Goal: Task Accomplishment & Management: Manage account settings

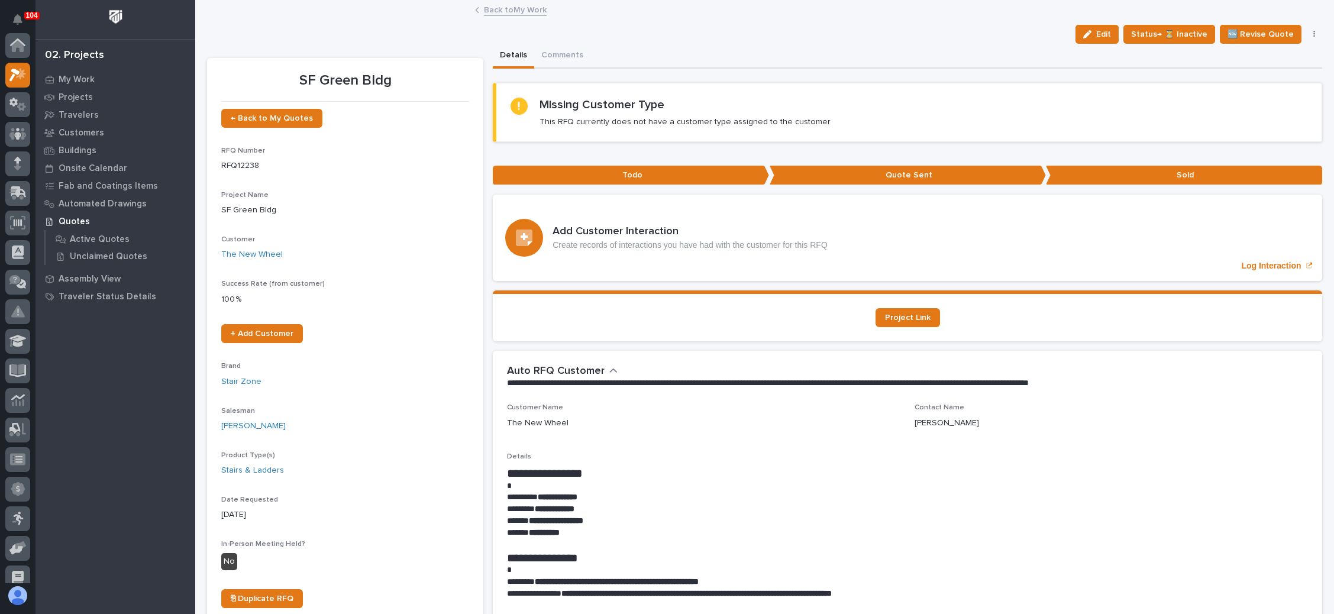
scroll to position [29, 0]
click at [287, 120] on span "← Back to My Quotes" at bounding box center [272, 118] width 82 height 8
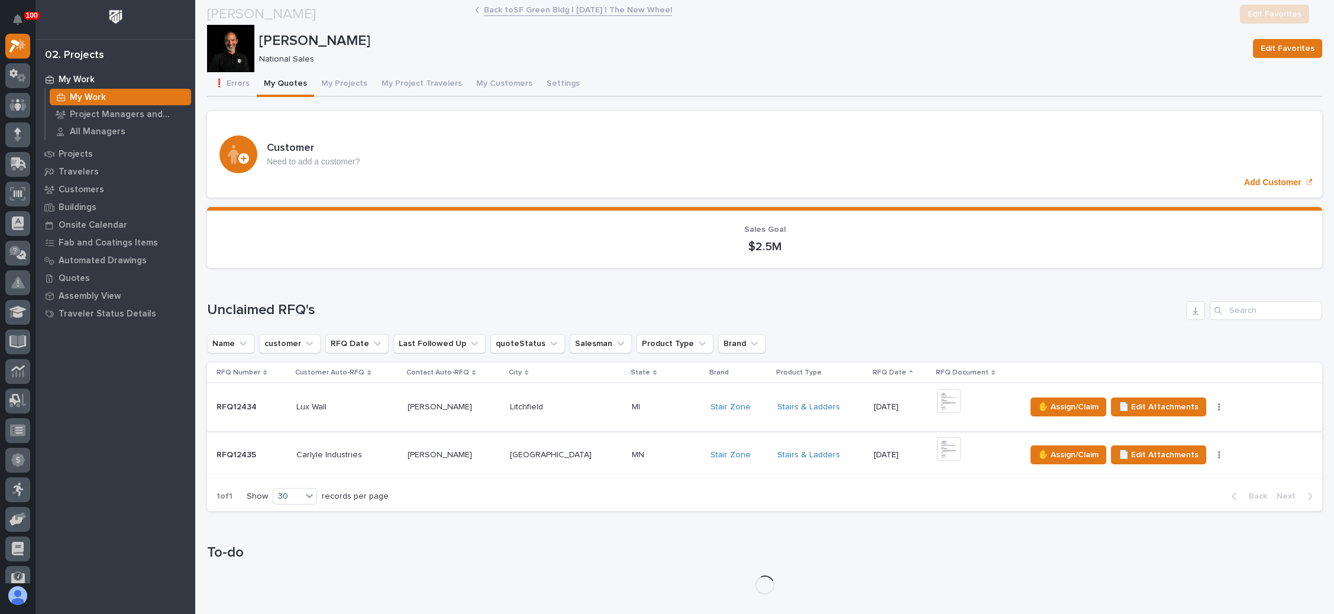
scroll to position [266, 0]
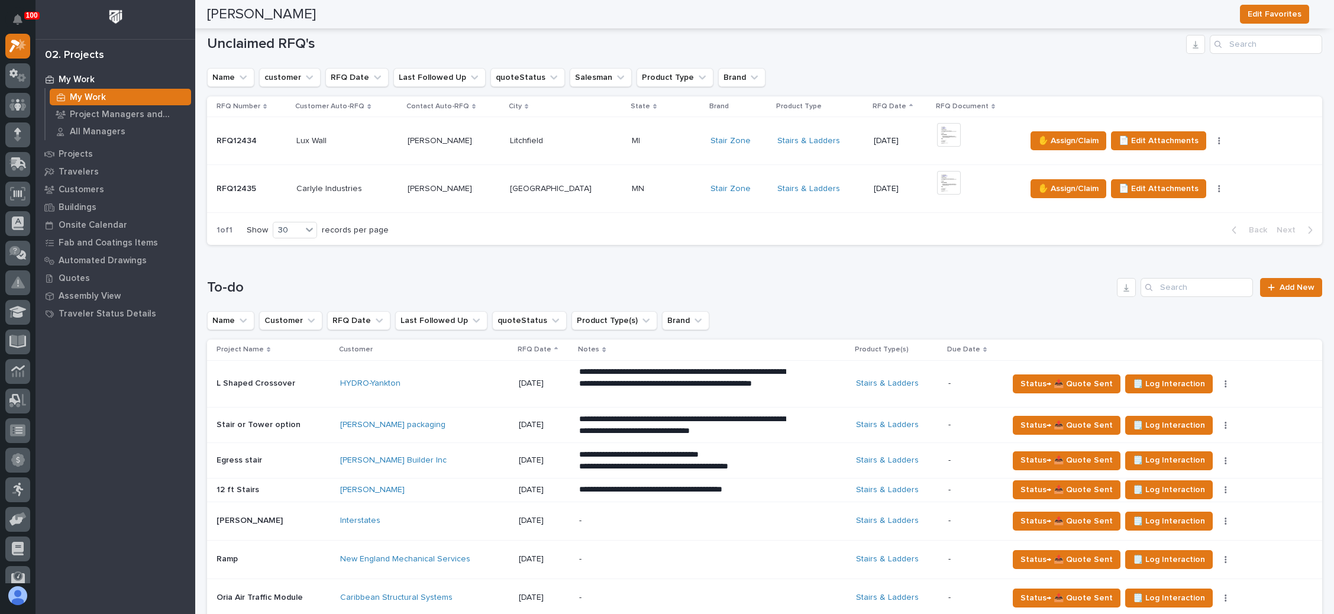
click at [632, 144] on p at bounding box center [667, 141] width 70 height 10
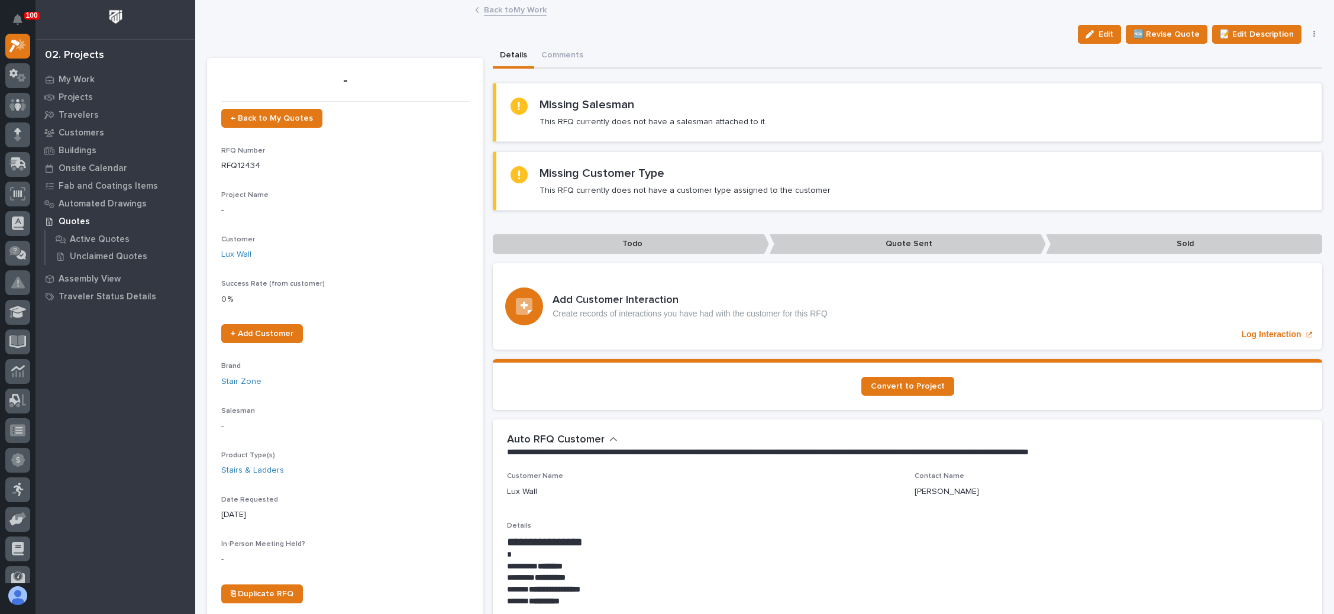
click at [1313, 35] on icon "button" at bounding box center [1314, 34] width 2 height 7
click at [1253, 91] on span "✋ Assign/Claim" at bounding box center [1248, 96] width 60 height 14
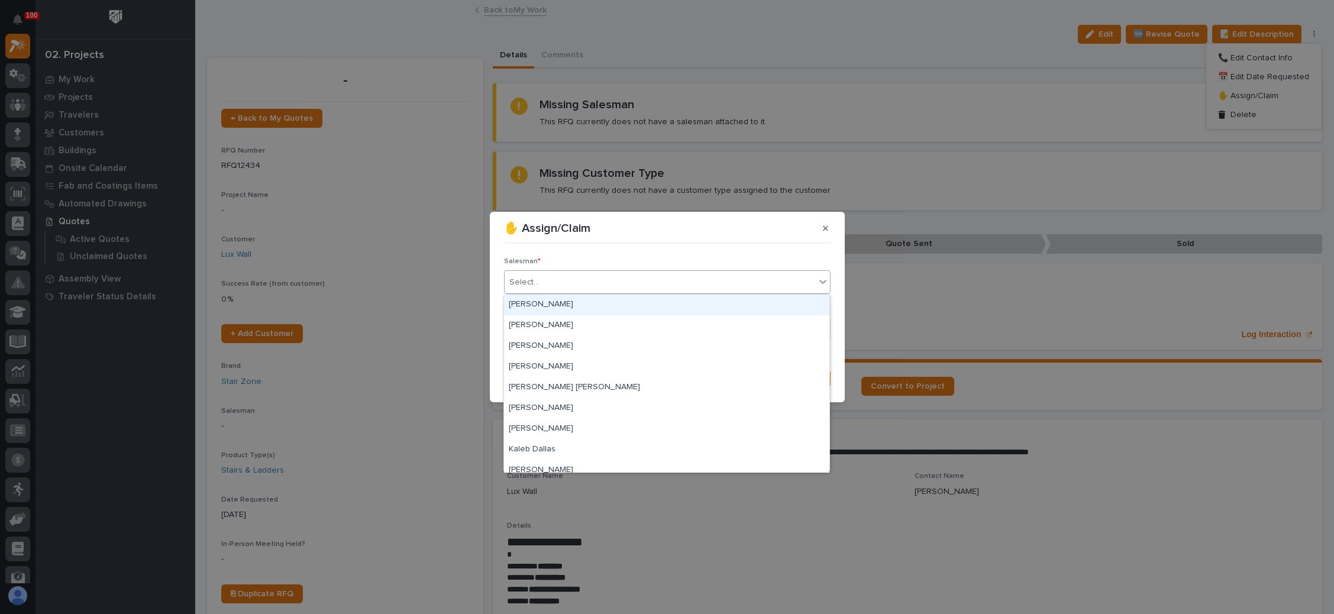
drag, startPoint x: 673, startPoint y: 284, endPoint x: 659, endPoint y: 289, distance: 14.8
click at [673, 283] on div "Select..." at bounding box center [659, 283] width 311 height 20
click at [623, 320] on div "[PERSON_NAME]" at bounding box center [666, 325] width 325 height 21
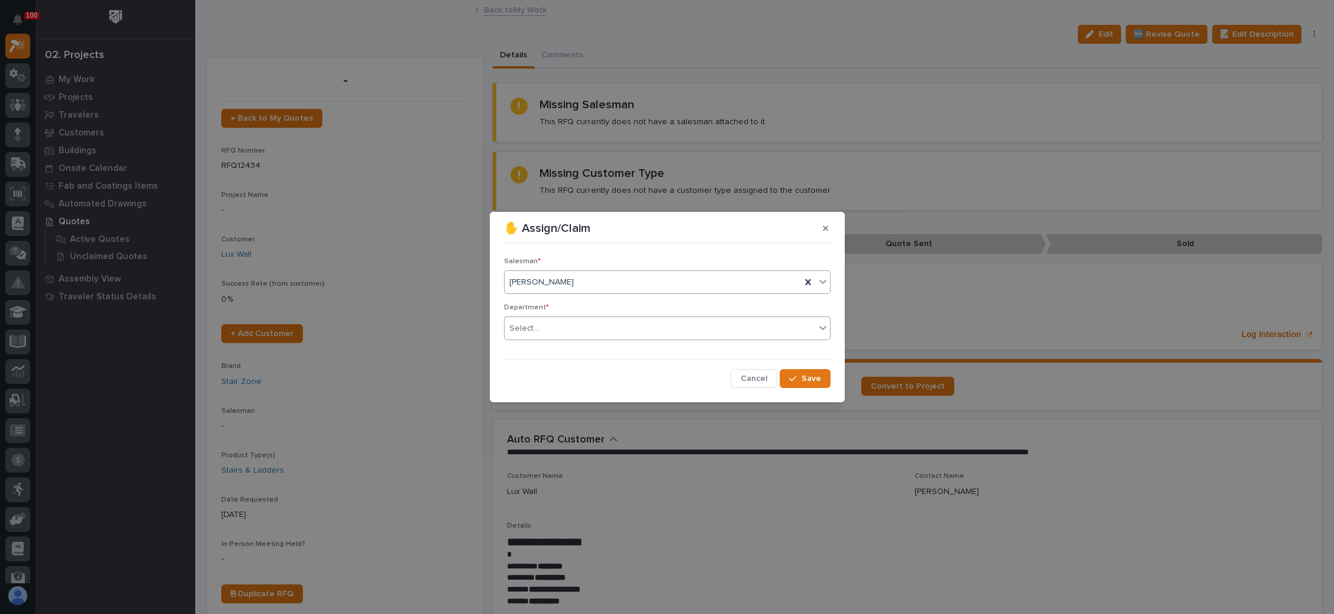
click at [629, 328] on div "Select..." at bounding box center [659, 329] width 311 height 20
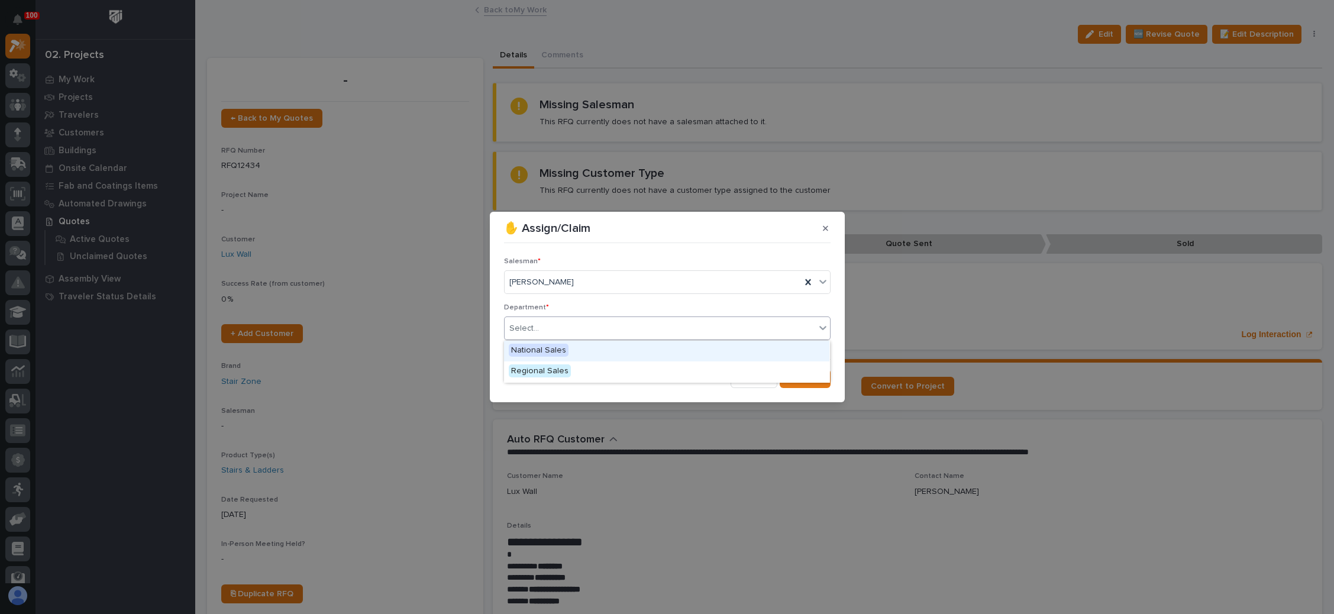
click at [604, 355] on div "National Sales" at bounding box center [666, 351] width 325 height 21
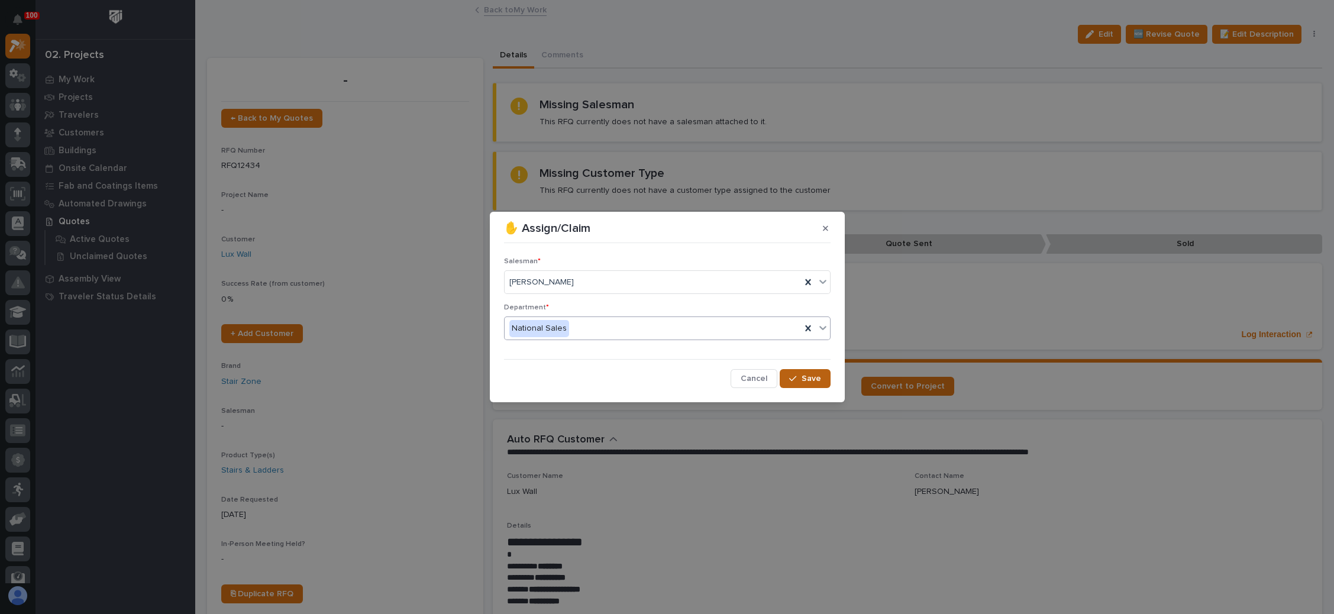
click at [805, 376] on span "Save" at bounding box center [811, 378] width 20 height 11
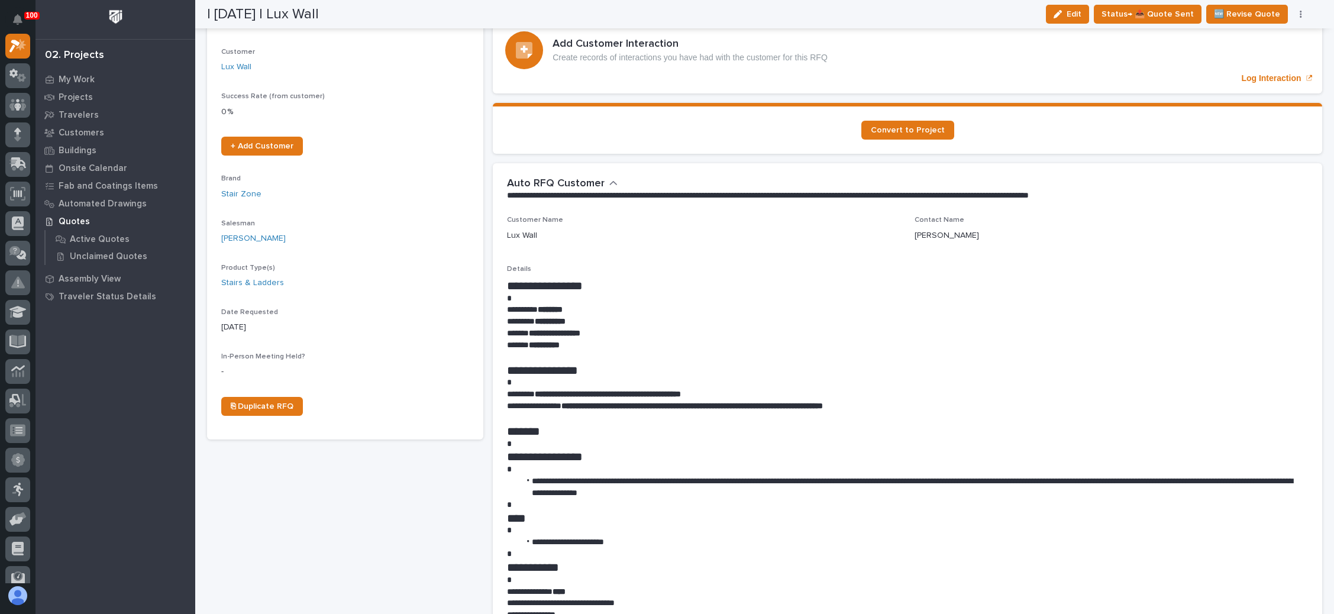
scroll to position [177, 0]
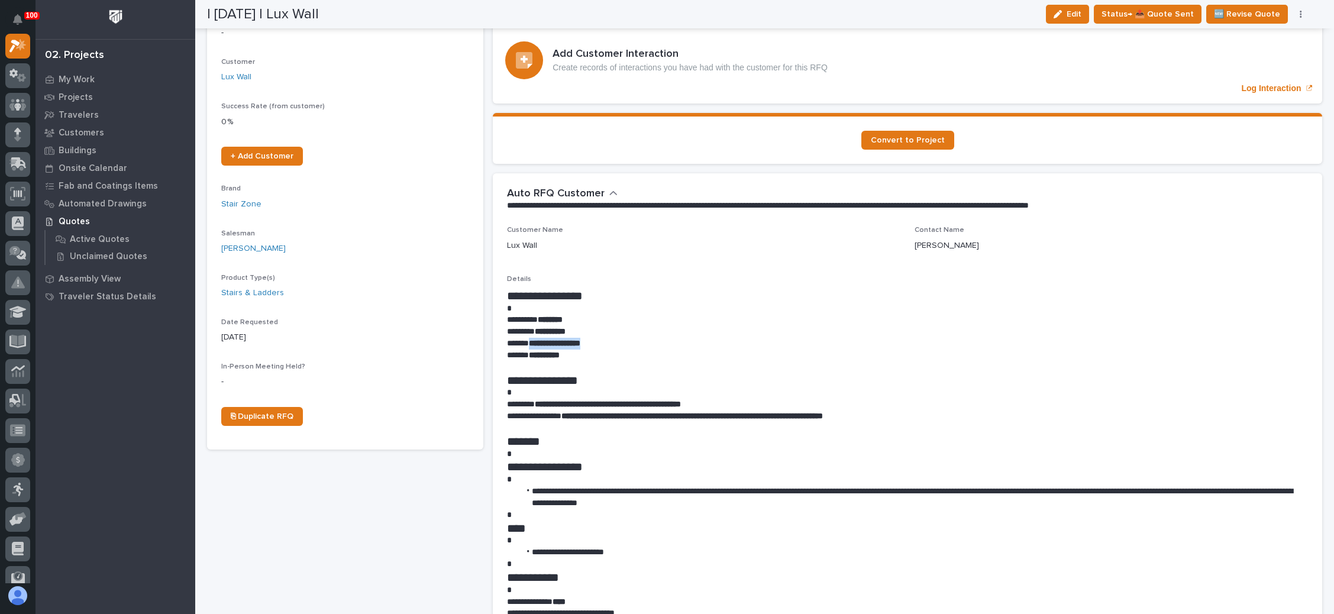
drag, startPoint x: 600, startPoint y: 344, endPoint x: 527, endPoint y: 344, distance: 72.7
click at [527, 344] on p "**********" at bounding box center [902, 344] width 791 height 12
copy strong "**********"
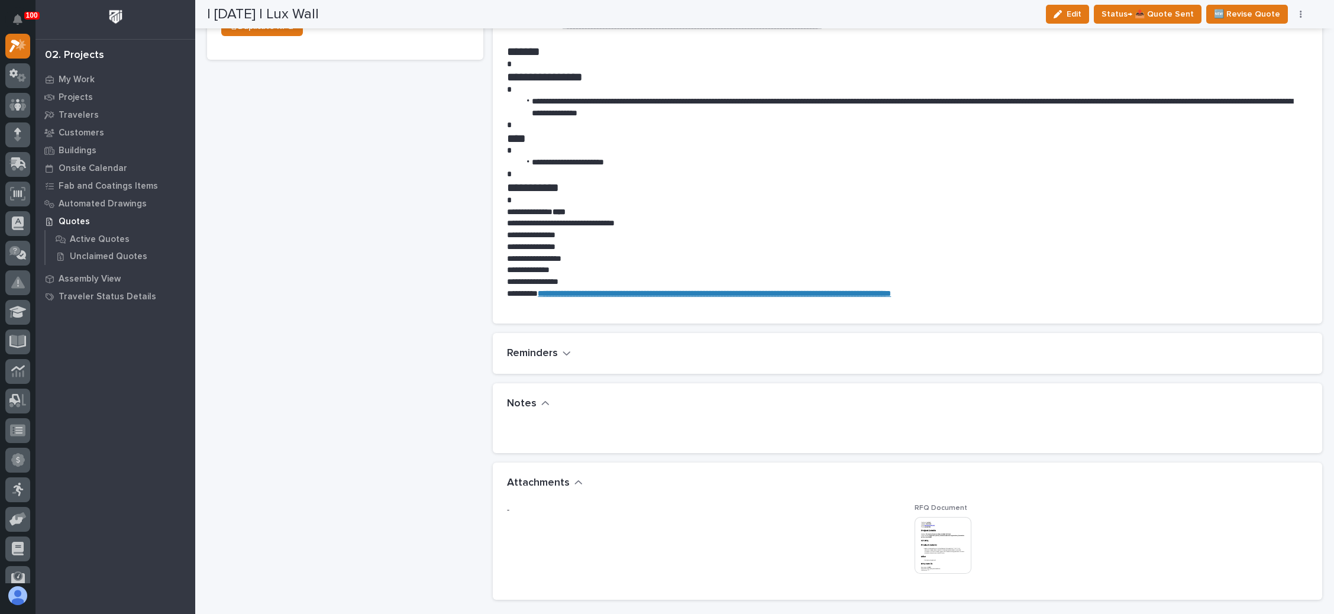
scroll to position [710, 0]
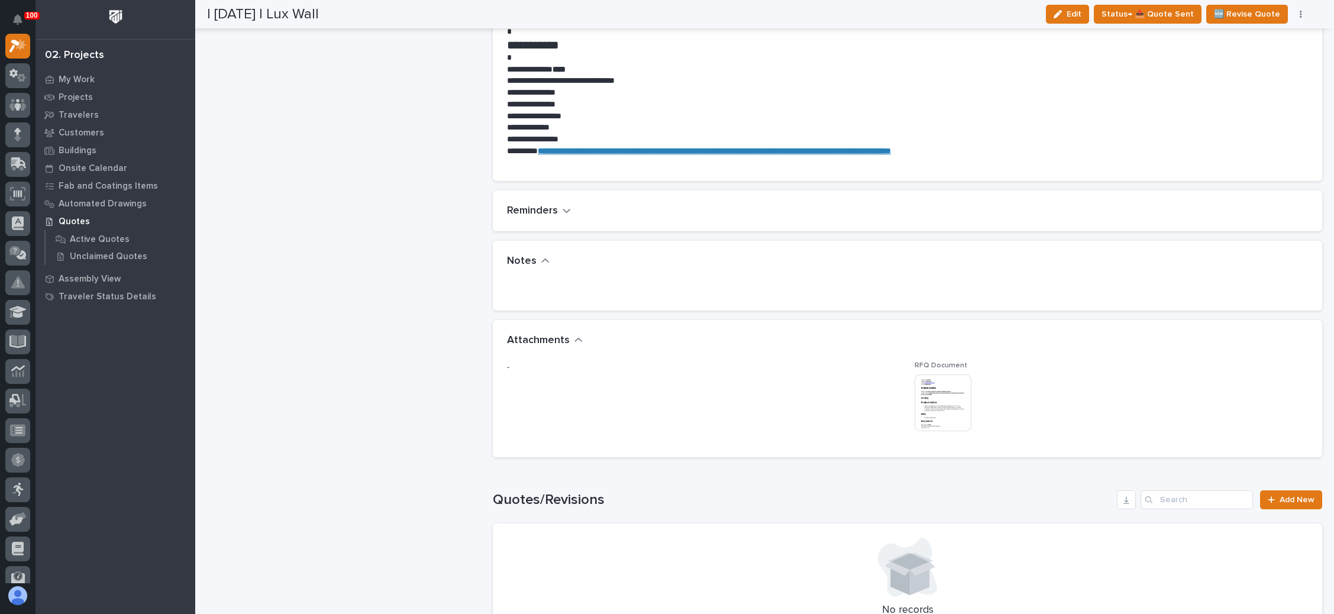
click at [914, 393] on img at bounding box center [942, 402] width 57 height 57
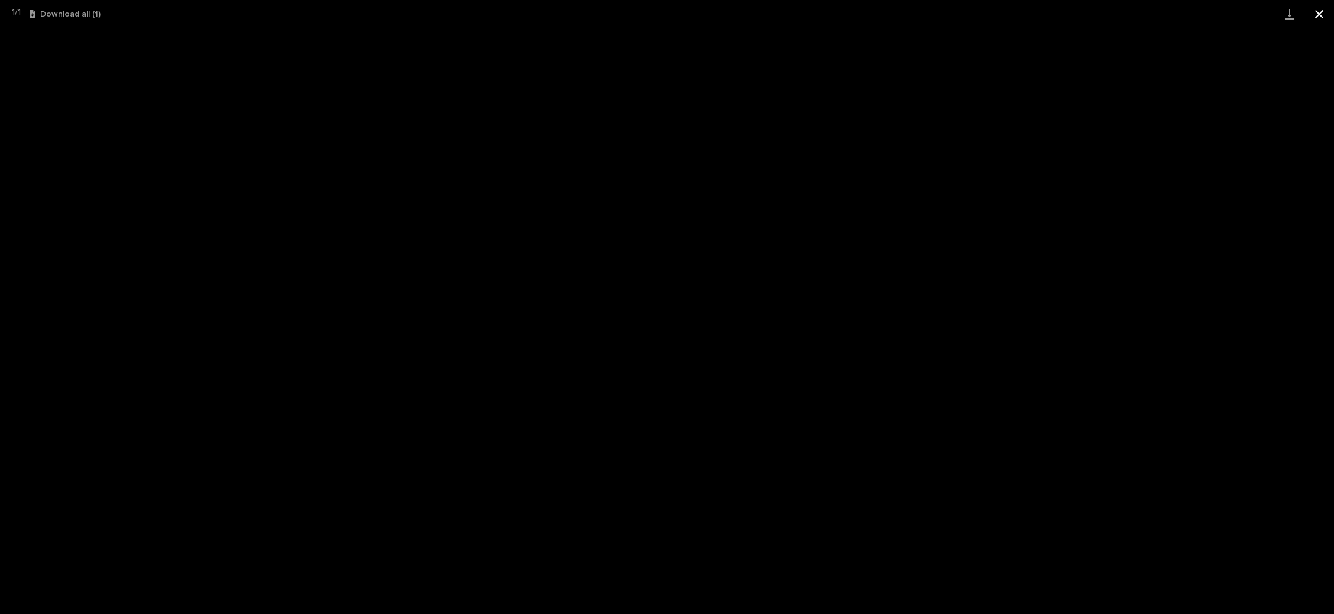
click at [1314, 13] on button "Close gallery" at bounding box center [1319, 14] width 30 height 28
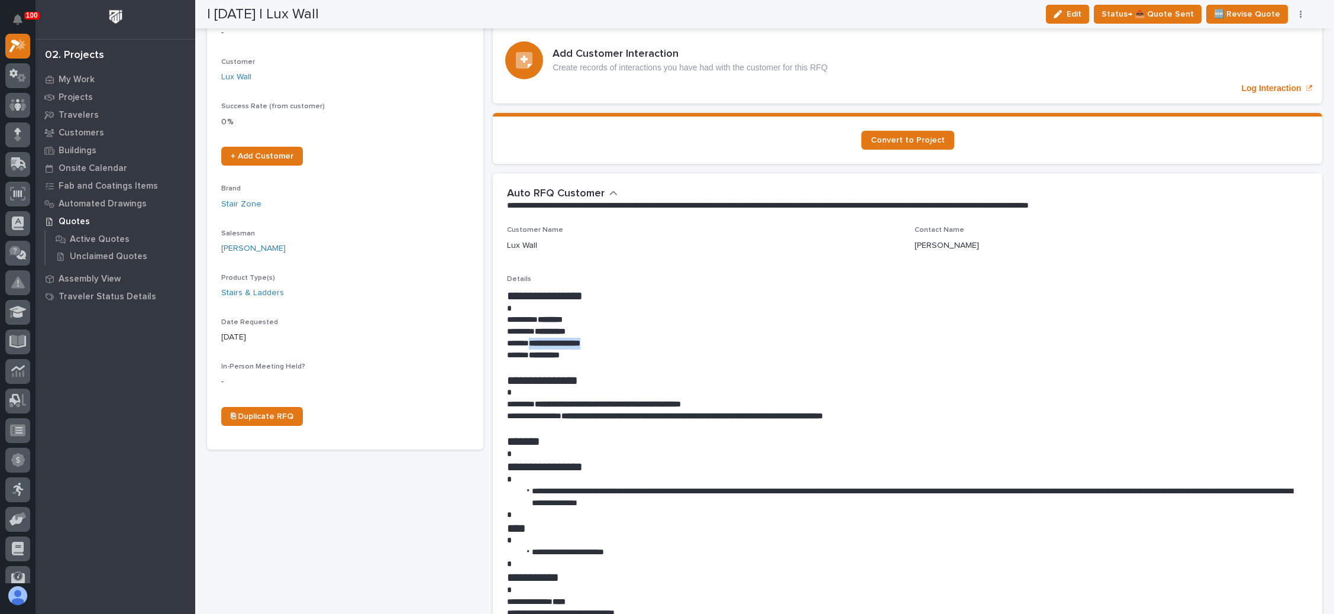
scroll to position [0, 0]
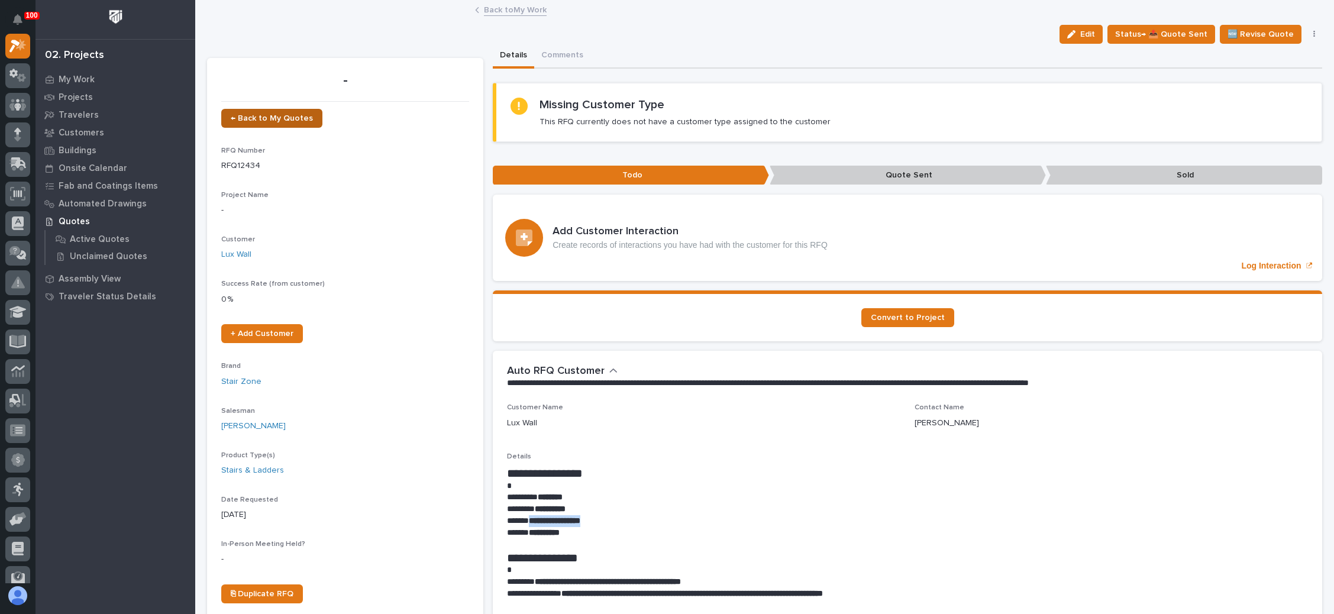
click at [282, 109] on link "← Back to My Quotes" at bounding box center [271, 118] width 101 height 19
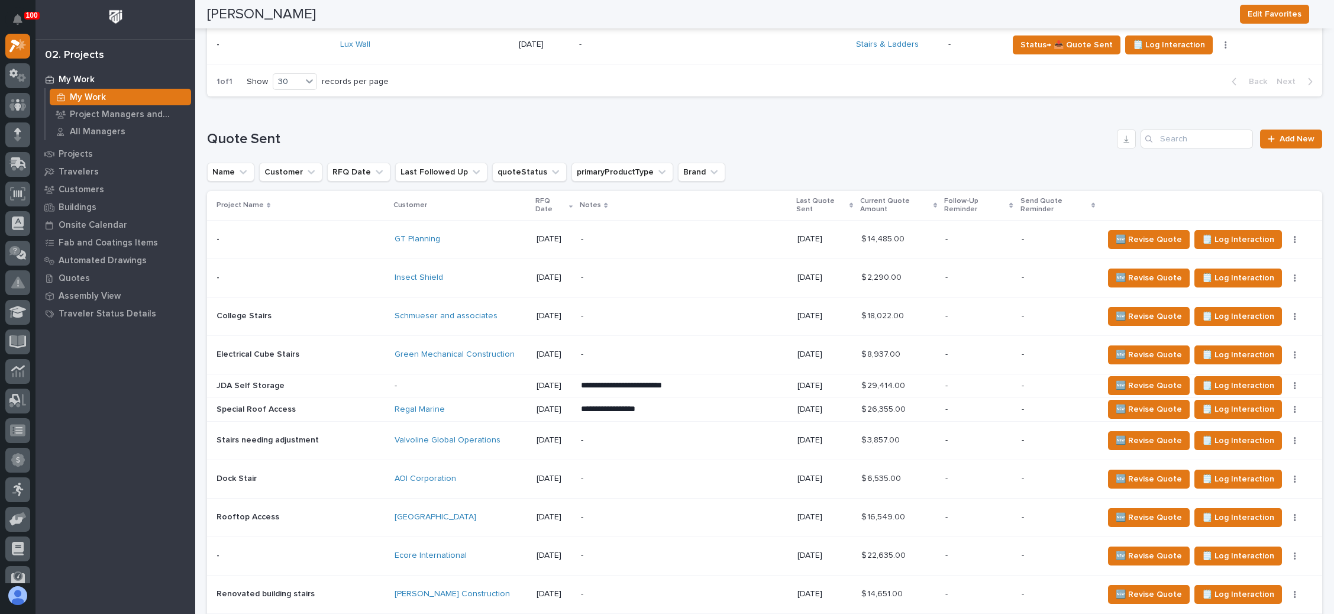
scroll to position [898, 0]
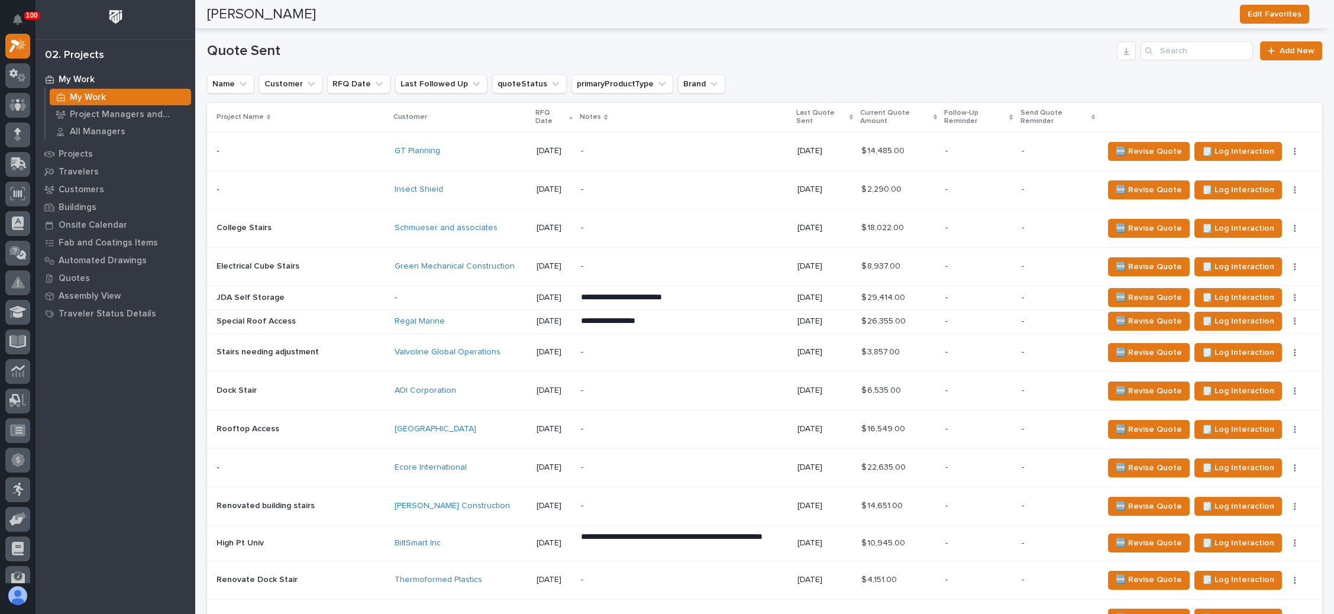
click at [667, 315] on p "**********" at bounding box center [684, 321] width 207 height 12
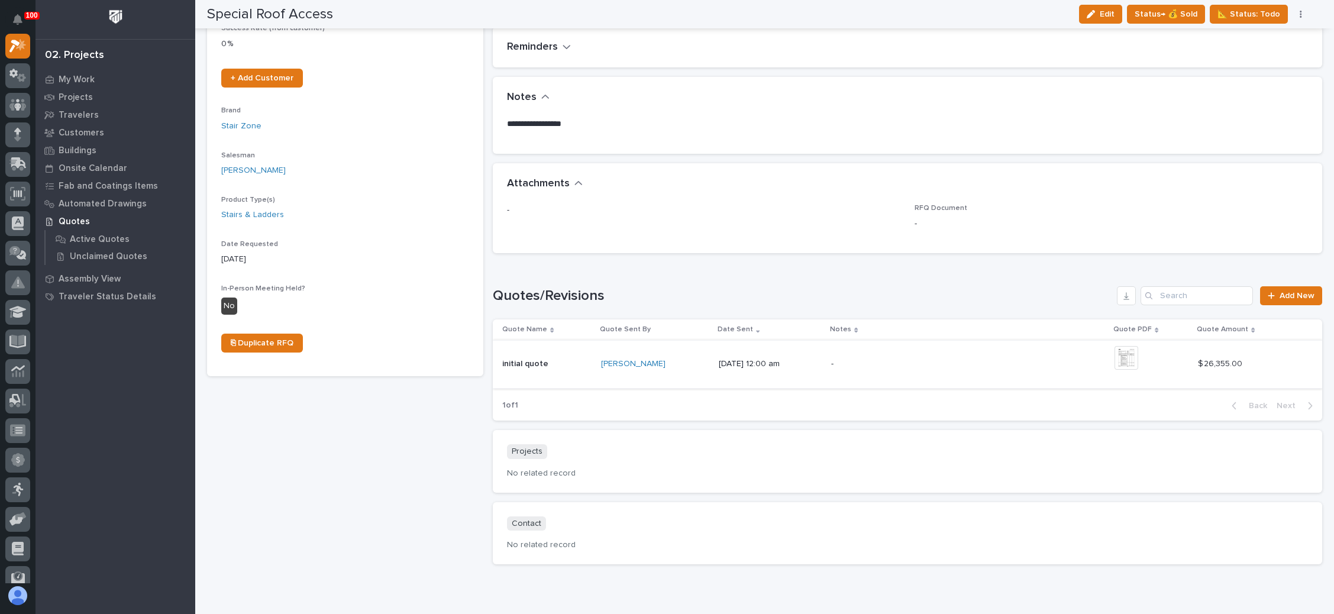
scroll to position [306, 0]
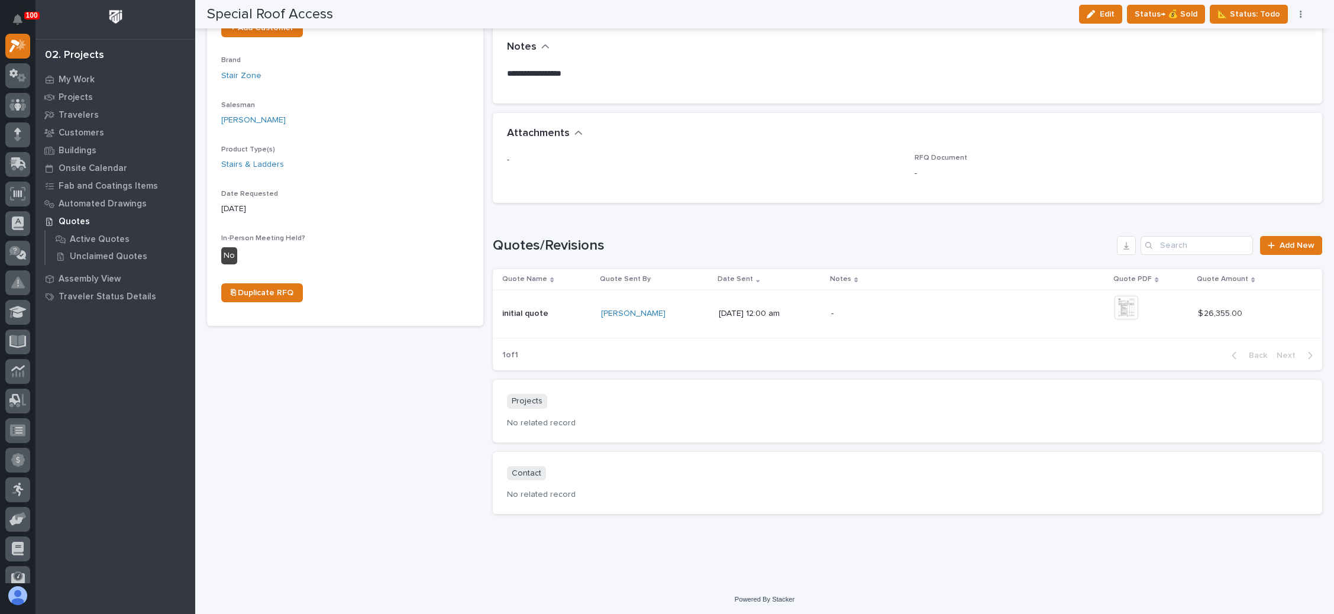
click at [924, 312] on p "-" at bounding box center [934, 314] width 207 height 10
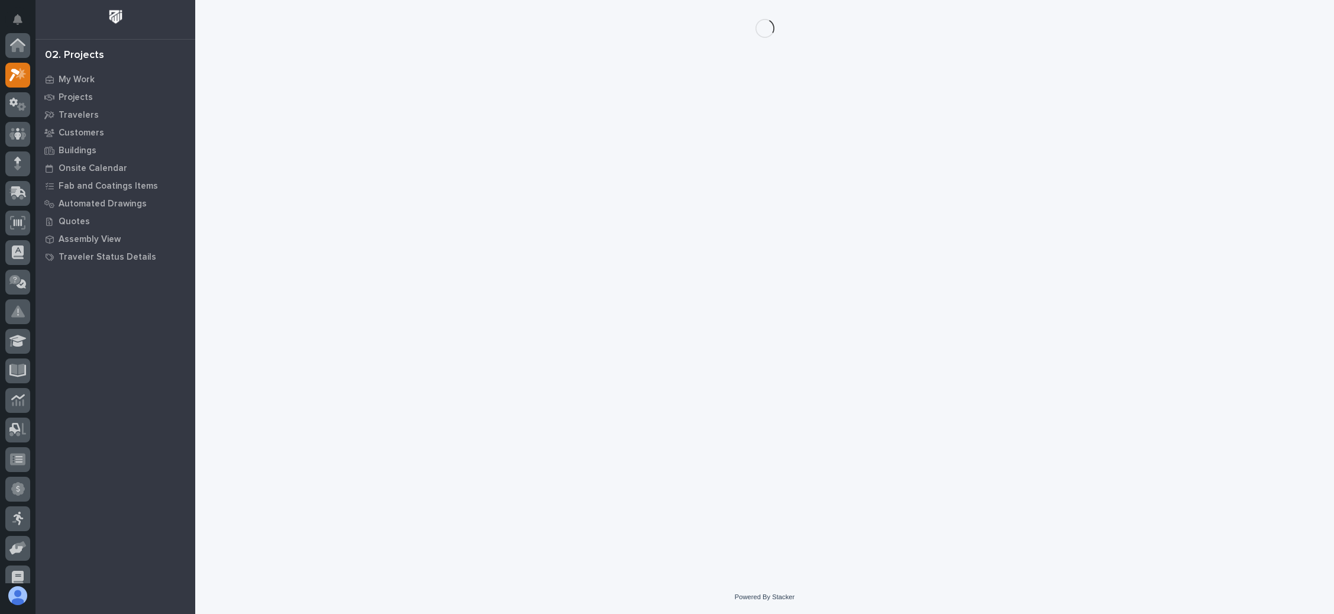
scroll to position [29, 0]
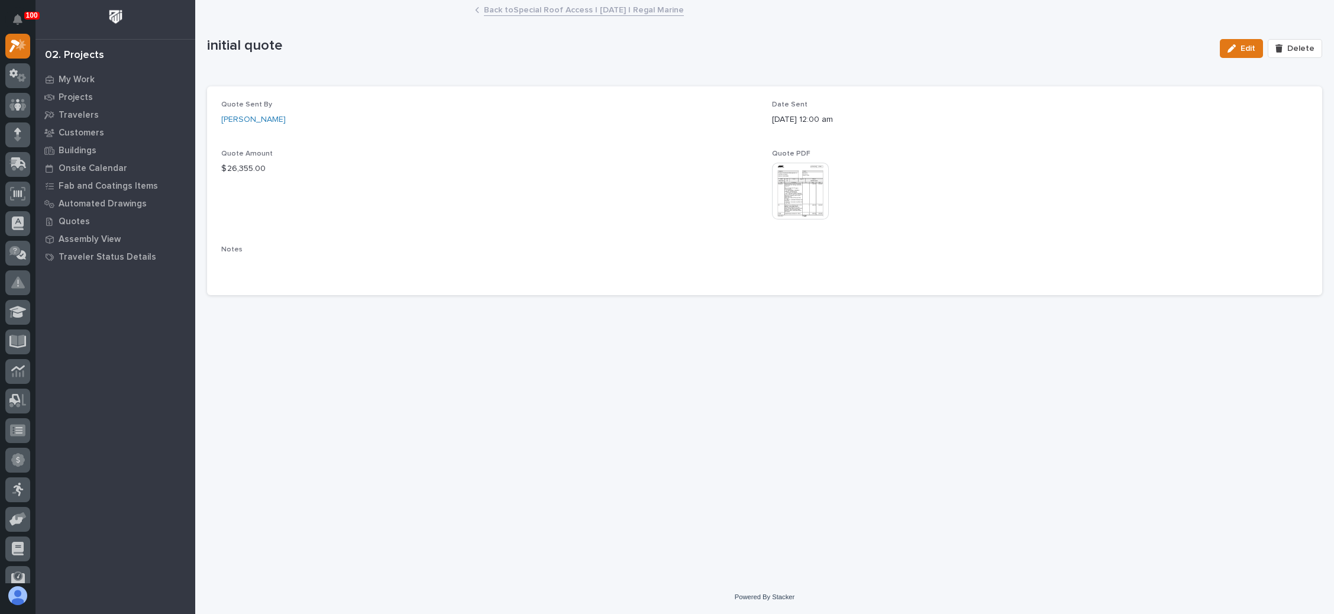
click at [810, 194] on img at bounding box center [800, 191] width 57 height 57
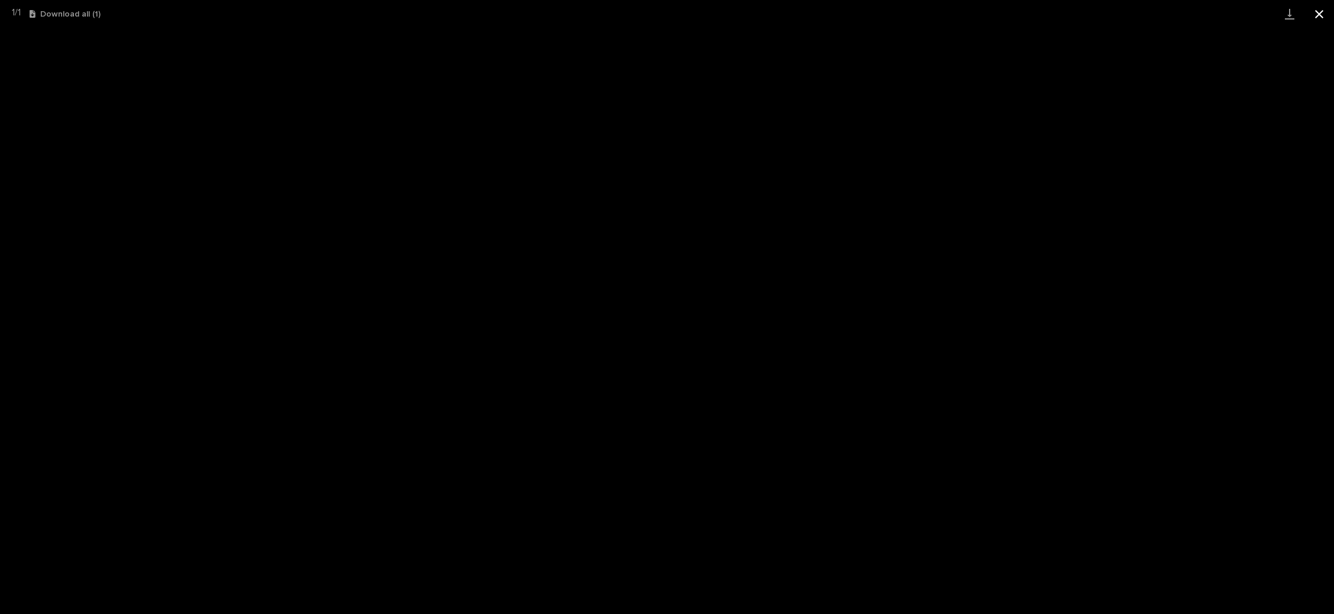
click at [1318, 14] on button "Close gallery" at bounding box center [1319, 14] width 30 height 28
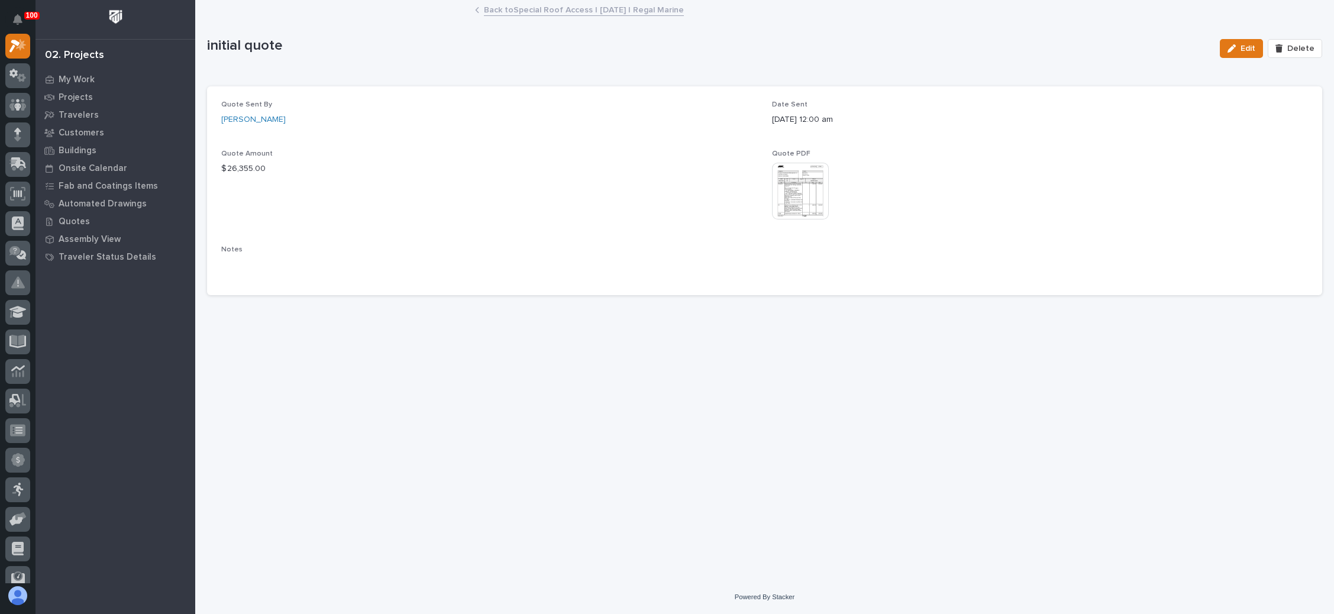
click at [624, 11] on link "Back to Special Roof Access | 09/26/2025 | Regal Marine" at bounding box center [584, 9] width 200 height 14
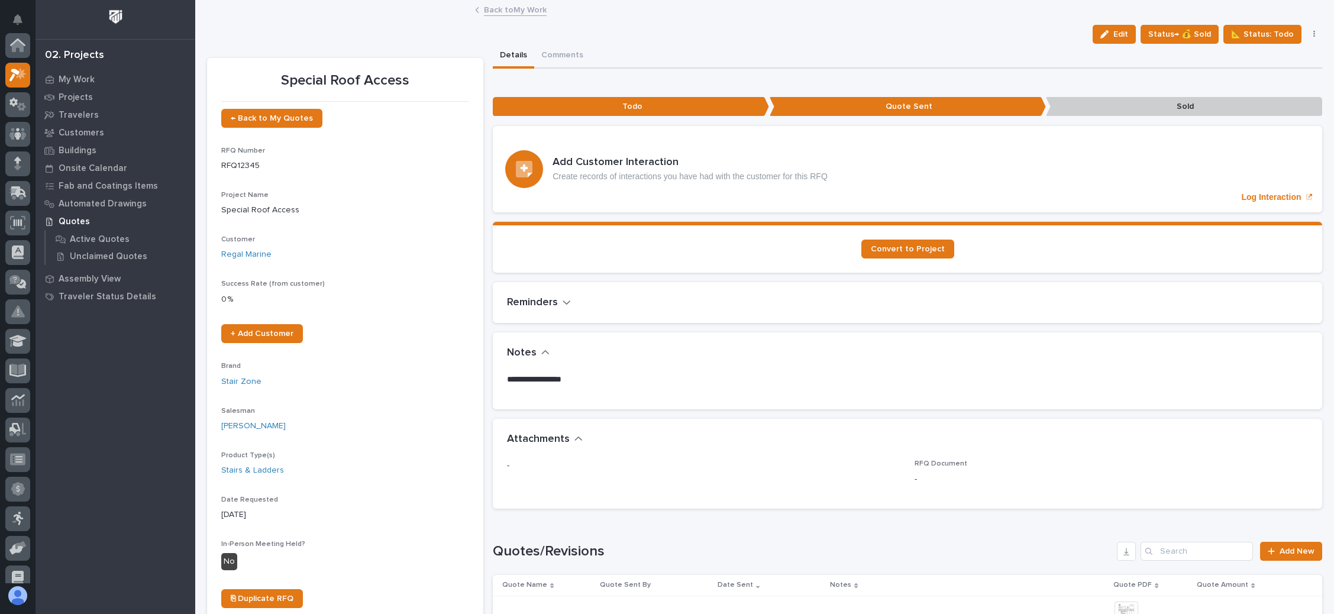
scroll to position [29, 0]
click at [1180, 27] on span "Status→ 💰 Sold" at bounding box center [1179, 34] width 63 height 14
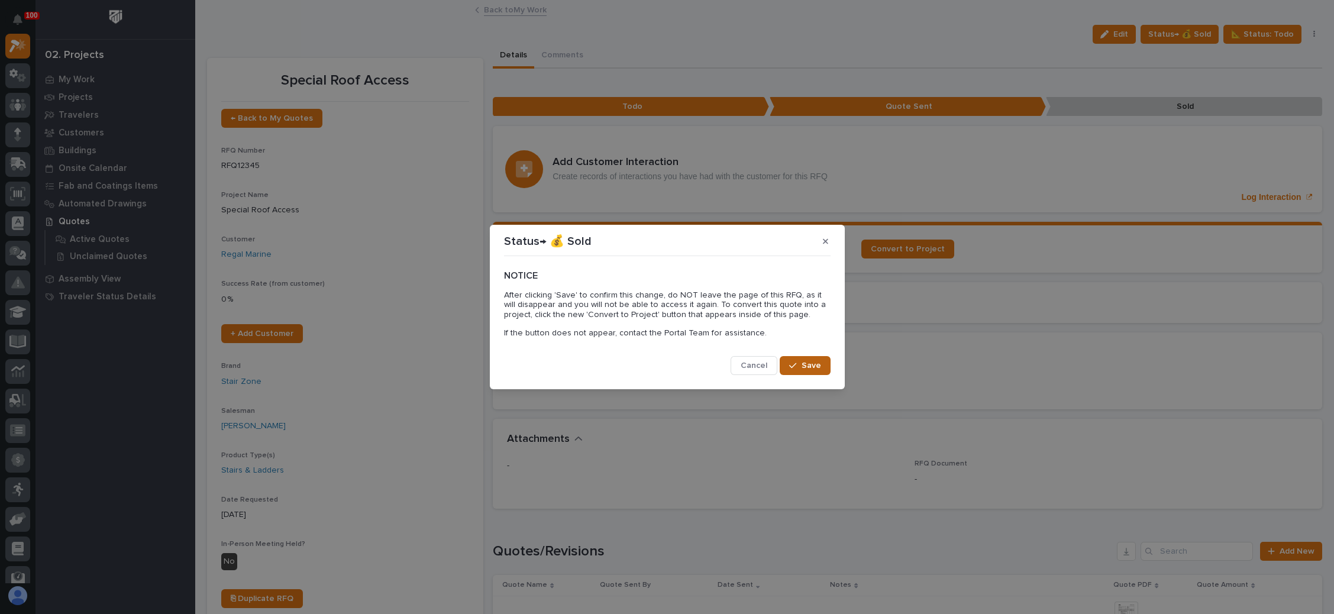
click at [803, 364] on span "Save" at bounding box center [811, 365] width 20 height 11
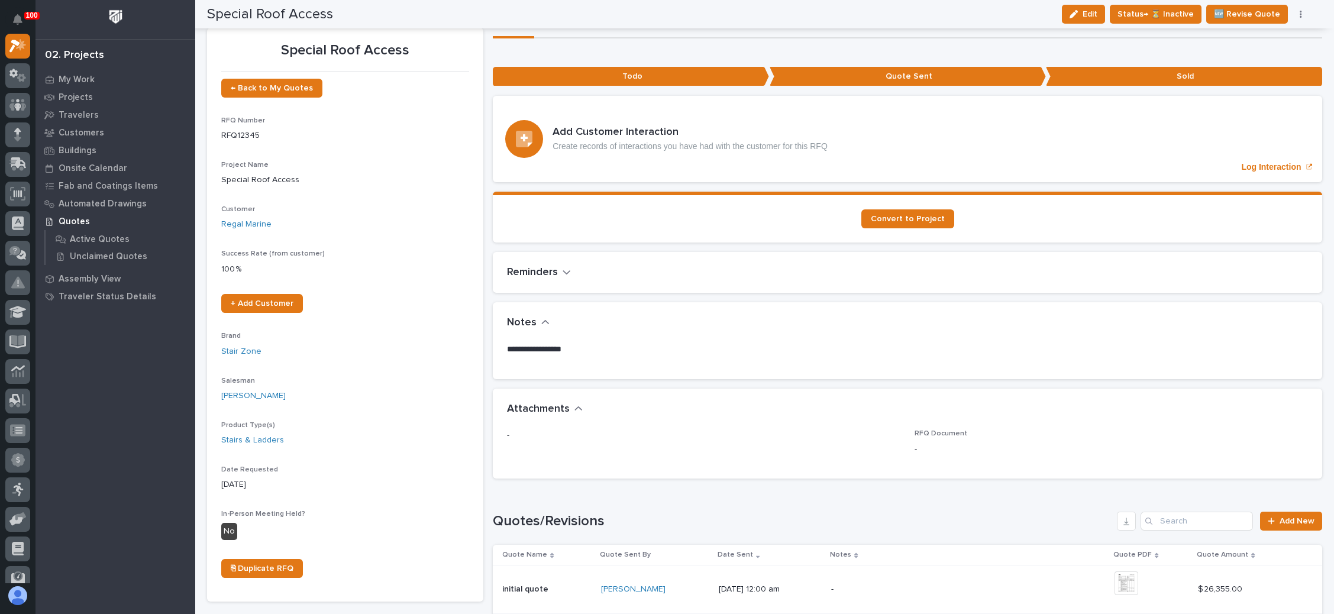
scroll to position [0, 0]
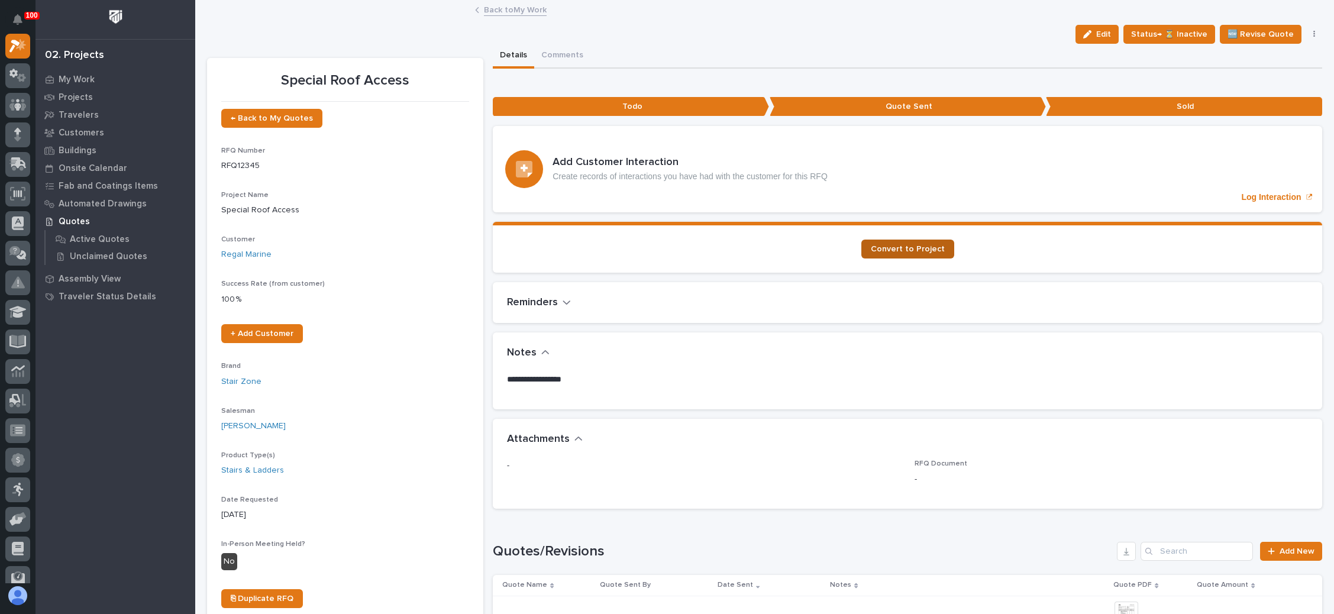
click at [903, 247] on span "Convert to Project" at bounding box center [908, 249] width 74 height 8
click at [273, 119] on span "← Back to My Quotes" at bounding box center [272, 118] width 82 height 8
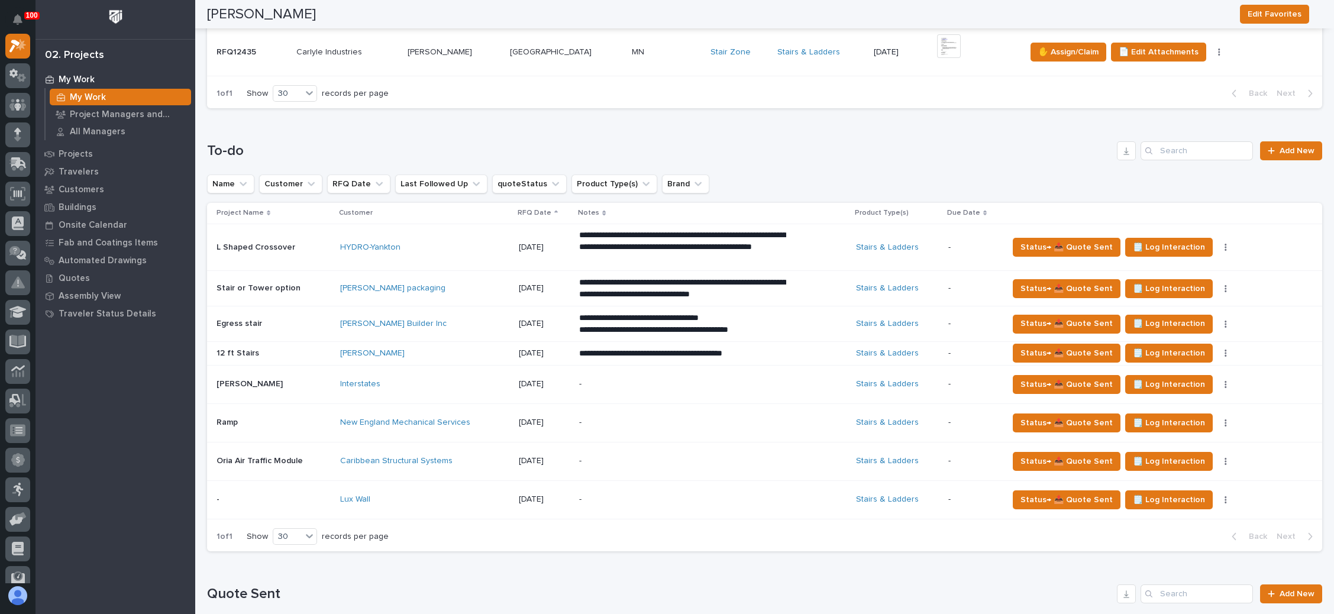
scroll to position [444, 0]
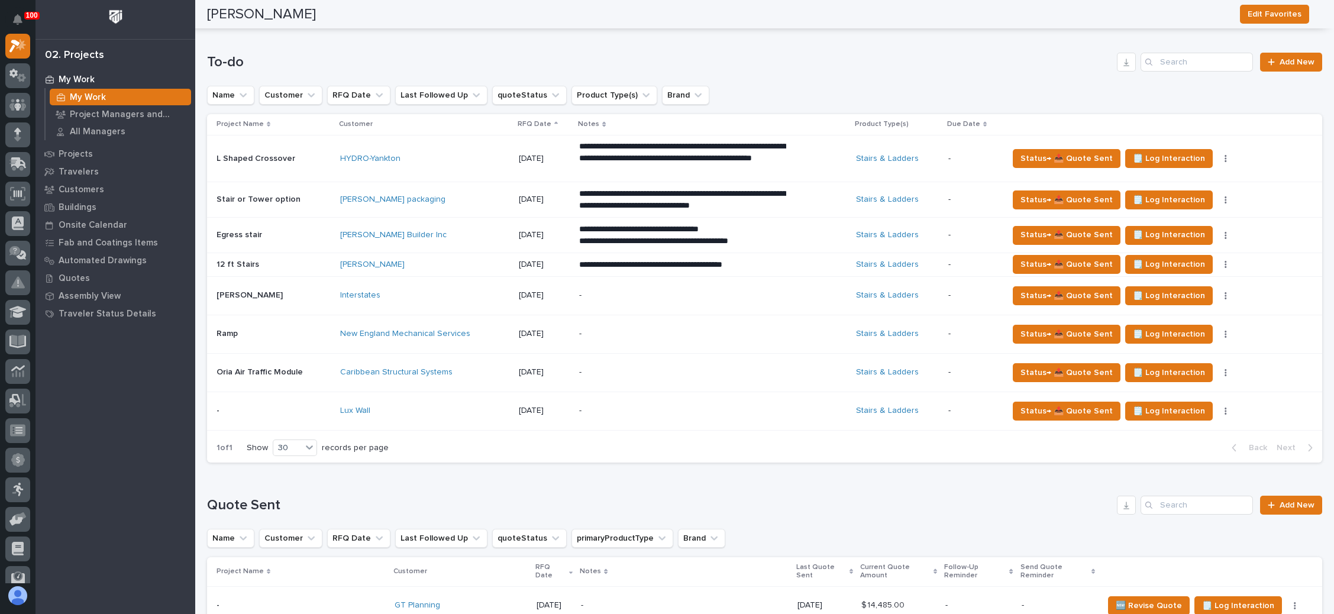
click at [701, 412] on p "-" at bounding box center [682, 411] width 207 height 10
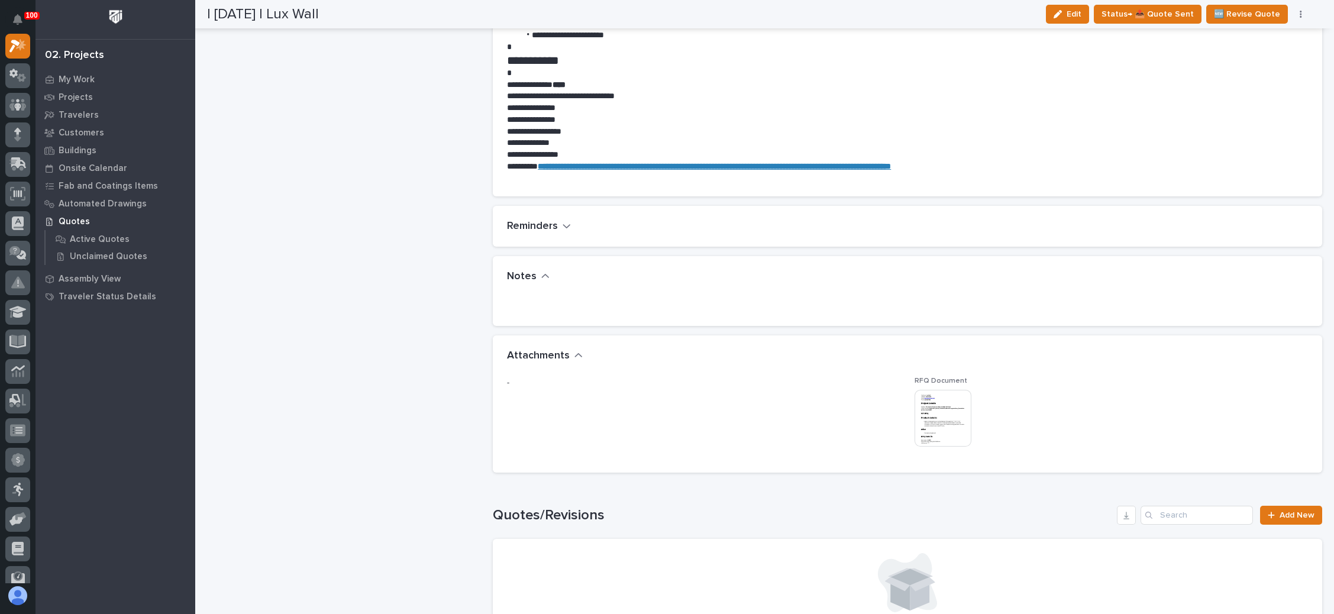
scroll to position [798, 0]
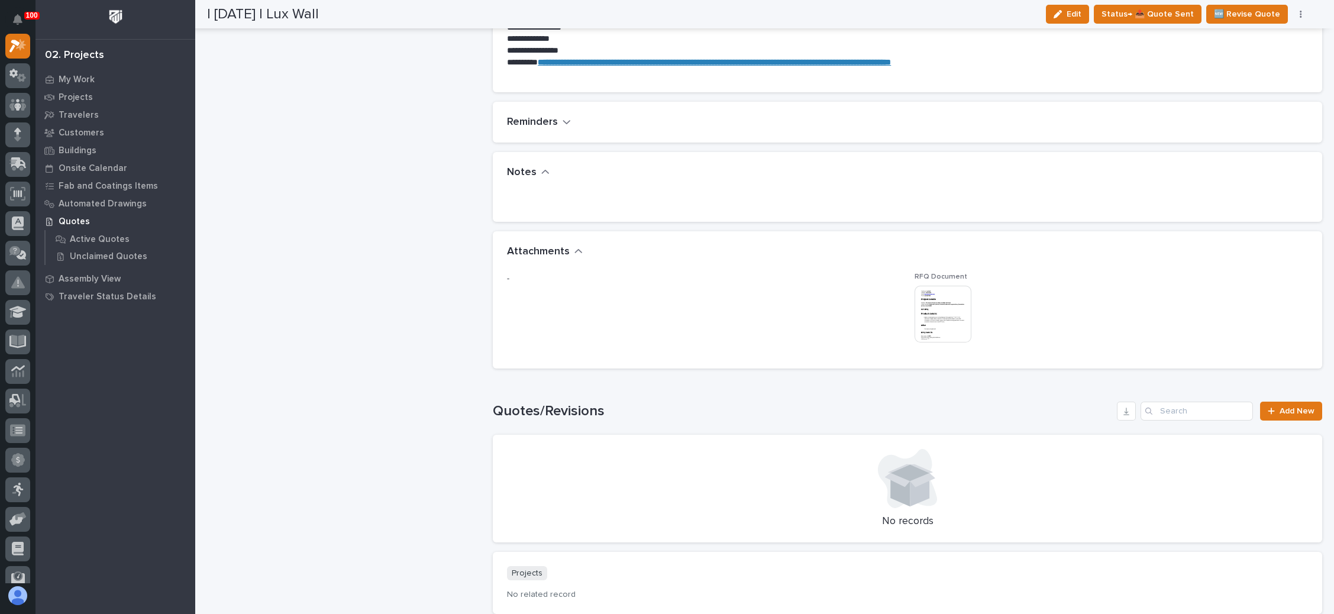
click at [931, 324] on img at bounding box center [942, 314] width 57 height 57
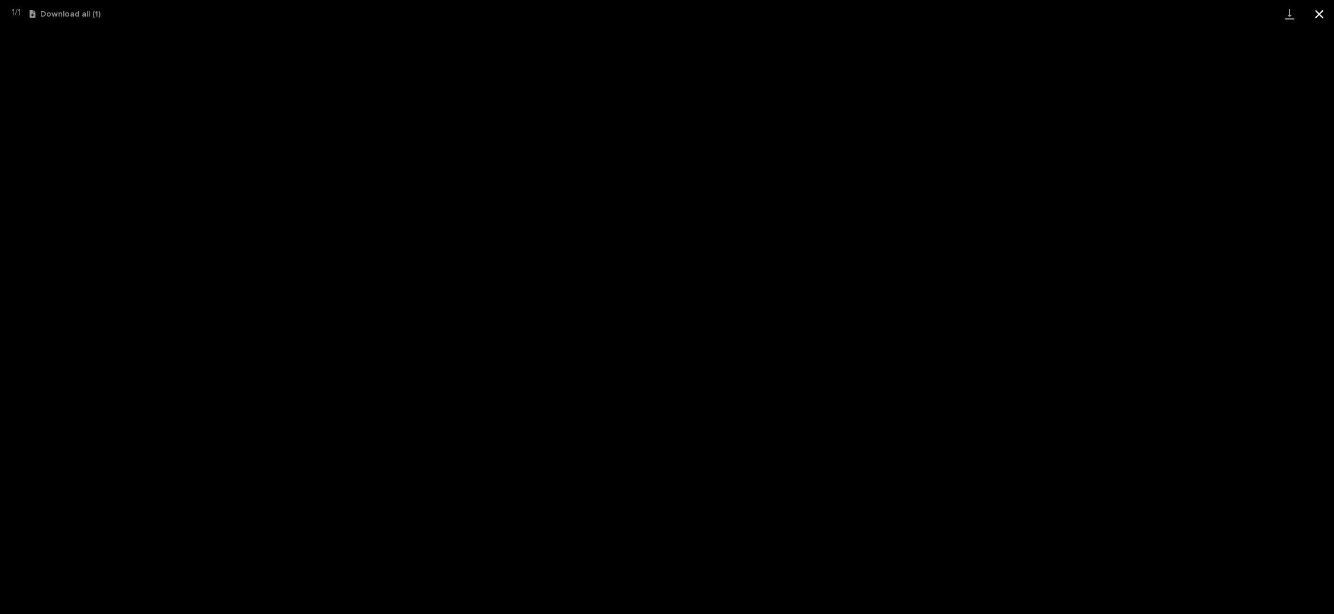
click at [1311, 8] on button "Close gallery" at bounding box center [1319, 14] width 30 height 28
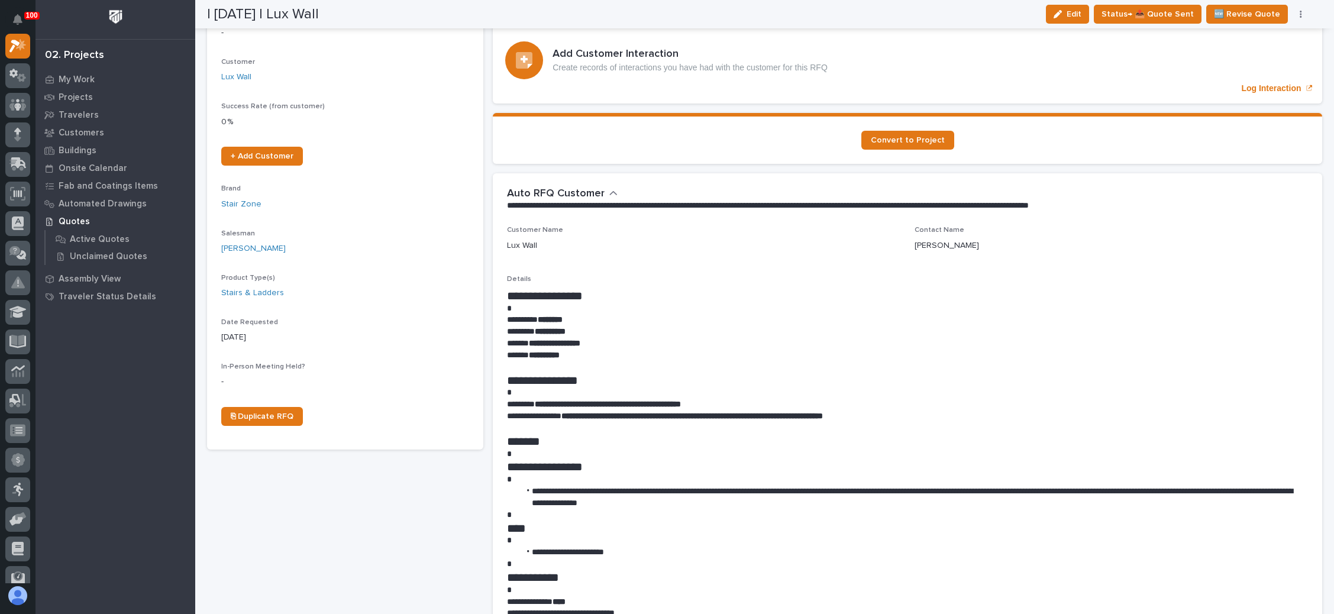
scroll to position [0, 0]
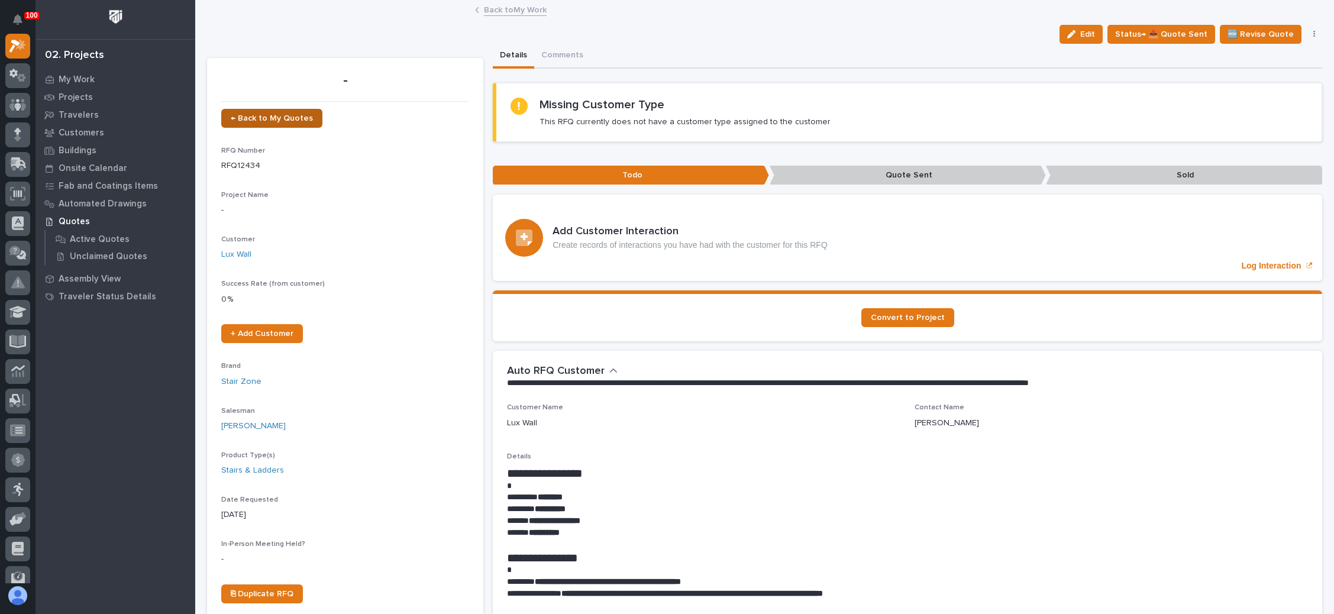
click at [282, 114] on span "← Back to My Quotes" at bounding box center [272, 118] width 82 height 8
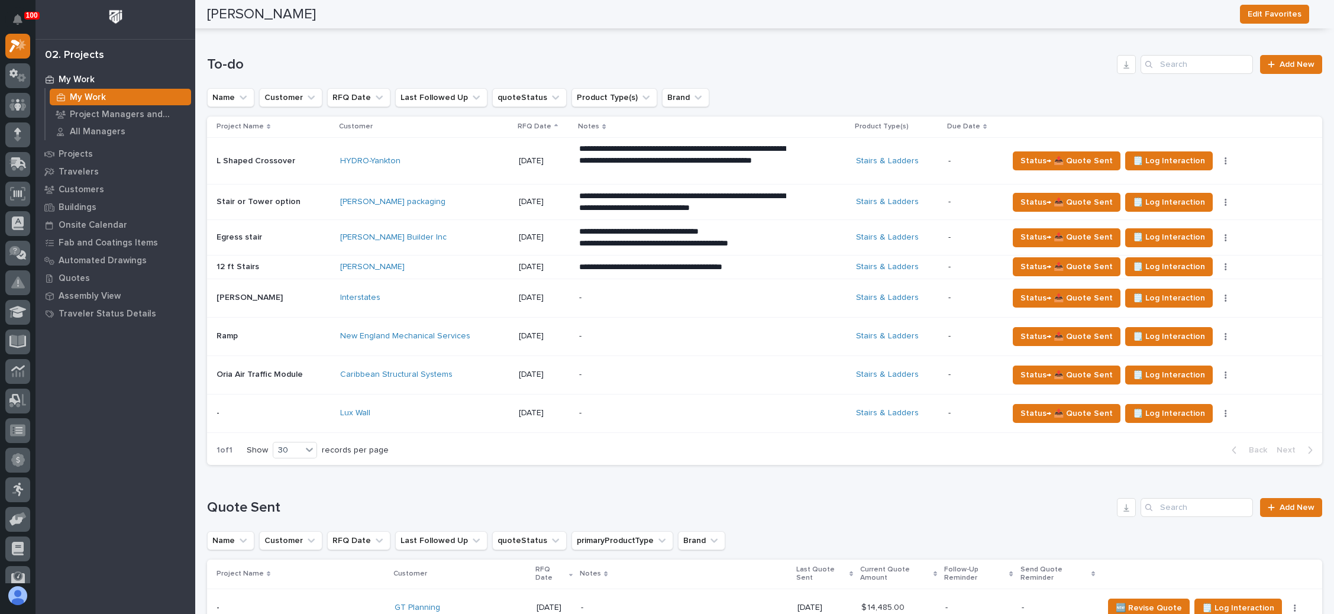
scroll to position [444, 0]
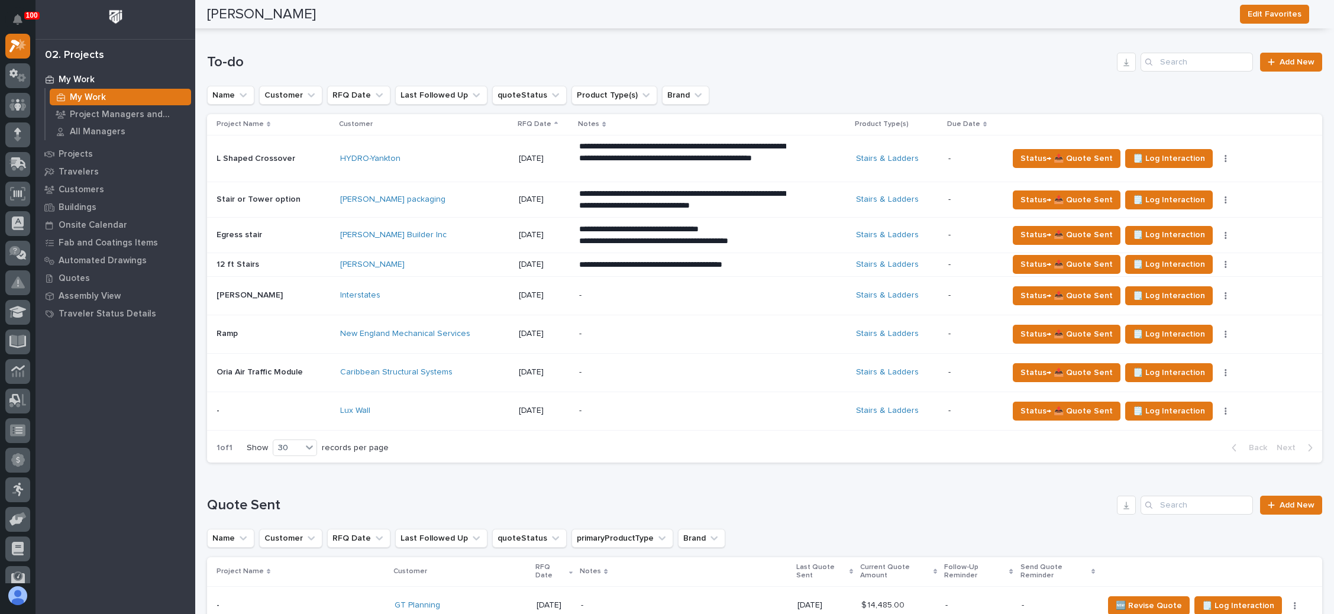
click at [753, 155] on p "**********" at bounding box center [682, 158] width 207 height 35
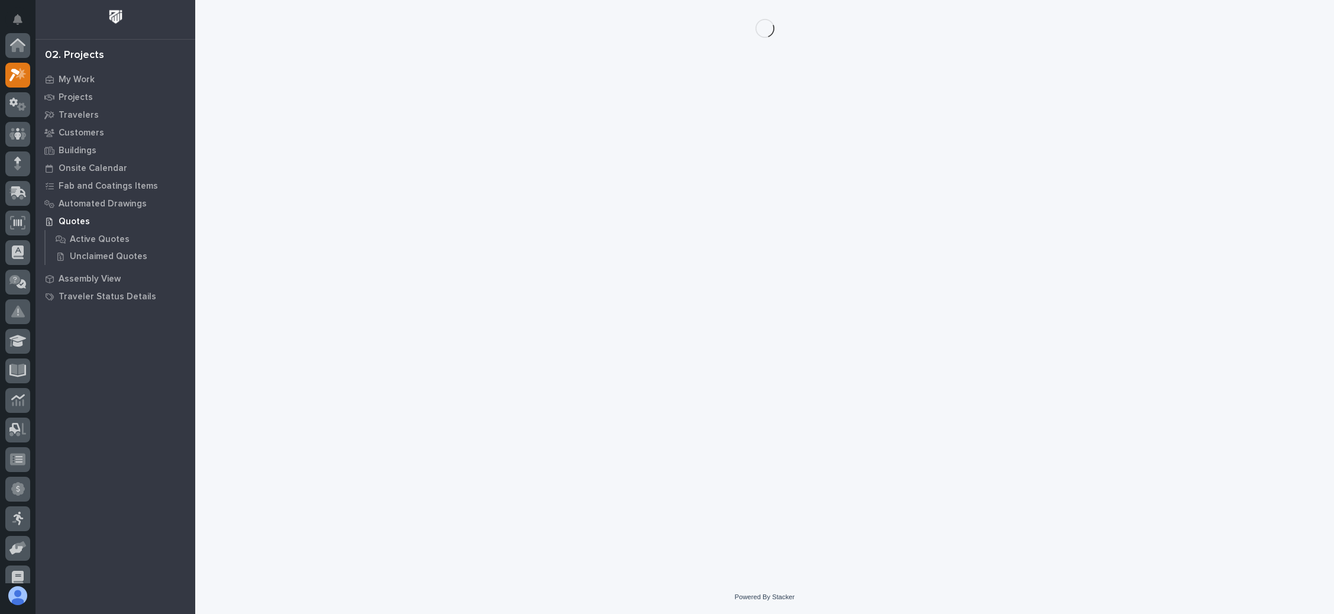
scroll to position [29, 0]
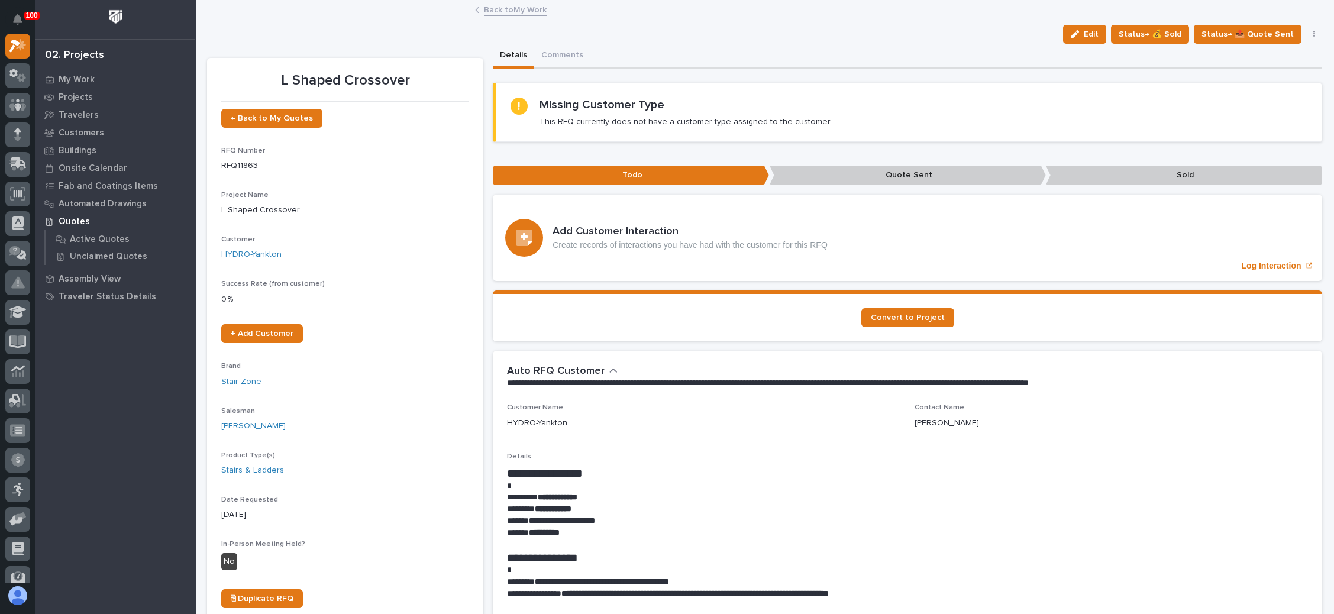
click at [1313, 33] on icon "button" at bounding box center [1314, 34] width 2 height 8
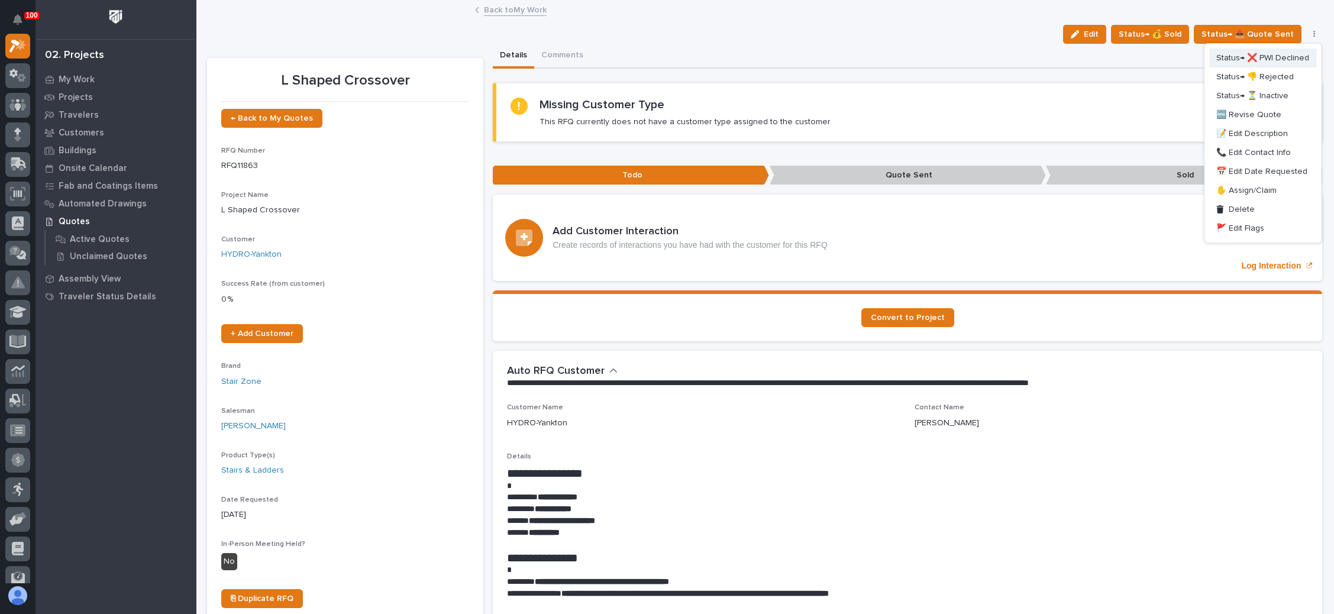
click at [1269, 59] on span "Status→ ❌ PWI Declined" at bounding box center [1262, 58] width 93 height 14
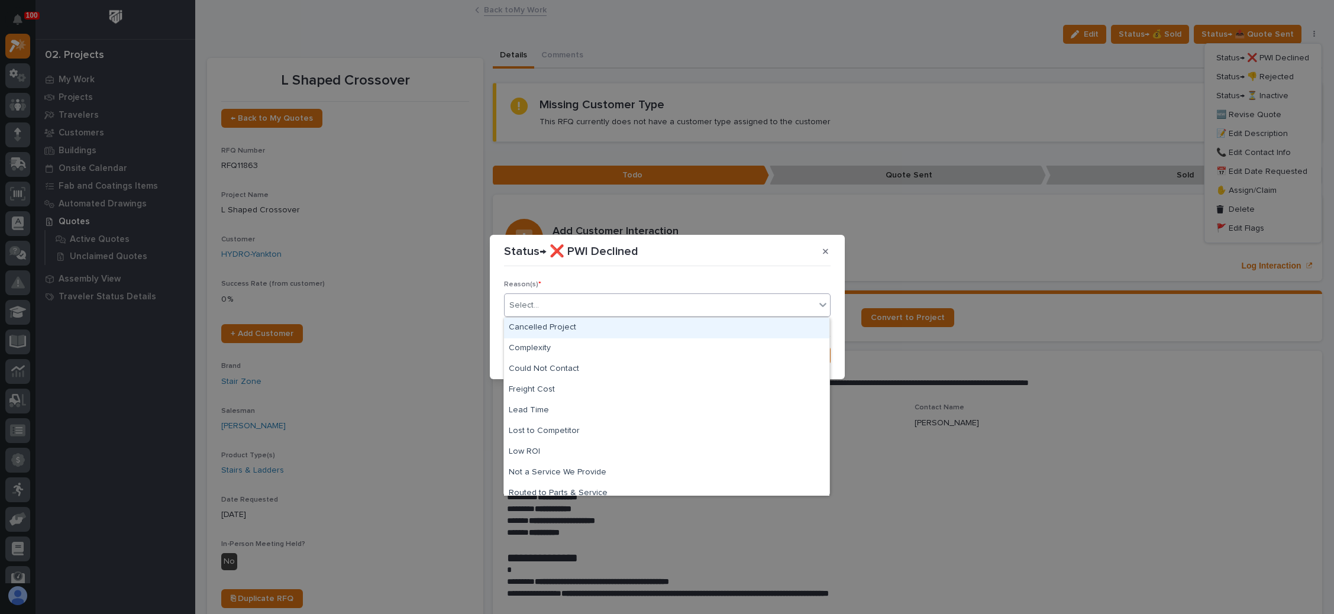
drag, startPoint x: 646, startPoint y: 303, endPoint x: 641, endPoint y: 307, distance: 6.4
click at [647, 302] on div "Select..." at bounding box center [659, 306] width 311 height 20
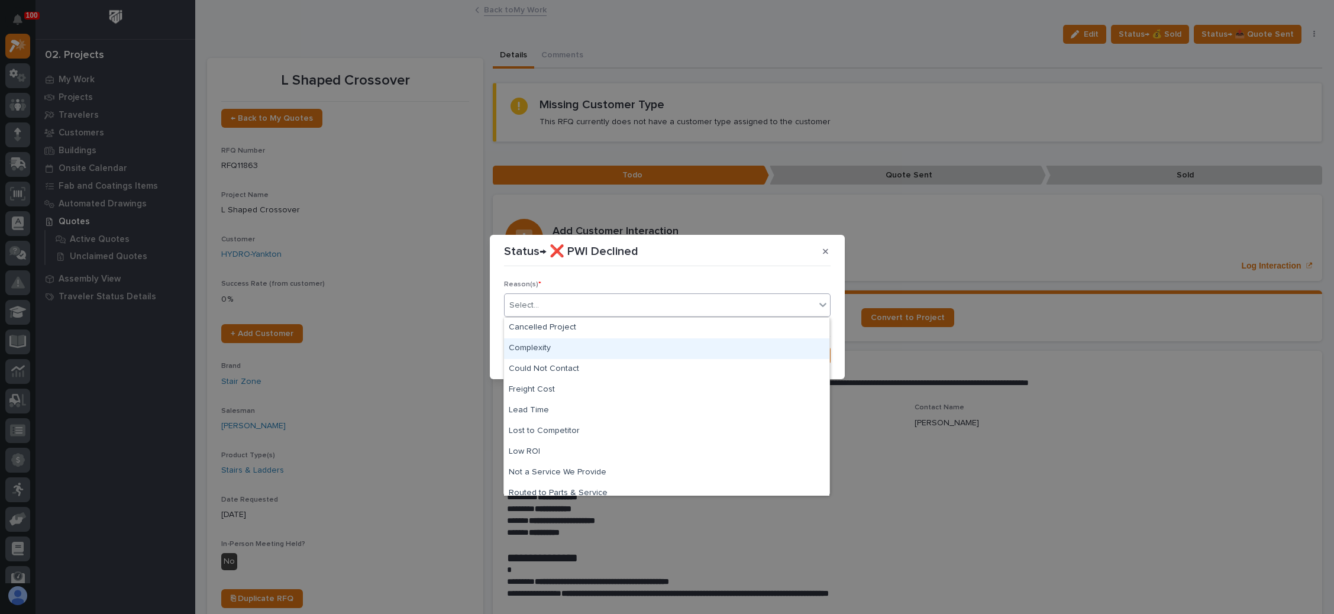
click at [602, 347] on div "Complexity" at bounding box center [666, 348] width 325 height 21
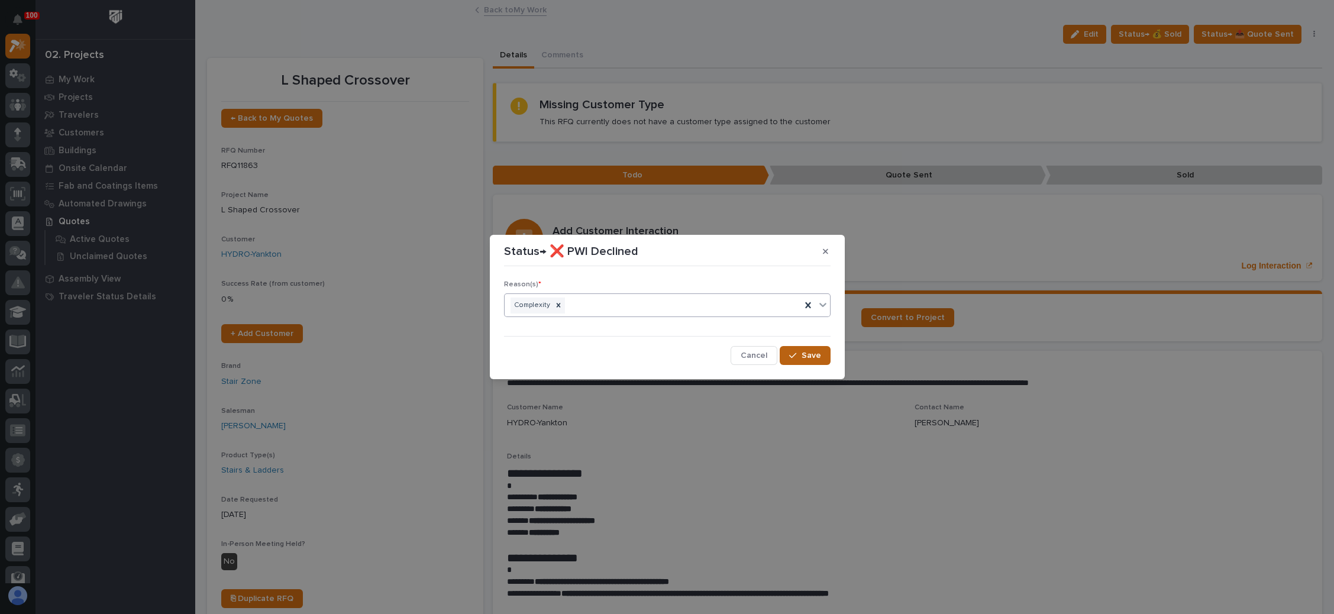
click at [798, 357] on div "button" at bounding box center [795, 355] width 12 height 8
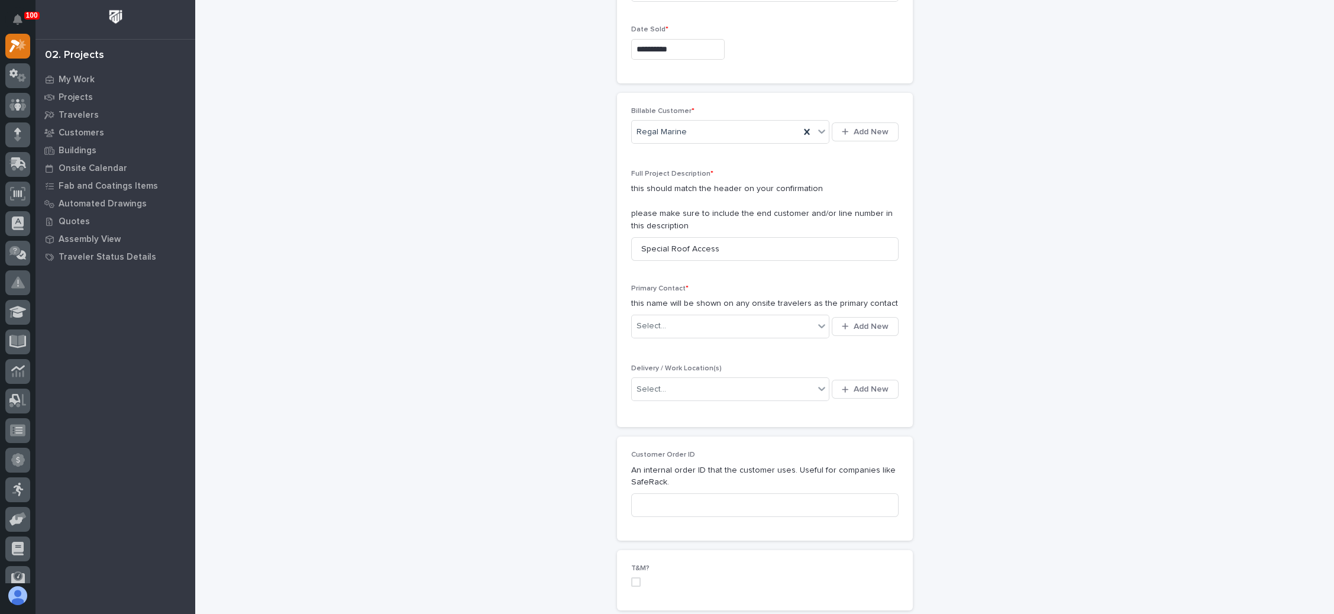
scroll to position [266, 0]
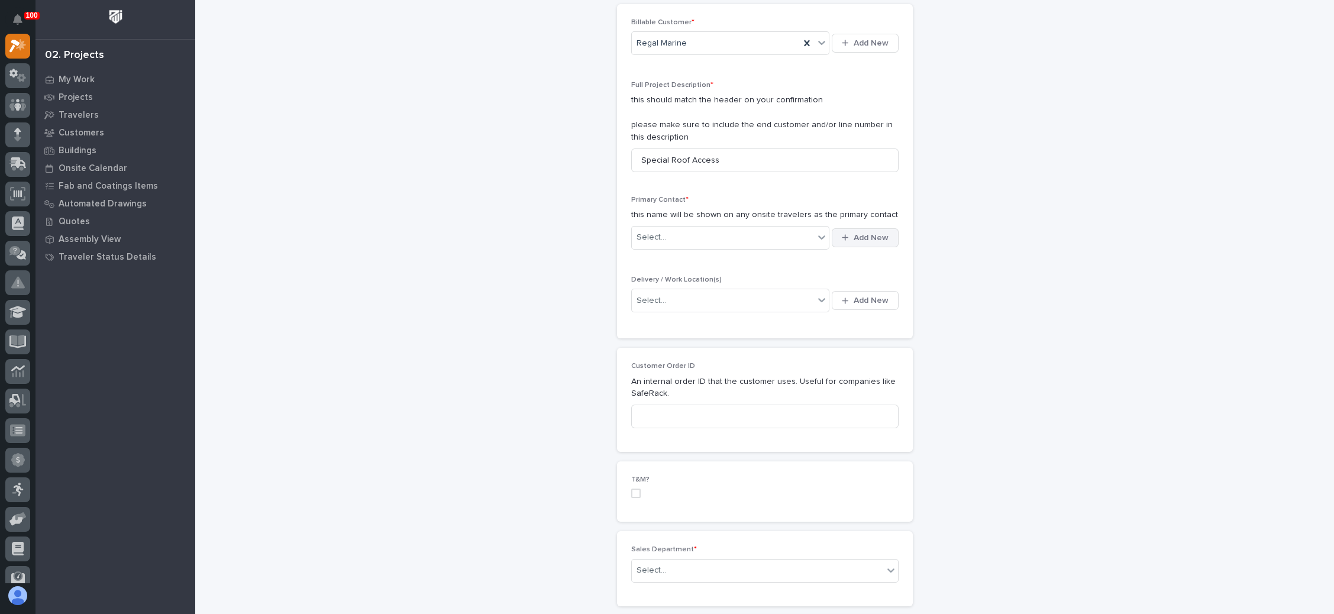
click at [853, 232] on span "Add New" at bounding box center [870, 237] width 35 height 11
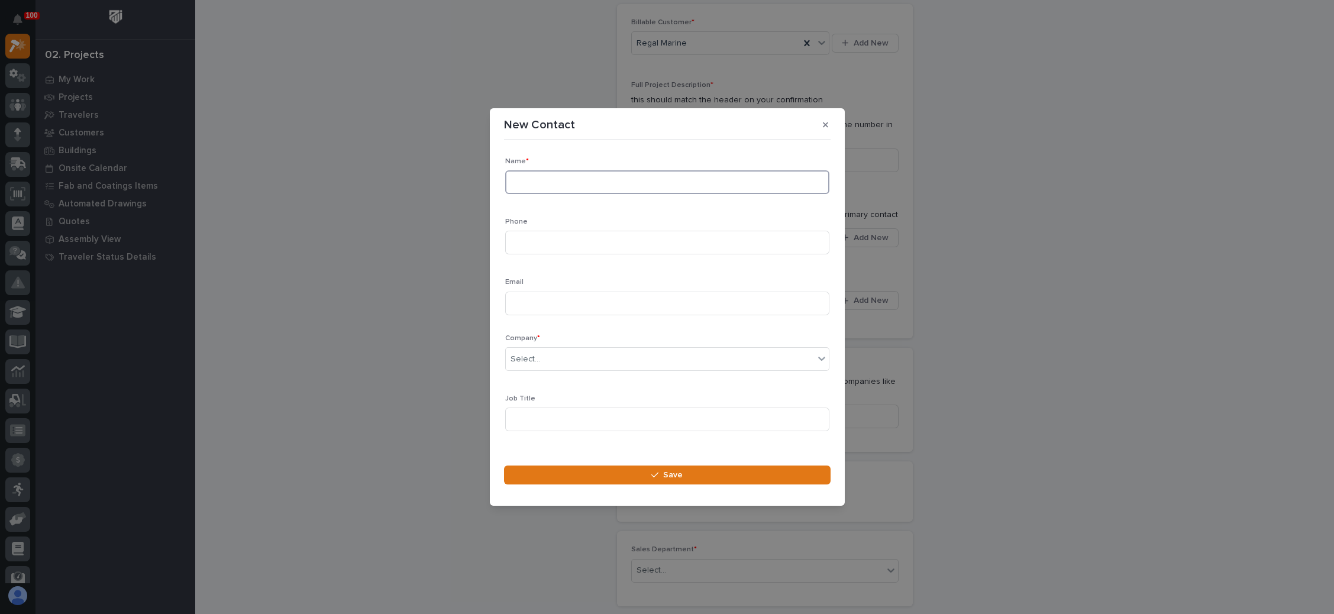
click at [630, 189] on input at bounding box center [667, 182] width 324 height 24
type input "Gary Davis"
paste input "407-719-5908"
type input "407-719-5908"
click at [565, 308] on input at bounding box center [667, 304] width 324 height 24
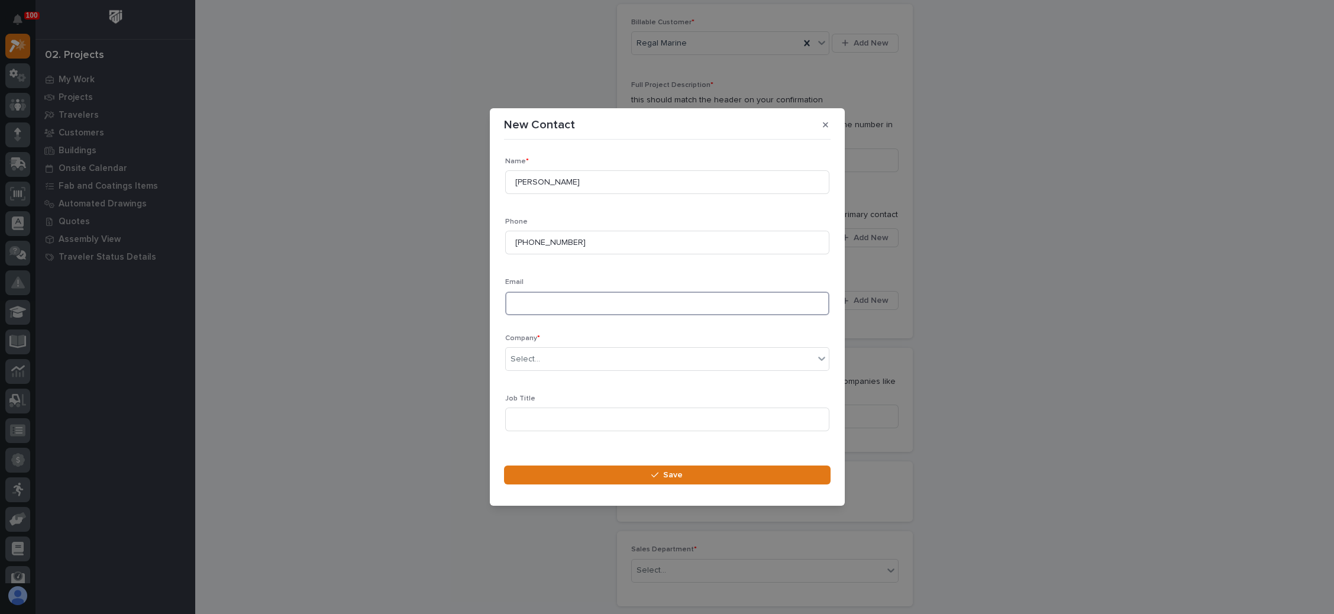
paste input "garyevandavis@gmail.com"
type input "garyevandavis@gmail.com"
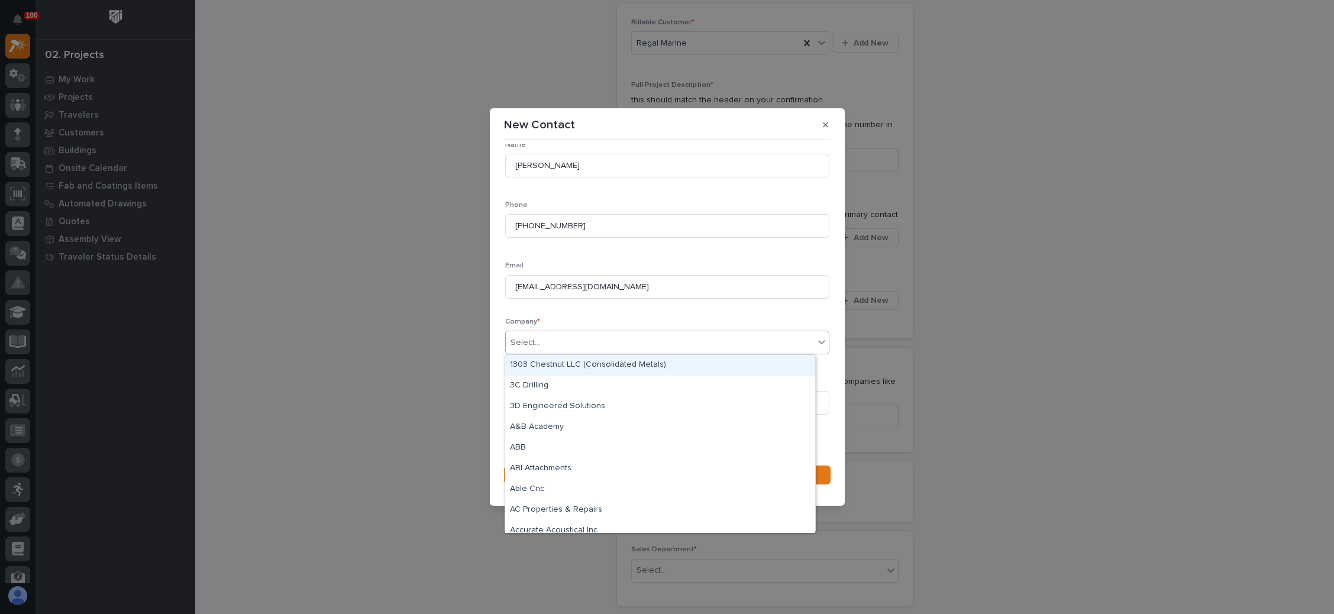
click at [616, 345] on div "Select..." at bounding box center [660, 343] width 308 height 20
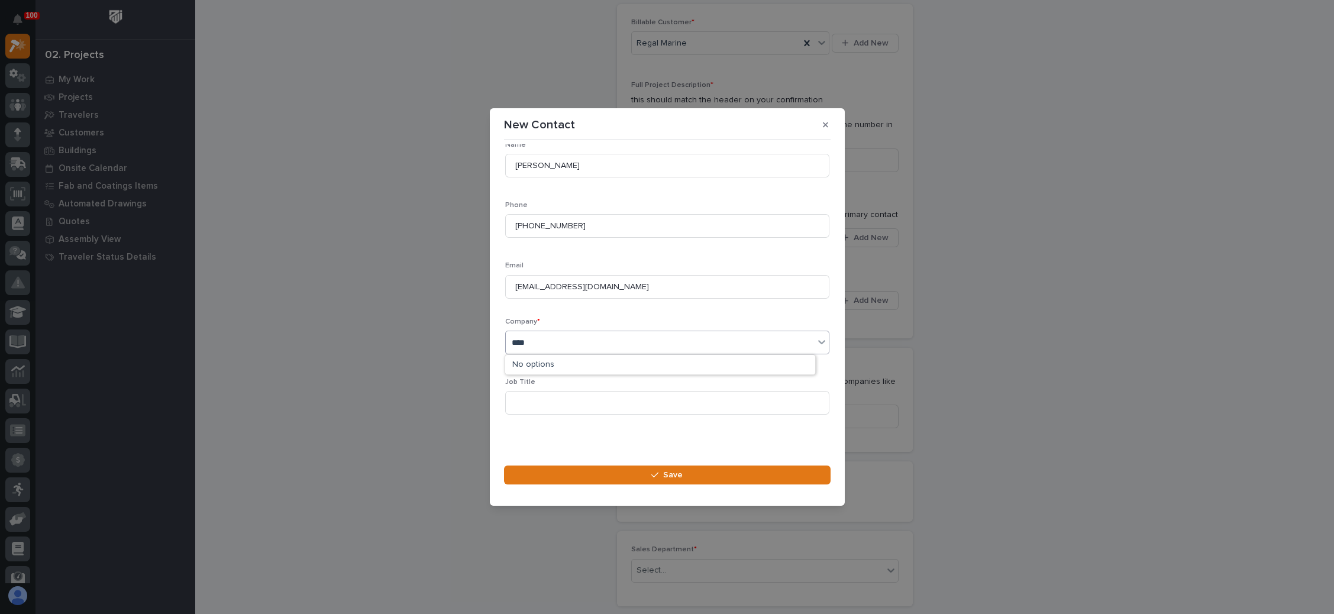
type input "*****"
click at [604, 368] on div "Regal Marine" at bounding box center [660, 365] width 310 height 21
click at [668, 474] on span "Save" at bounding box center [673, 475] width 20 height 11
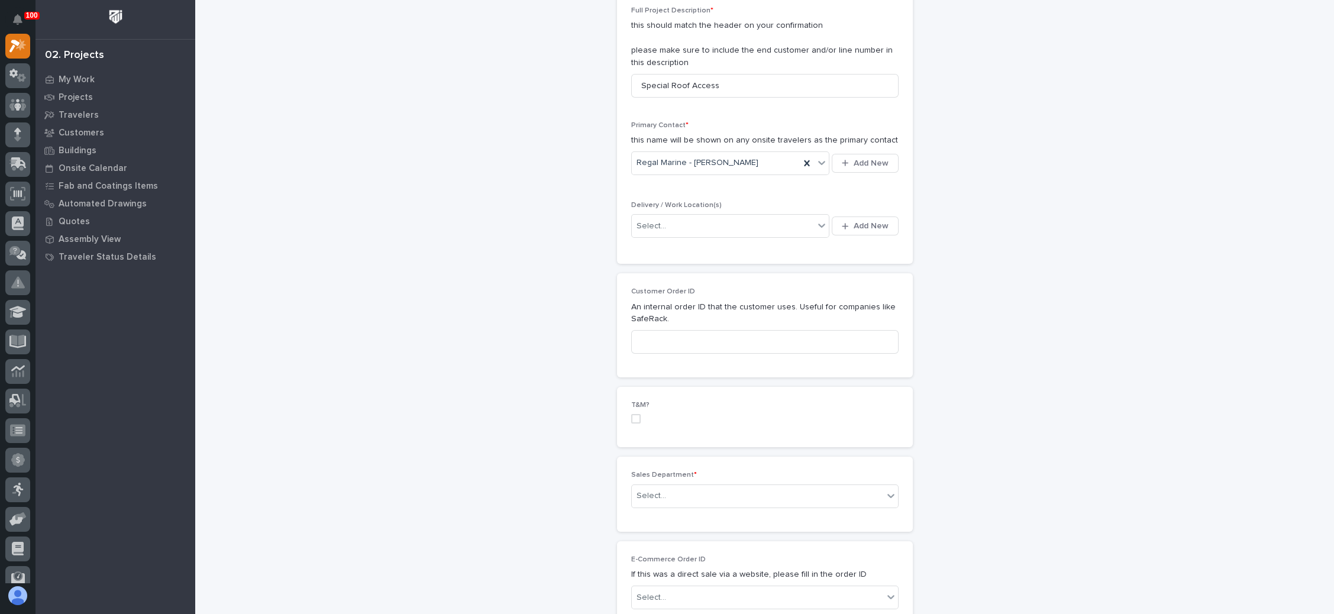
scroll to position [355, 0]
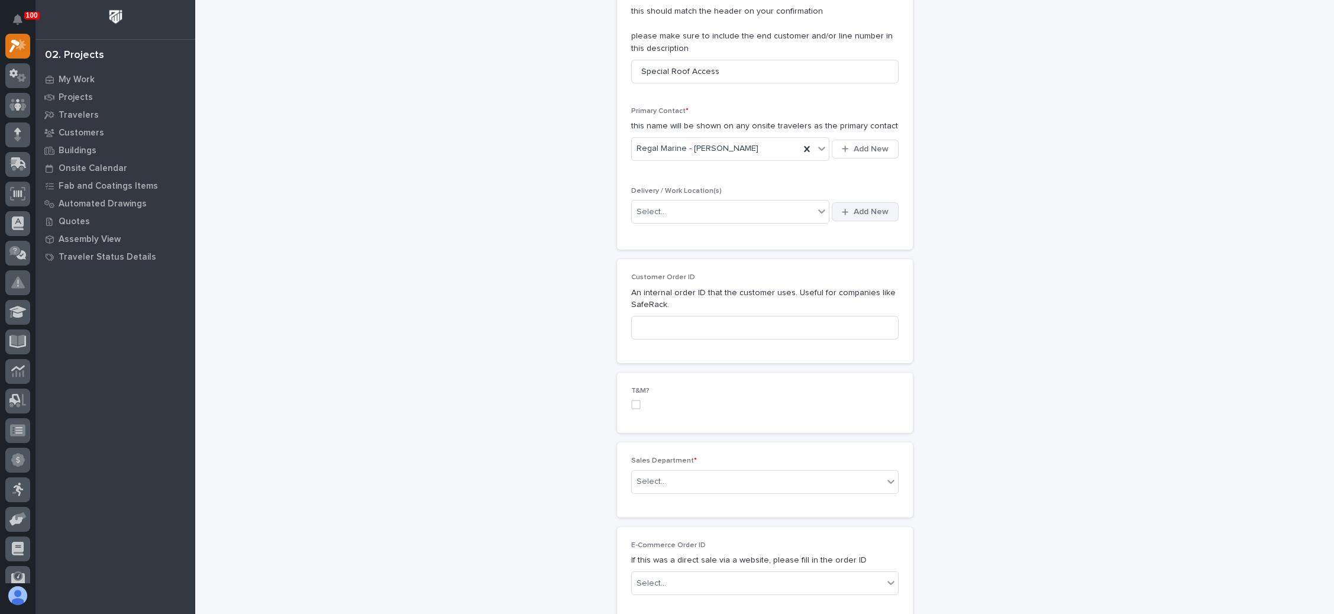
click at [859, 210] on span "Add New" at bounding box center [870, 211] width 35 height 11
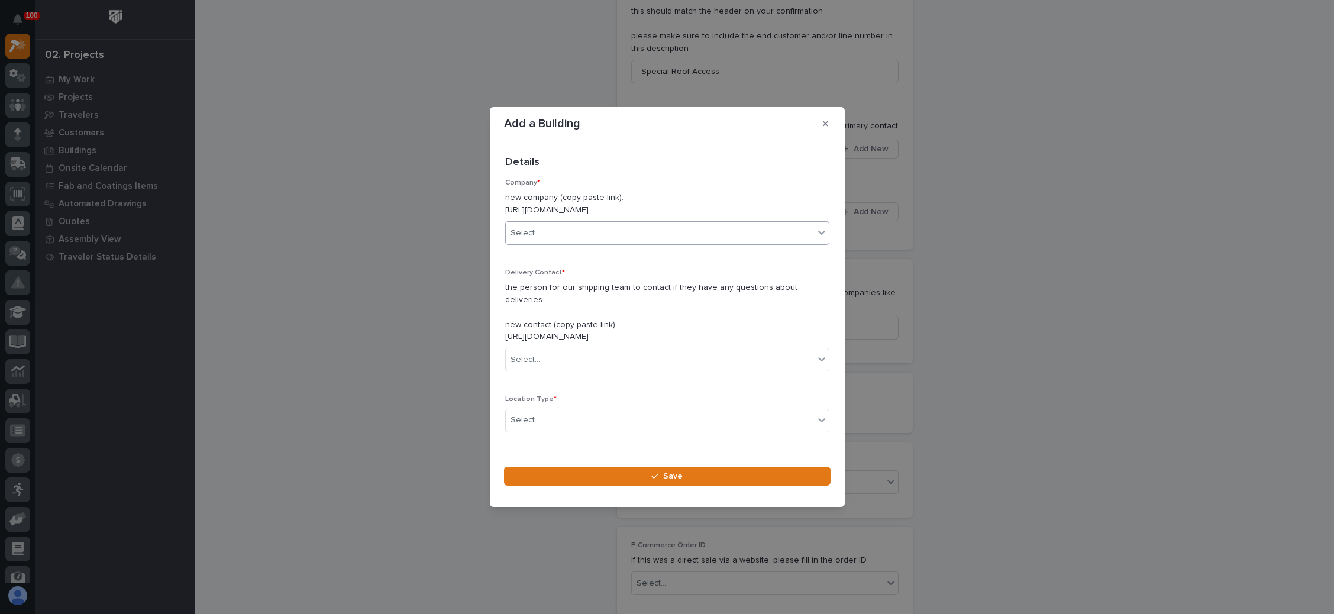
click at [567, 238] on div "Select..." at bounding box center [660, 234] width 308 height 20
type input "*****"
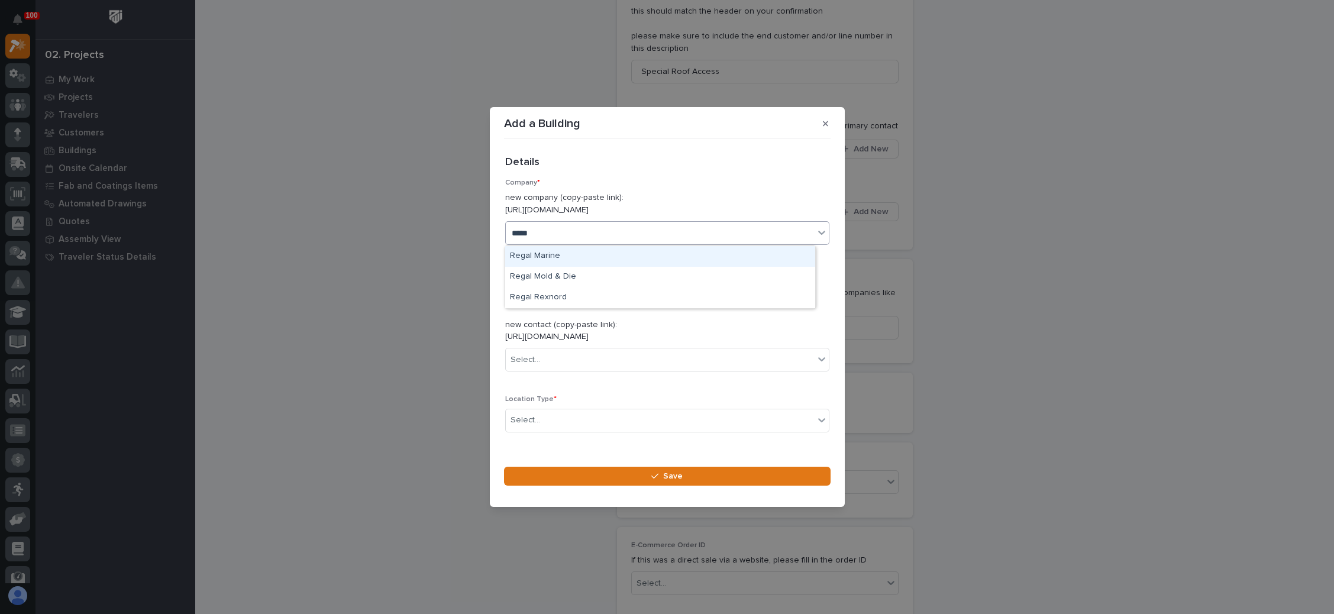
click at [588, 253] on div "Regal Marine" at bounding box center [660, 256] width 310 height 21
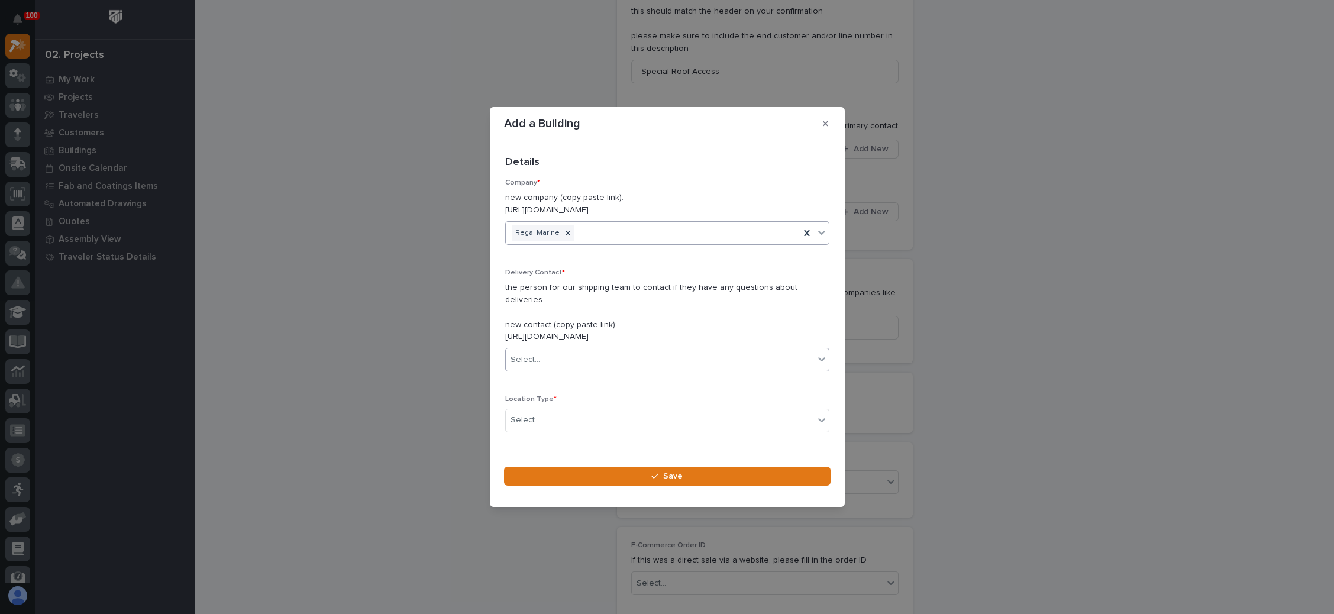
click at [585, 354] on div "Select..." at bounding box center [660, 360] width 308 height 20
type input "**********"
click at [628, 380] on div "Regal Marine - Gary Davis" at bounding box center [660, 382] width 310 height 21
click at [613, 421] on div "Select..." at bounding box center [660, 420] width 308 height 20
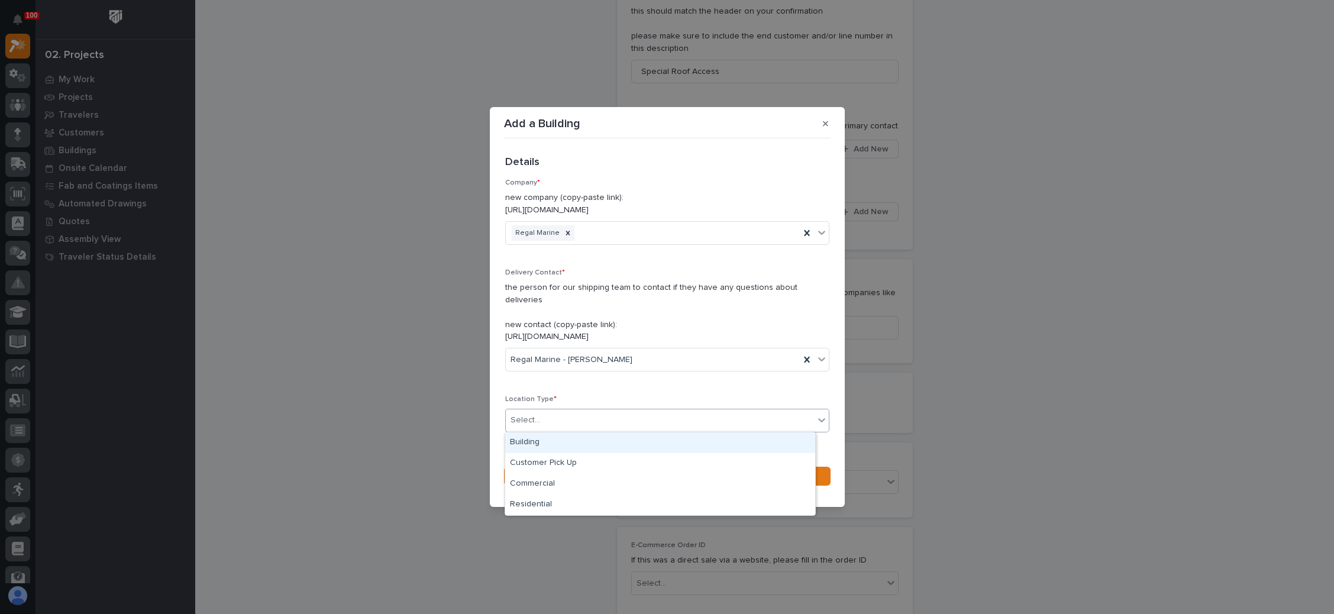
click at [610, 444] on div "Building" at bounding box center [660, 442] width 310 height 21
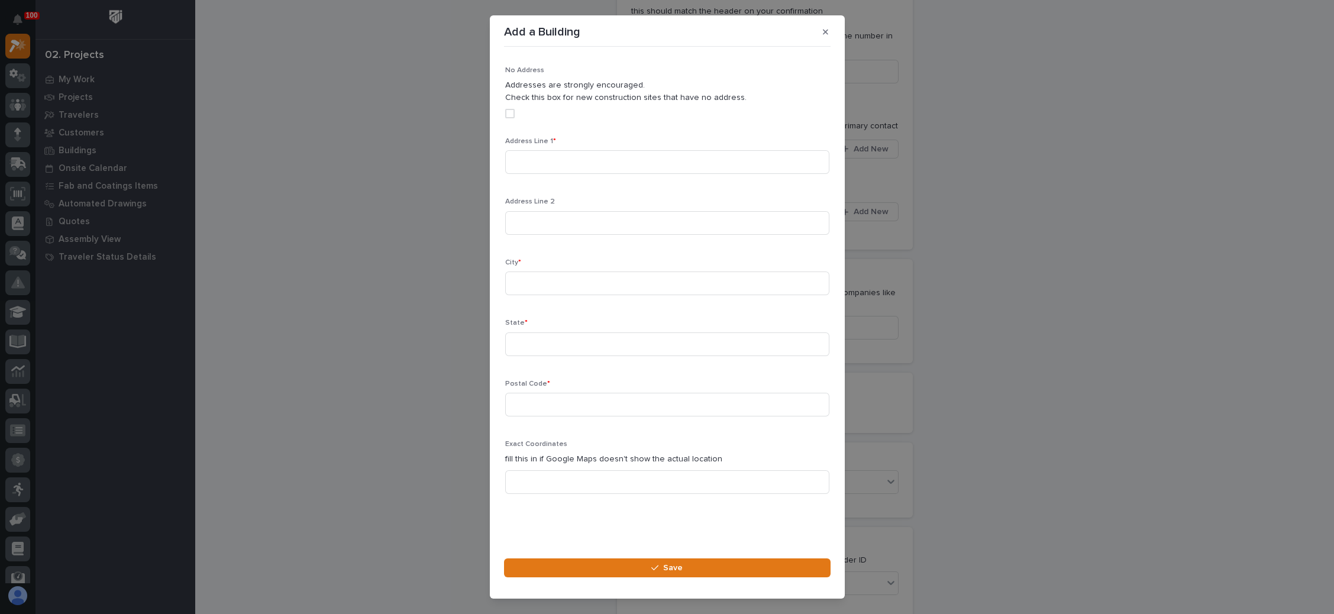
scroll to position [306, 0]
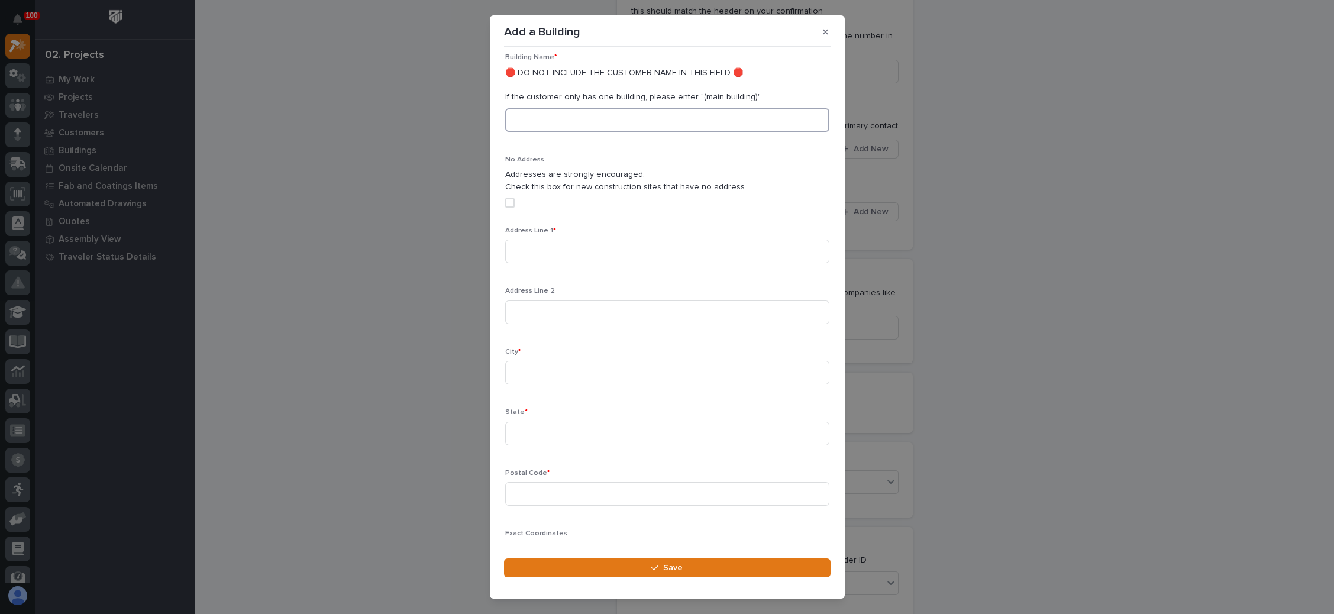
click at [607, 119] on input at bounding box center [667, 120] width 324 height 24
type input "Main"
click at [568, 245] on input at bounding box center [667, 252] width 324 height 24
type input "2300 Jetport D"
type input "Orlando"
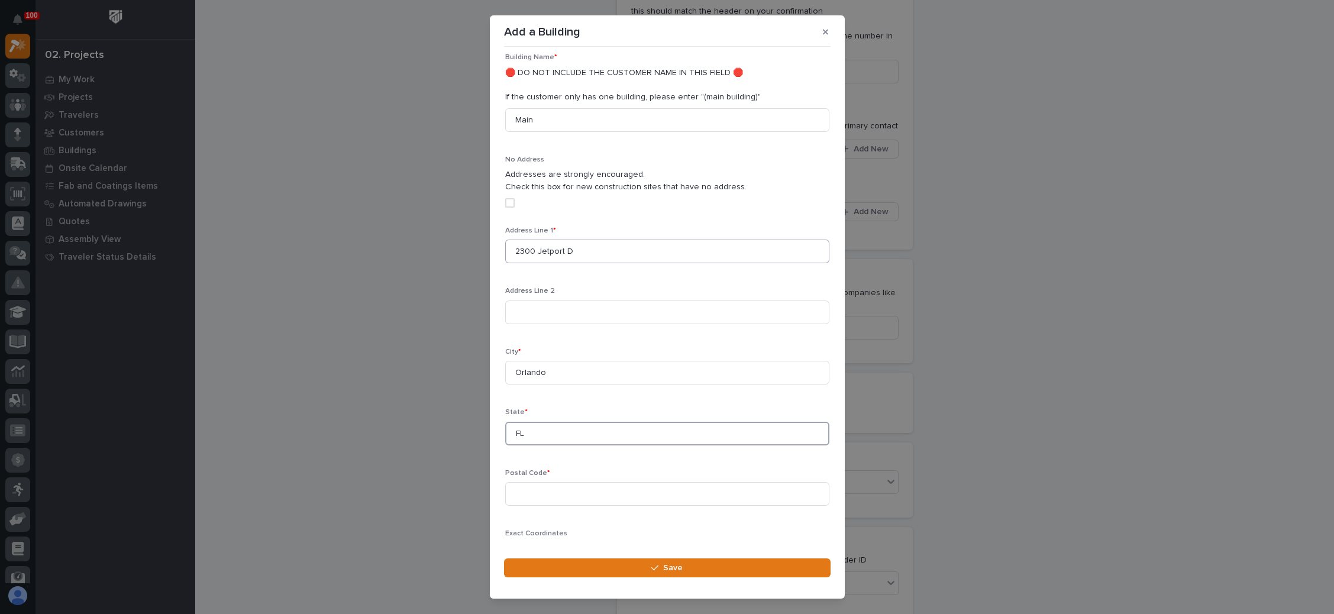
type input "FL"
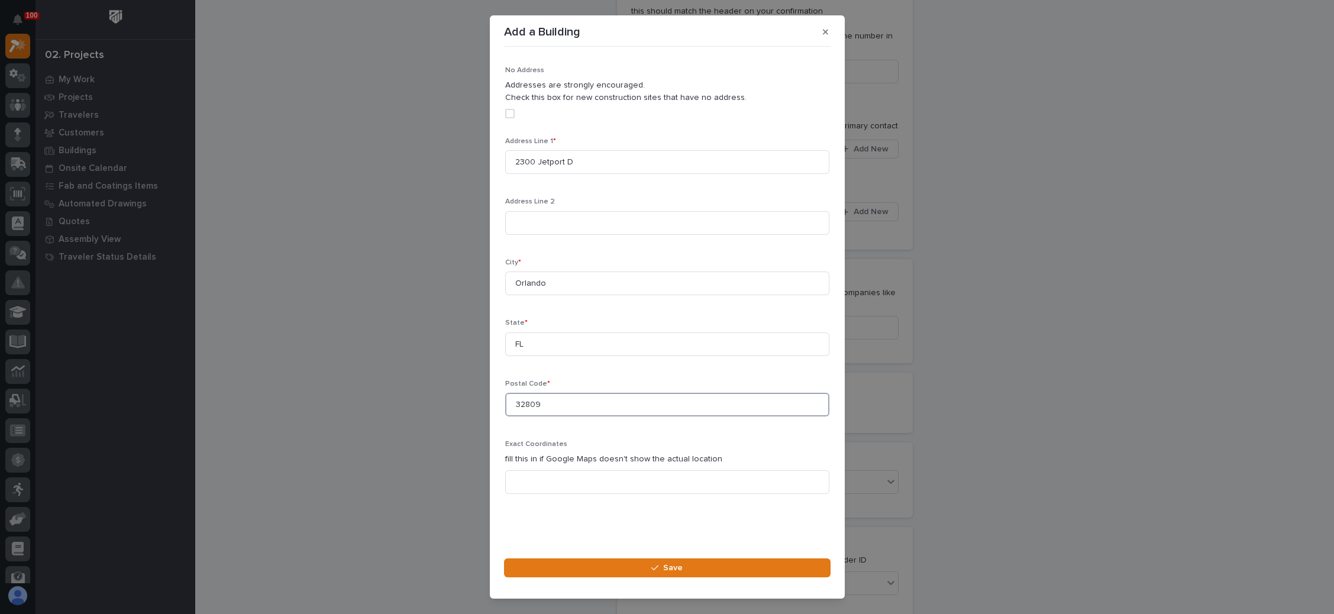
scroll to position [395, 0]
type input "32809"
click at [652, 564] on icon "button" at bounding box center [654, 568] width 7 height 8
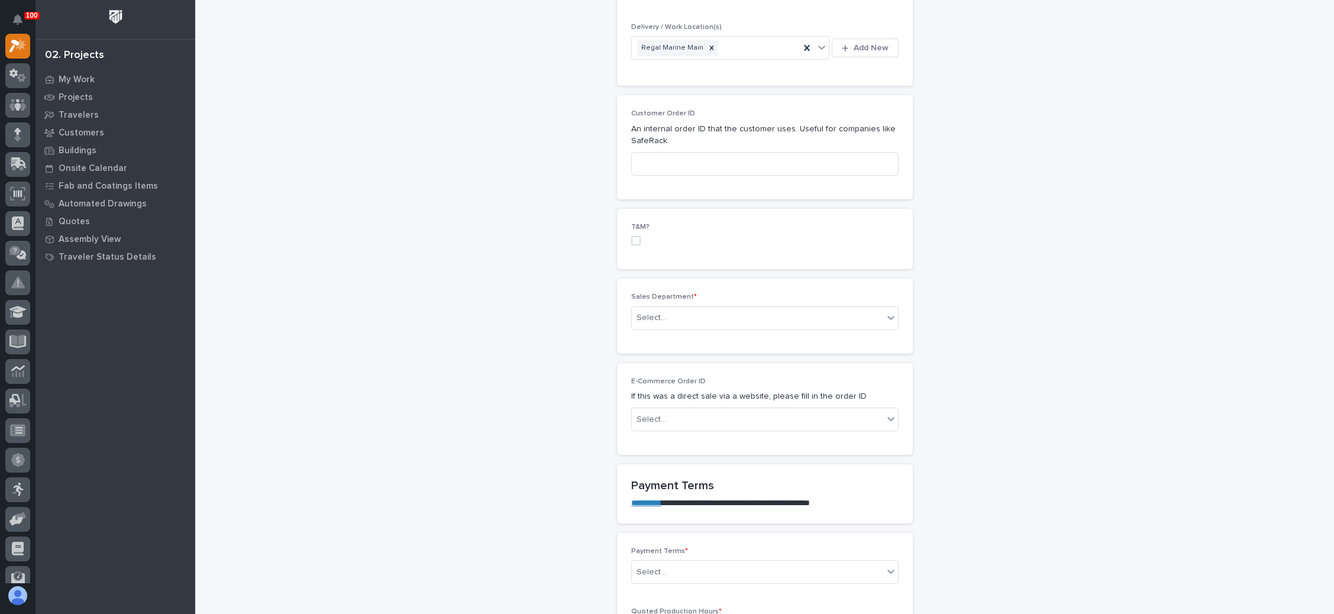
scroll to position [532, 0]
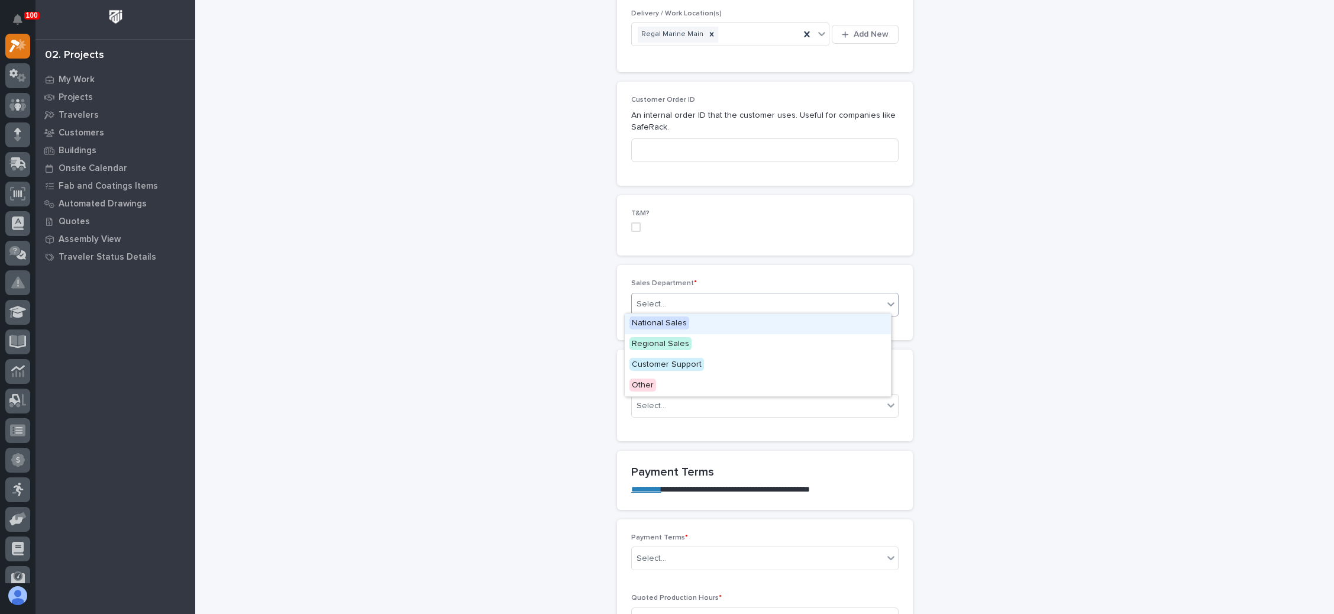
click at [672, 301] on div "Select..." at bounding box center [757, 305] width 251 height 20
click at [672, 320] on span "National Sales" at bounding box center [659, 322] width 60 height 13
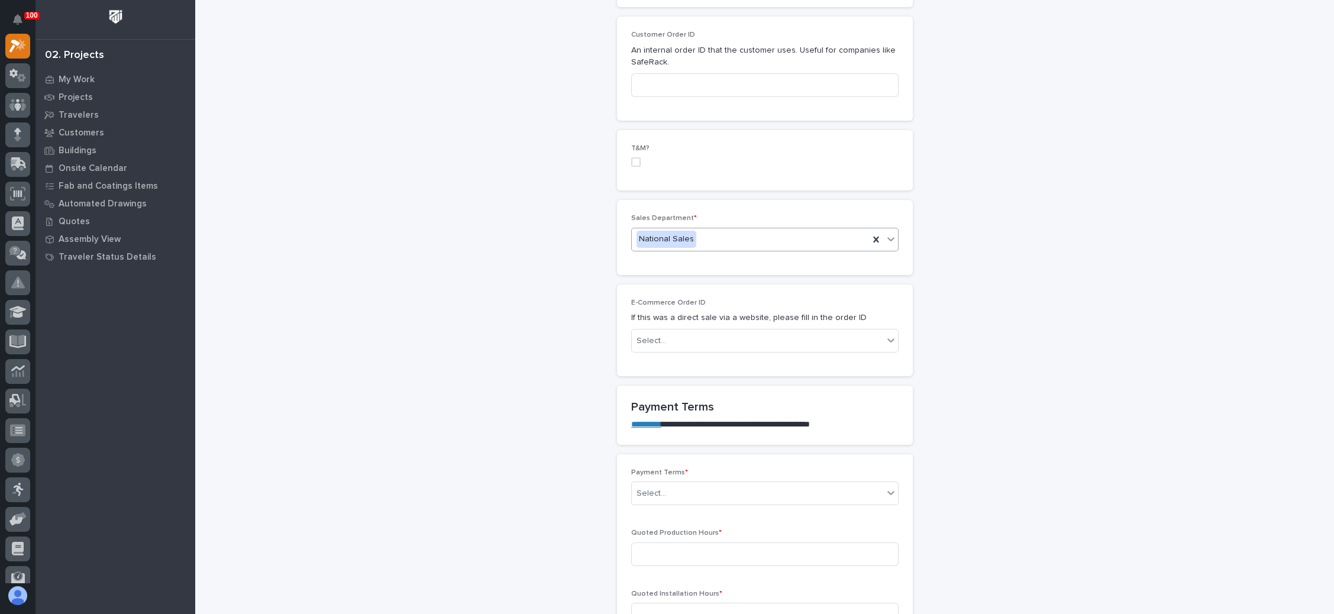
scroll to position [710, 0]
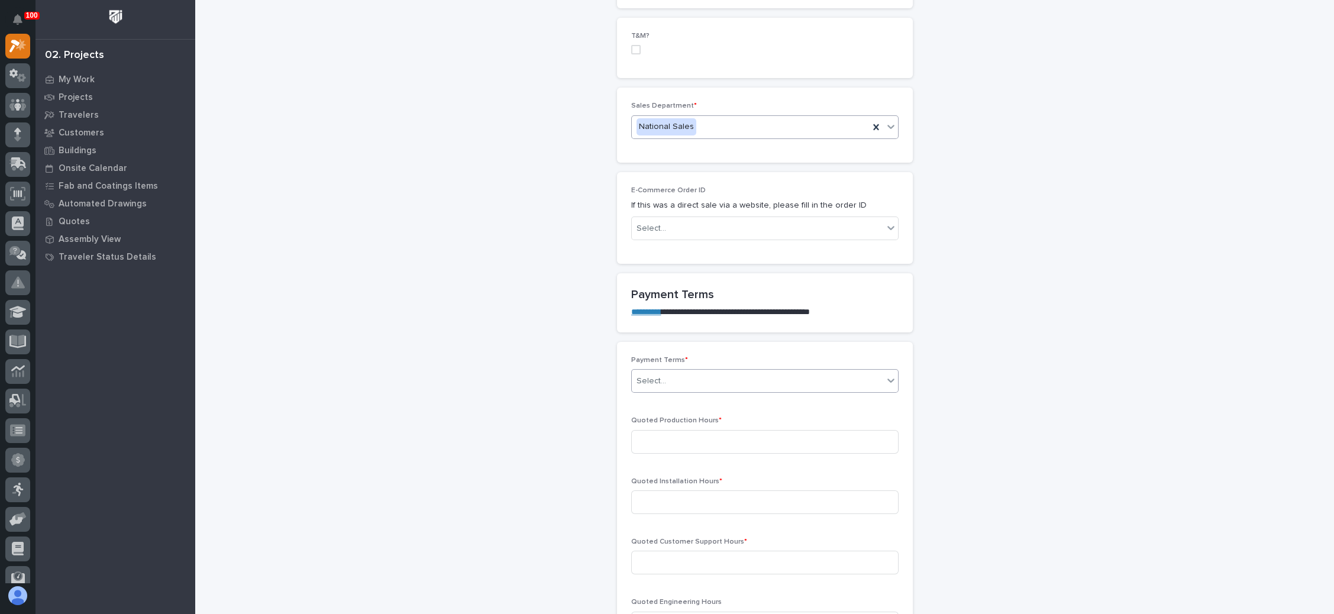
click at [663, 373] on div "Select..." at bounding box center [757, 381] width 251 height 20
click at [652, 455] on div "50/50" at bounding box center [758, 461] width 266 height 21
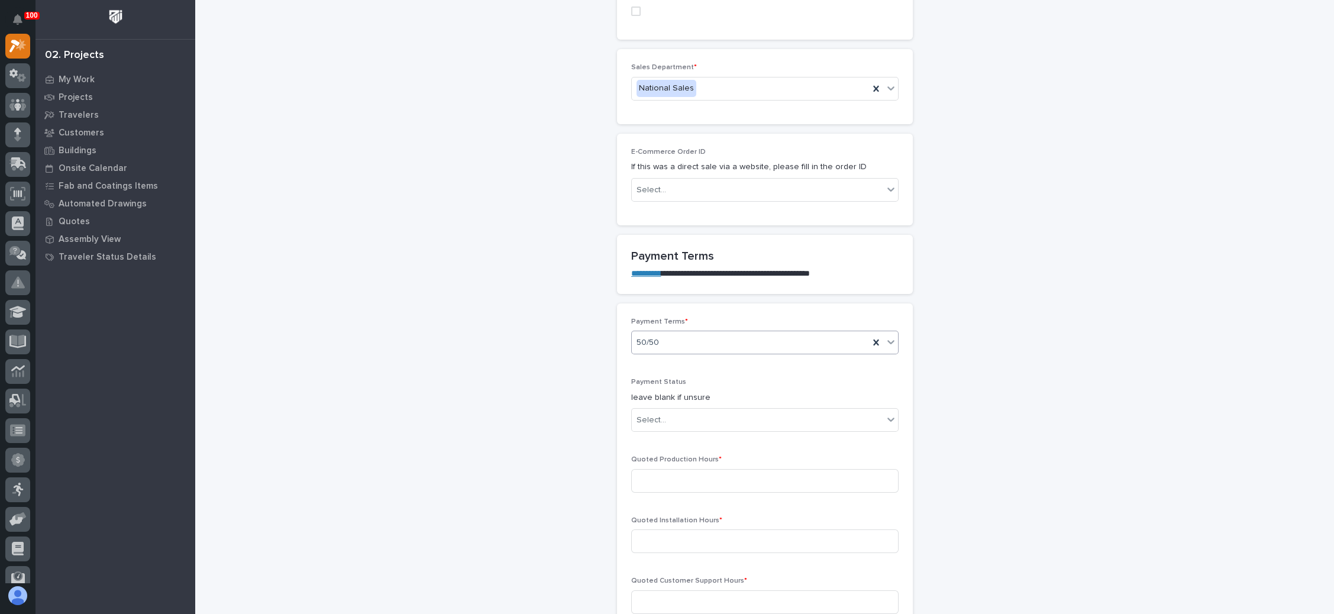
scroll to position [837, 0]
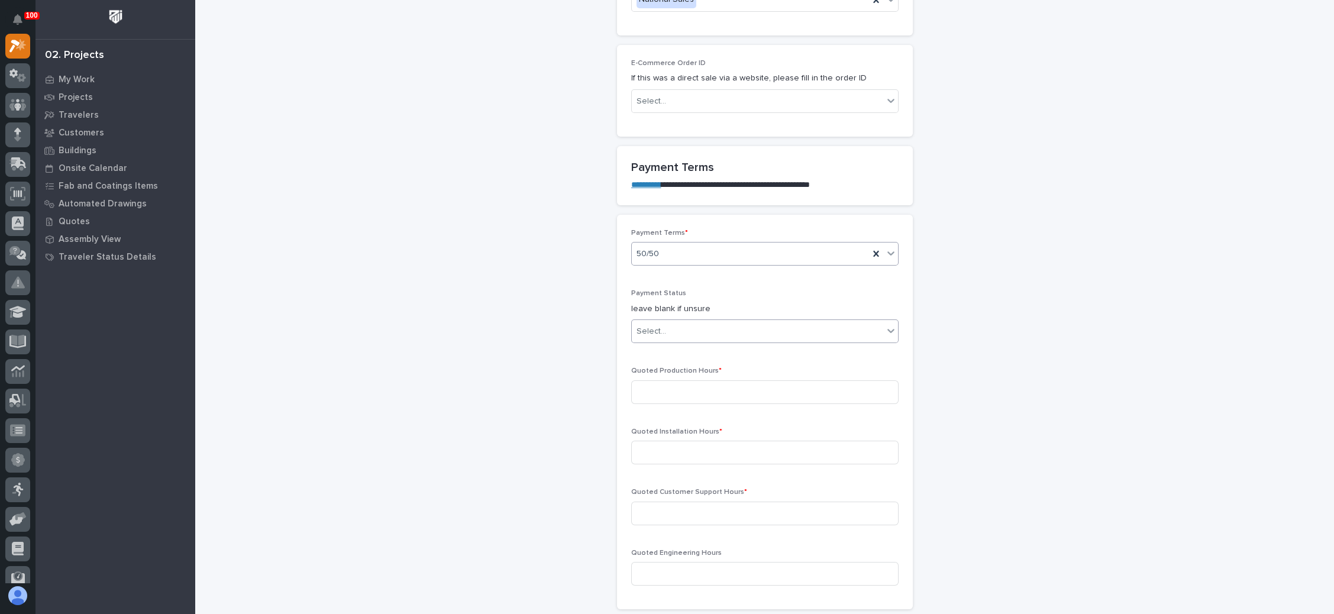
click at [700, 329] on div "Select..." at bounding box center [757, 332] width 251 height 20
click at [969, 326] on div "**********" at bounding box center [764, 441] width 1115 height 2555
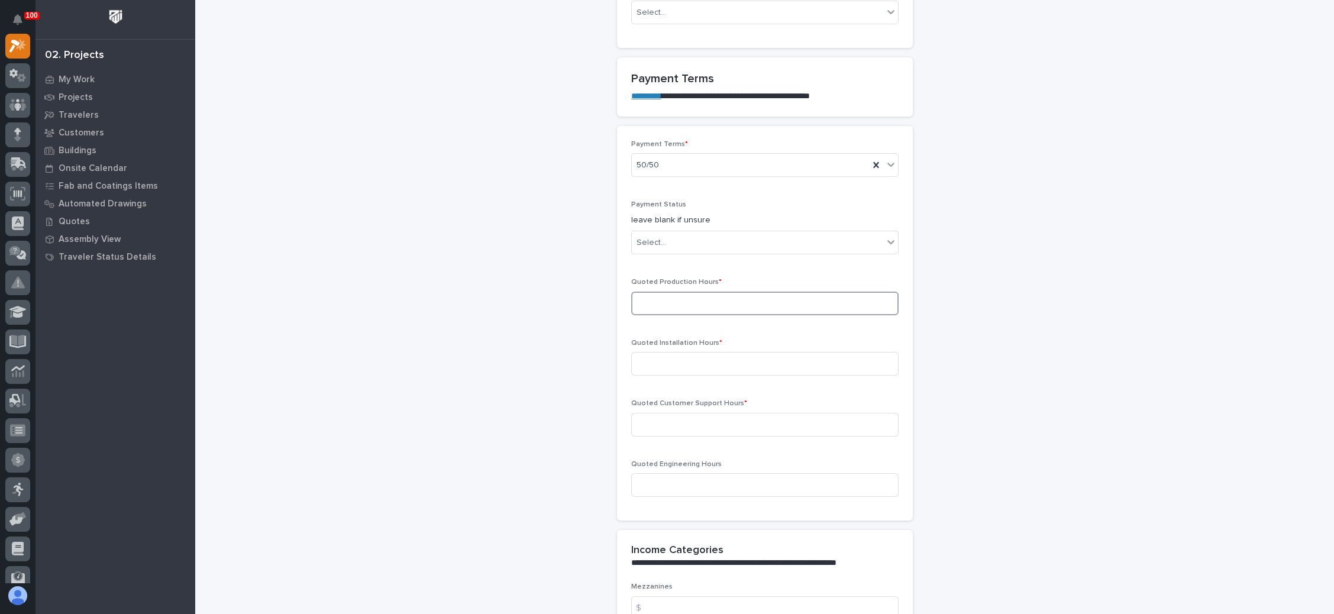
click at [679, 297] on input at bounding box center [764, 304] width 267 height 24
type input "95"
click at [641, 354] on input at bounding box center [764, 364] width 267 height 24
type input "0"
click at [703, 421] on input at bounding box center [764, 425] width 267 height 24
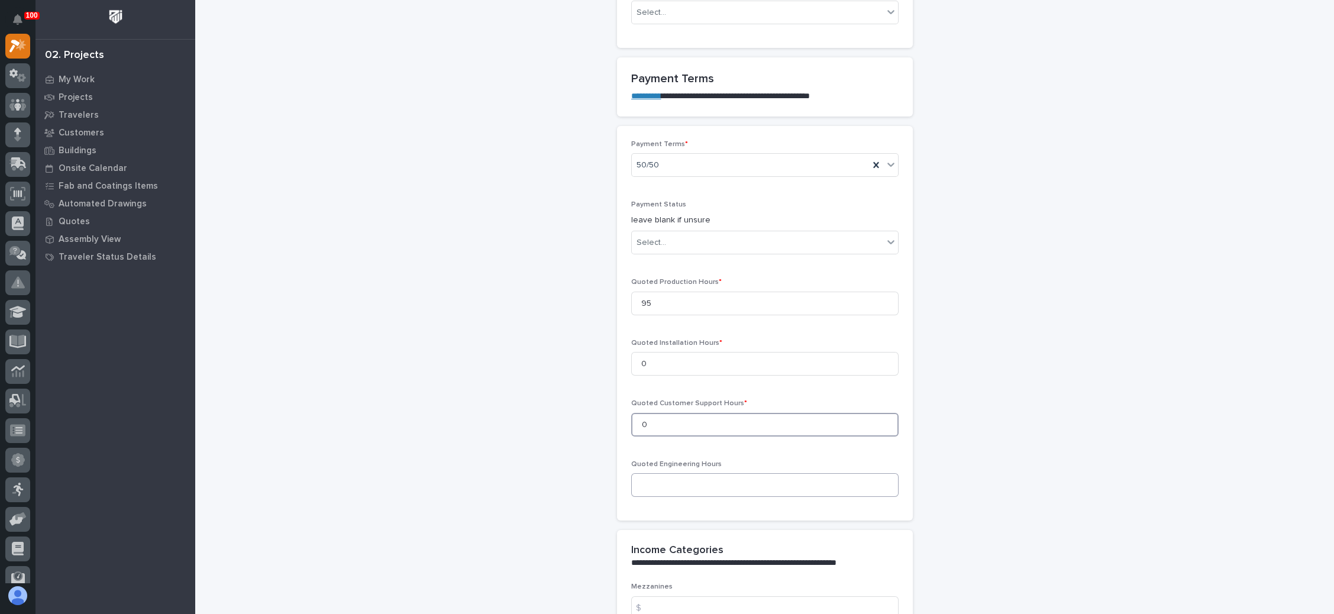
type input "0"
click at [702, 481] on input at bounding box center [764, 485] width 267 height 24
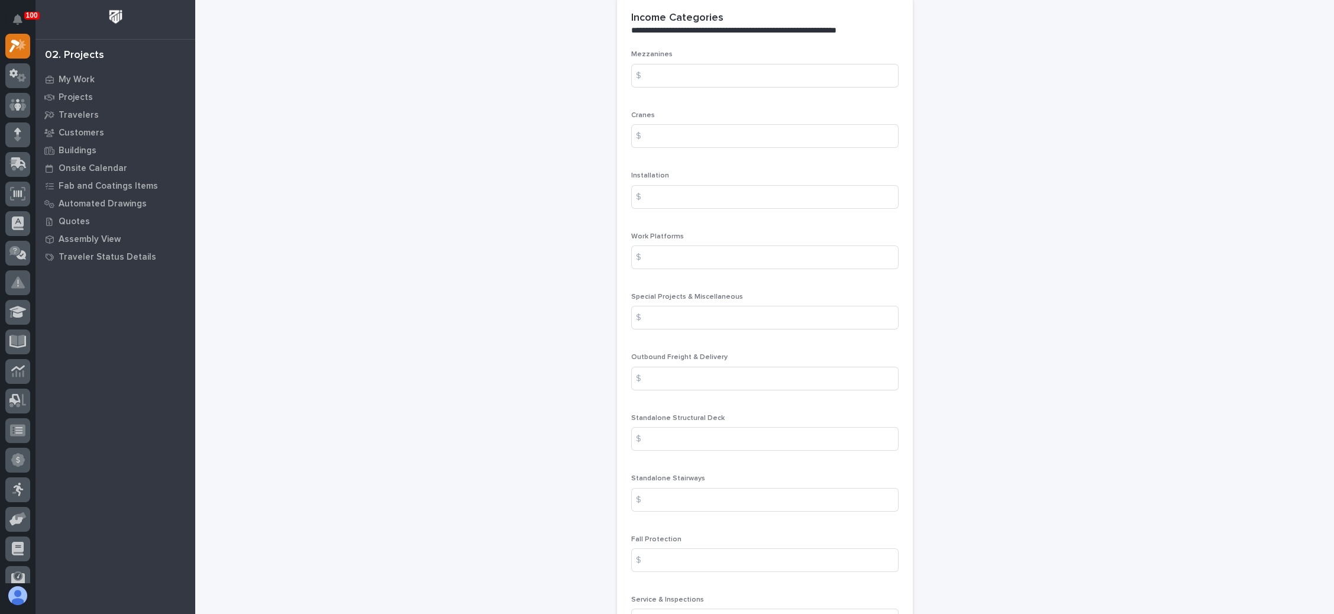
scroll to position [1547, 0]
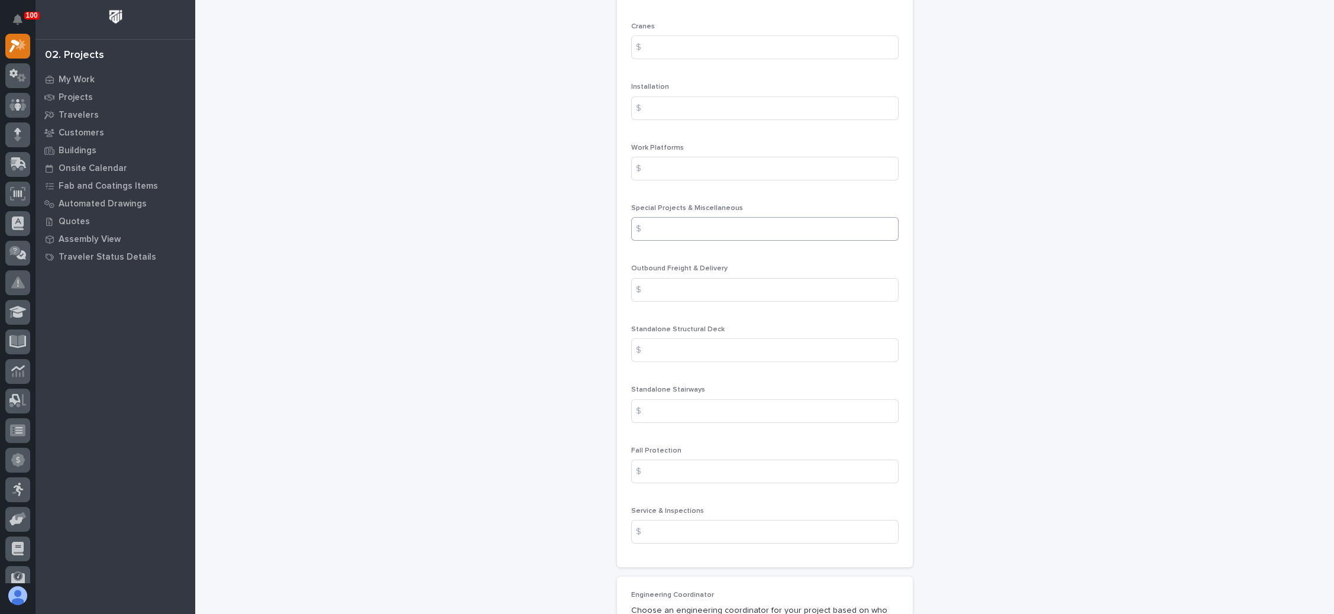
type input "40"
click at [747, 228] on input at bounding box center [764, 229] width 267 height 24
type input "4250"
click at [726, 286] on input at bounding box center [764, 290] width 267 height 24
type input "2225"
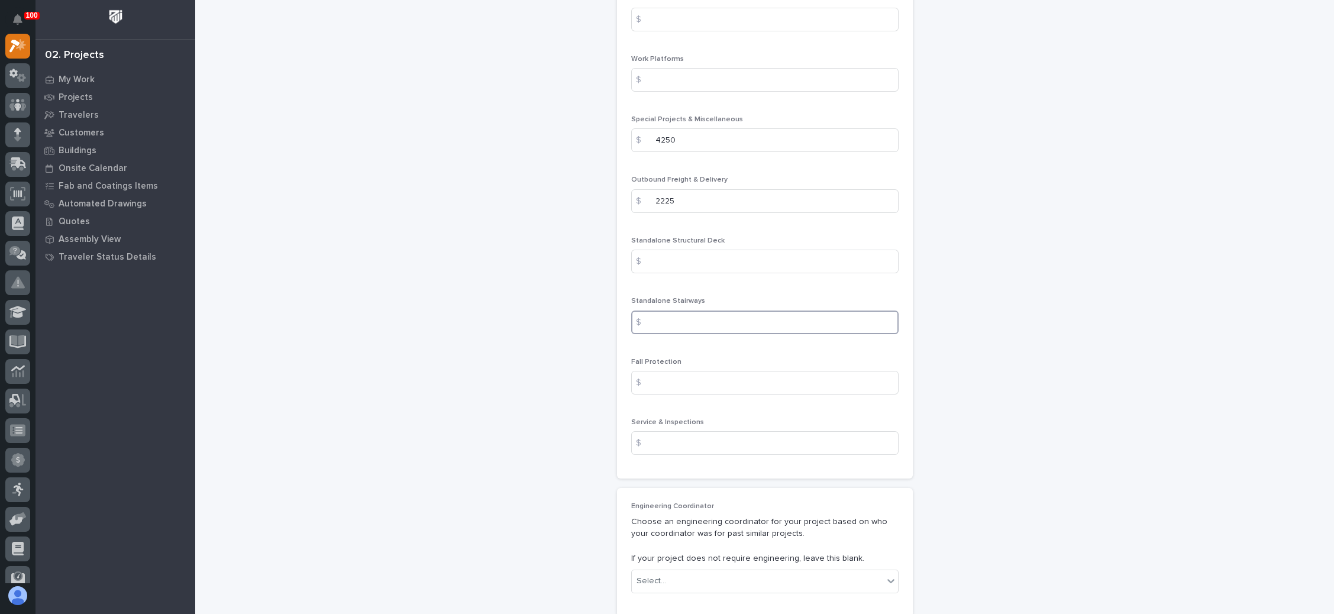
click at [720, 318] on input at bounding box center [764, 323] width 267 height 24
type input "19880"
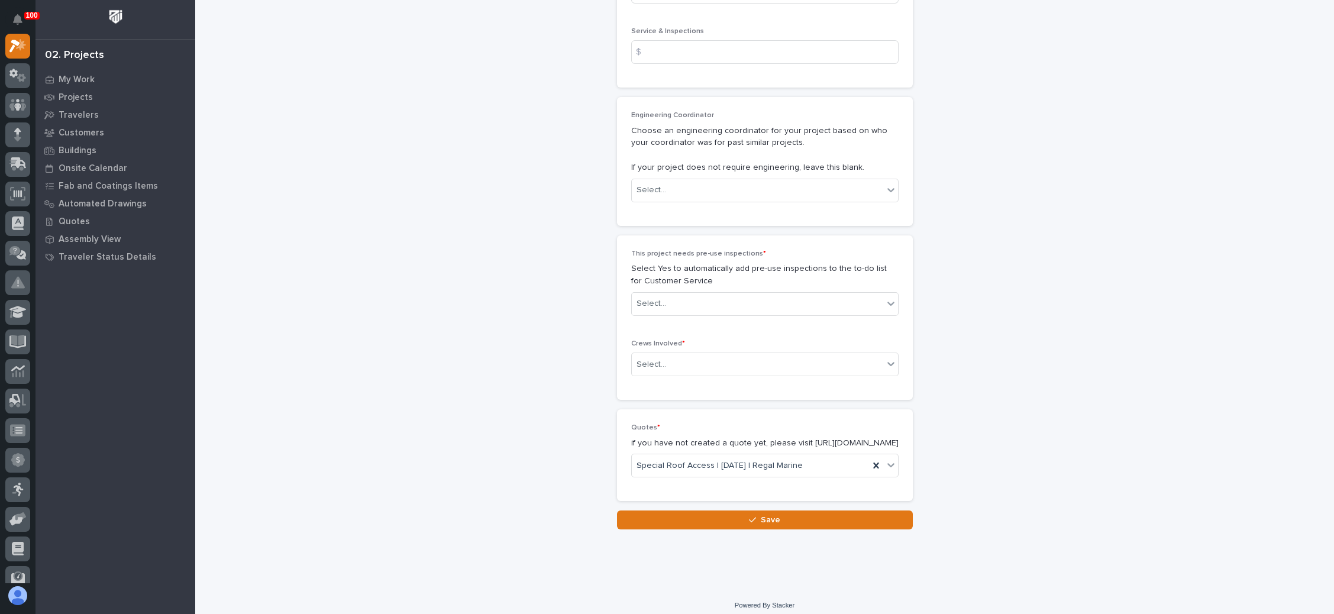
scroll to position [2039, 0]
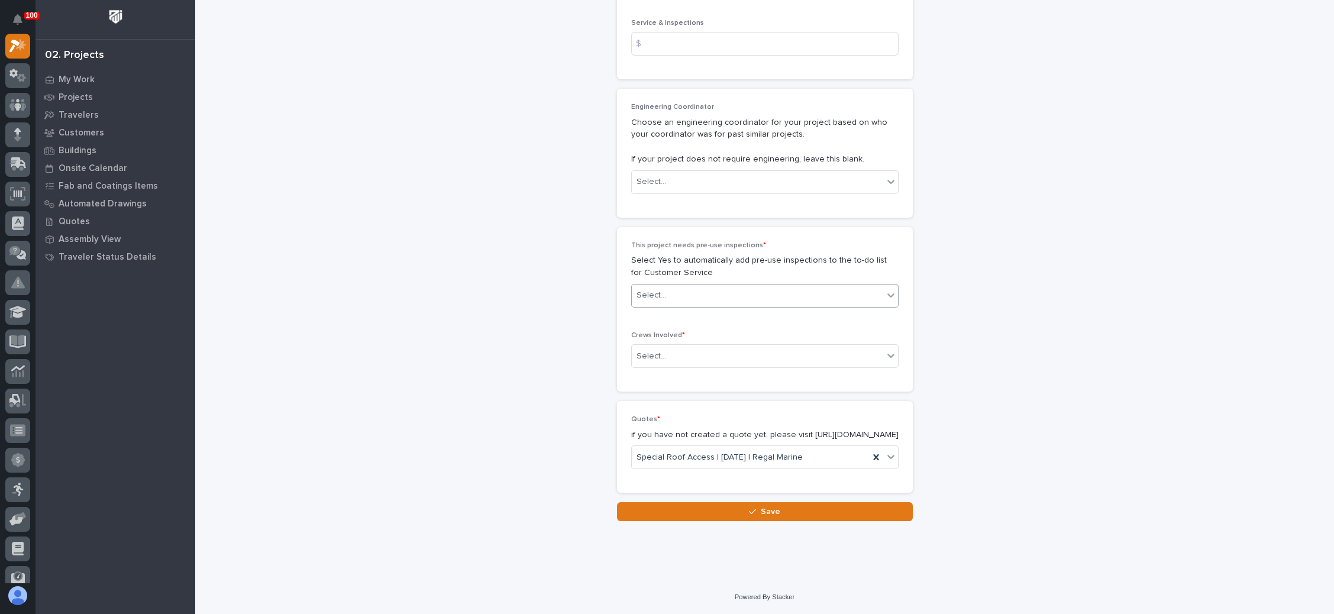
click at [887, 293] on icon at bounding box center [890, 295] width 7 height 4
click at [801, 331] on div "No" at bounding box center [758, 328] width 266 height 21
click at [788, 347] on div "Select..." at bounding box center [757, 357] width 251 height 20
click at [772, 367] on div "Production" at bounding box center [758, 367] width 266 height 21
click at [742, 506] on button "Save" at bounding box center [765, 511] width 296 height 19
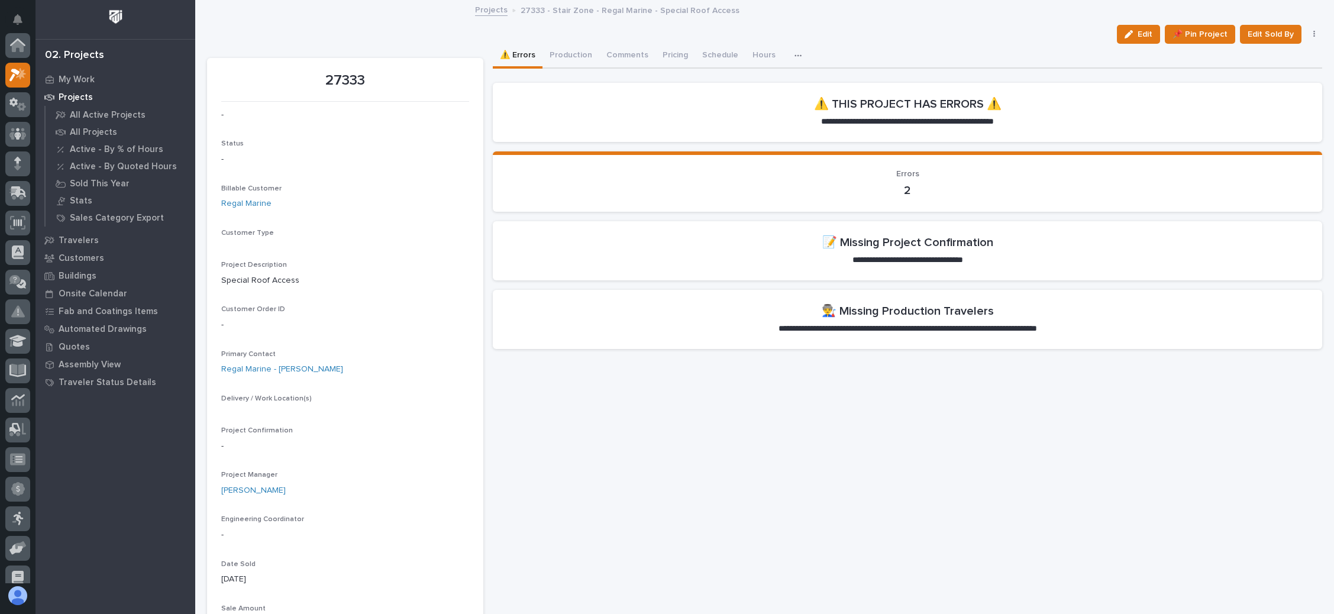
scroll to position [29, 0]
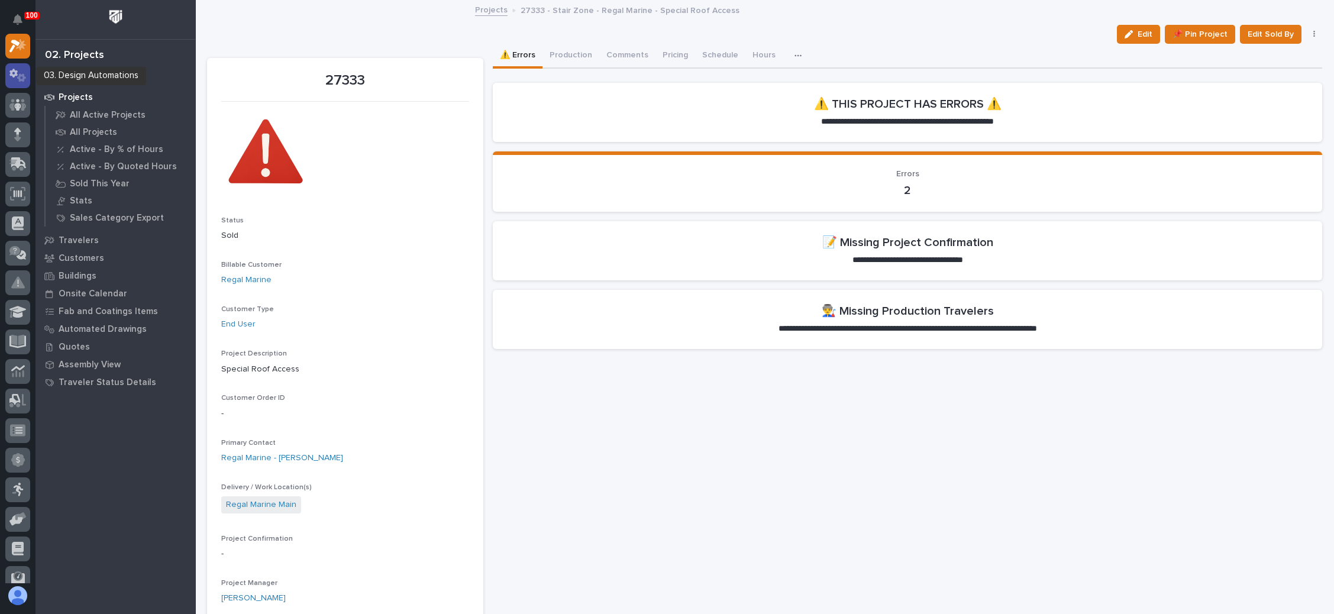
click at [25, 71] on icon at bounding box center [17, 76] width 17 height 14
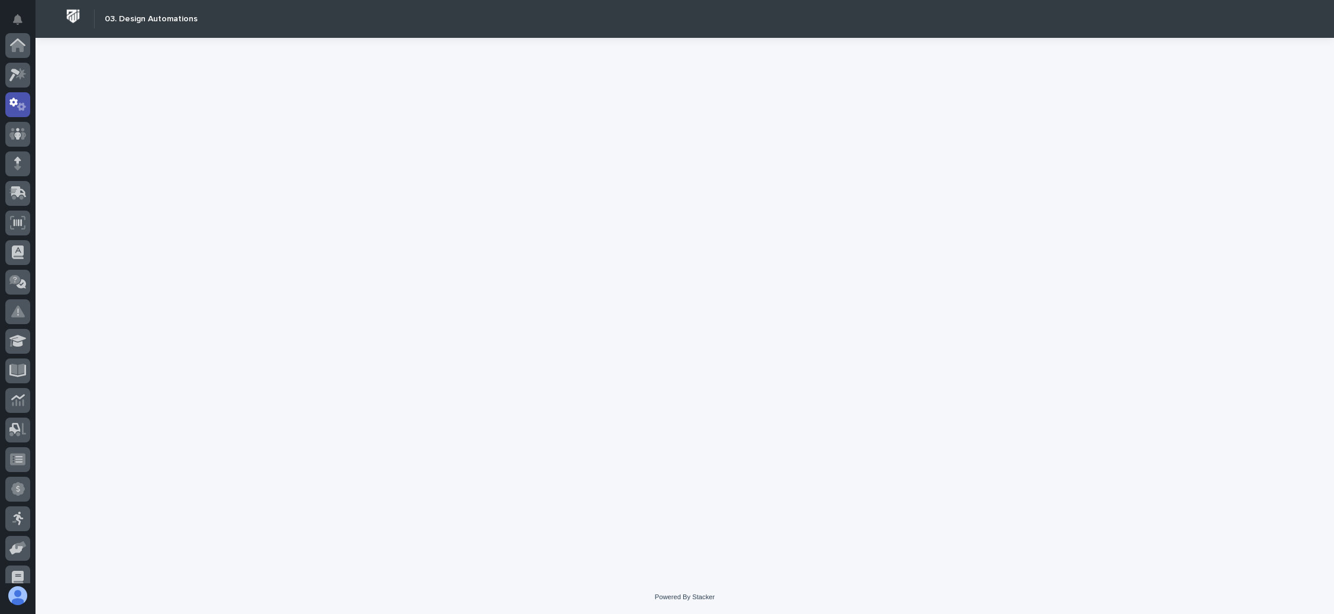
scroll to position [59, 0]
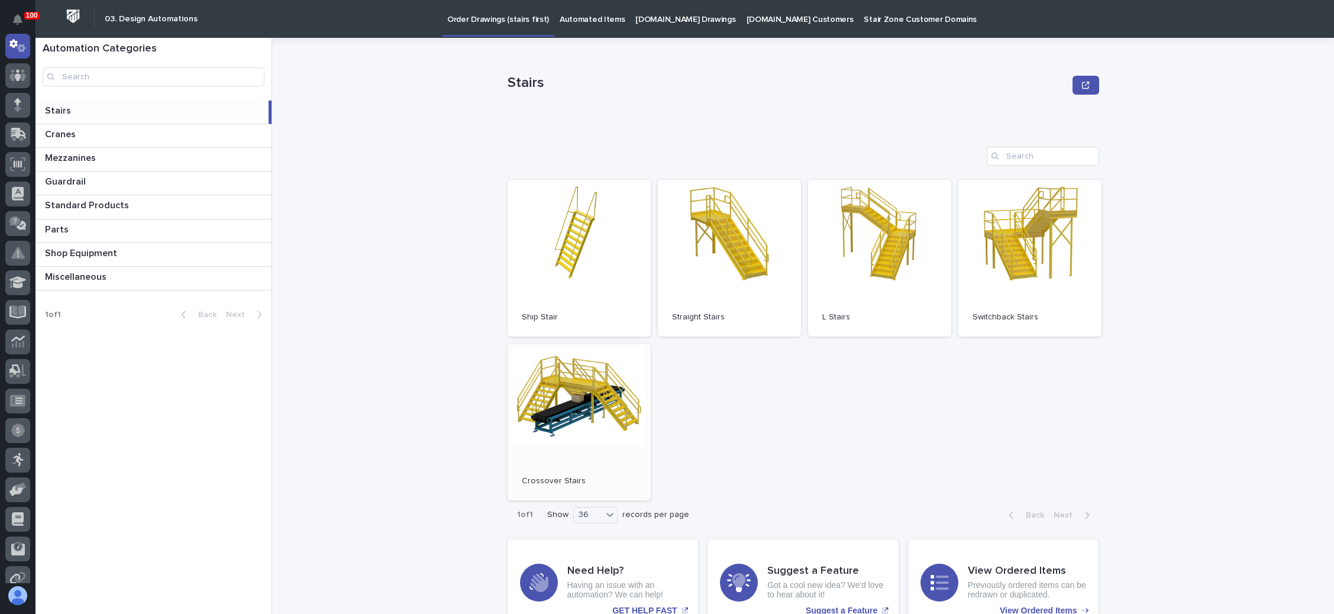
click at [597, 398] on link "Open" at bounding box center [578, 422] width 143 height 157
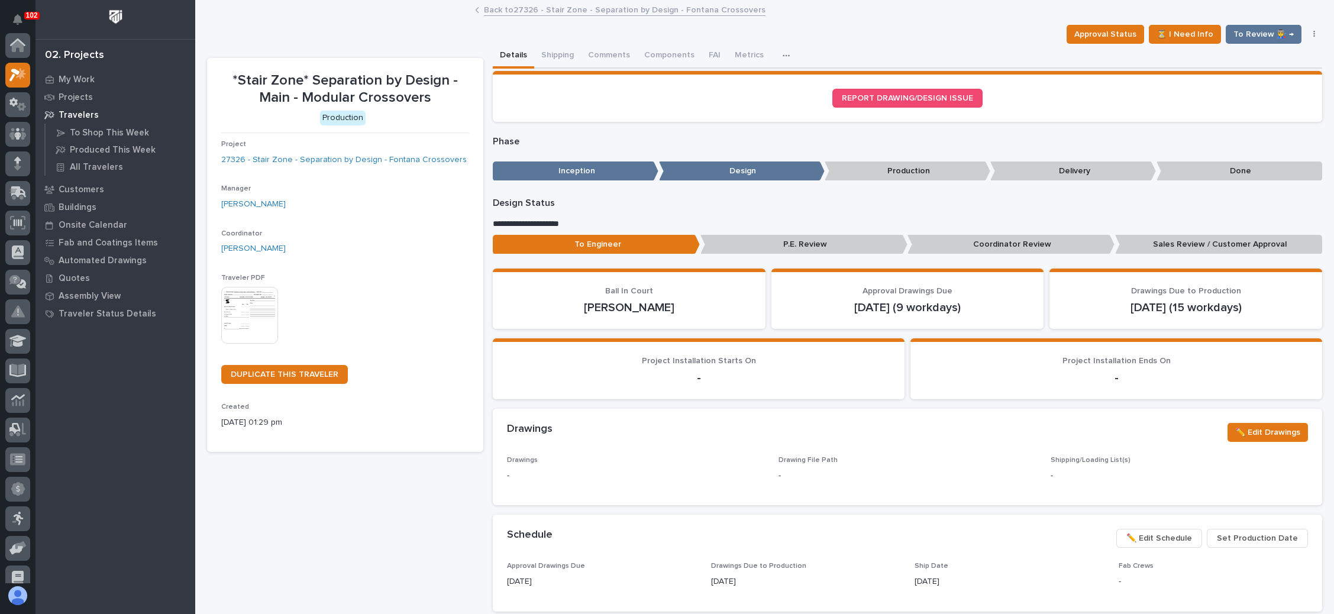
scroll to position [29, 0]
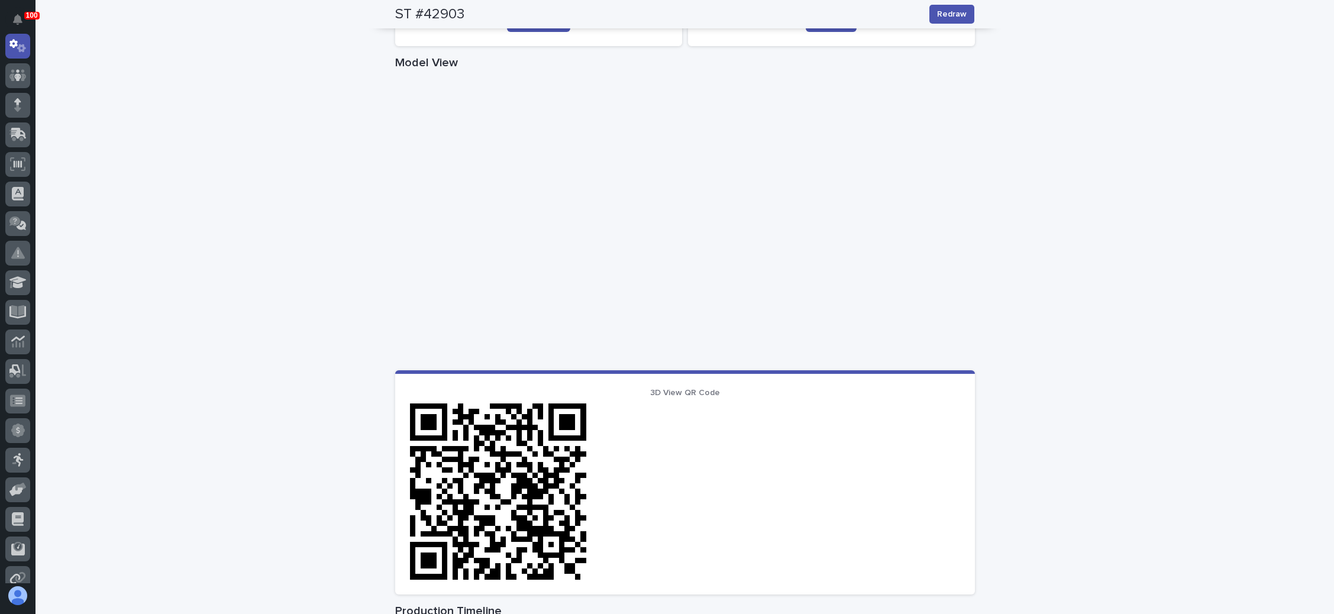
scroll to position [266, 0]
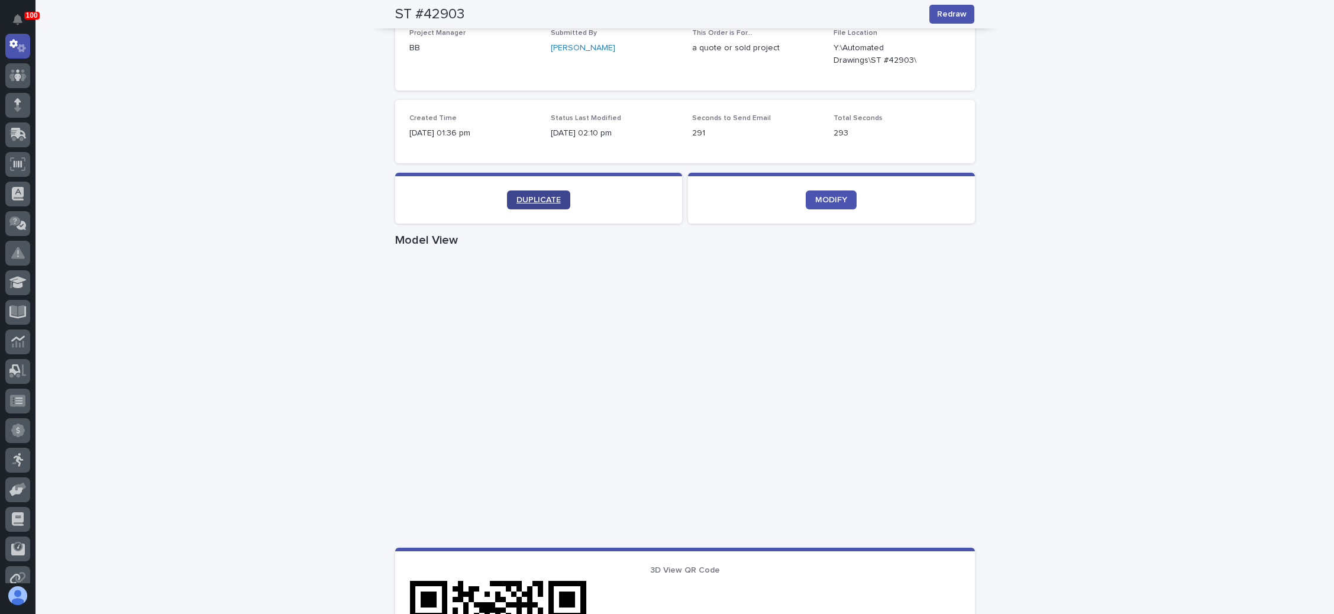
click at [544, 202] on span "DUPLICATE" at bounding box center [538, 200] width 44 height 8
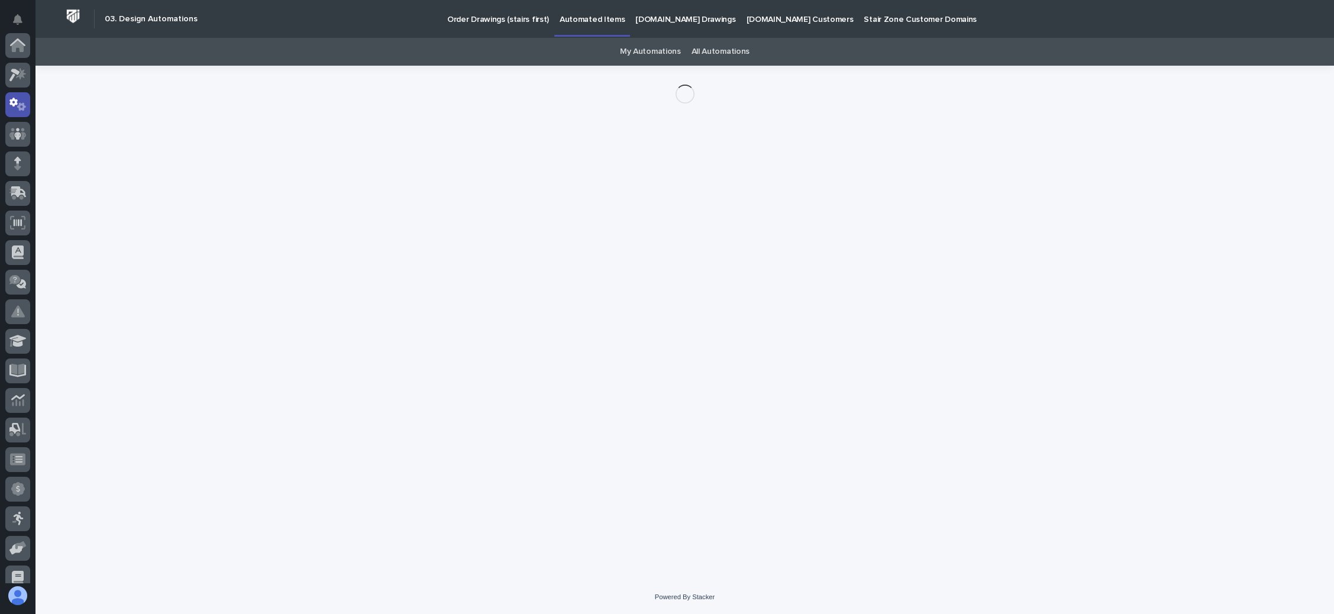
scroll to position [59, 0]
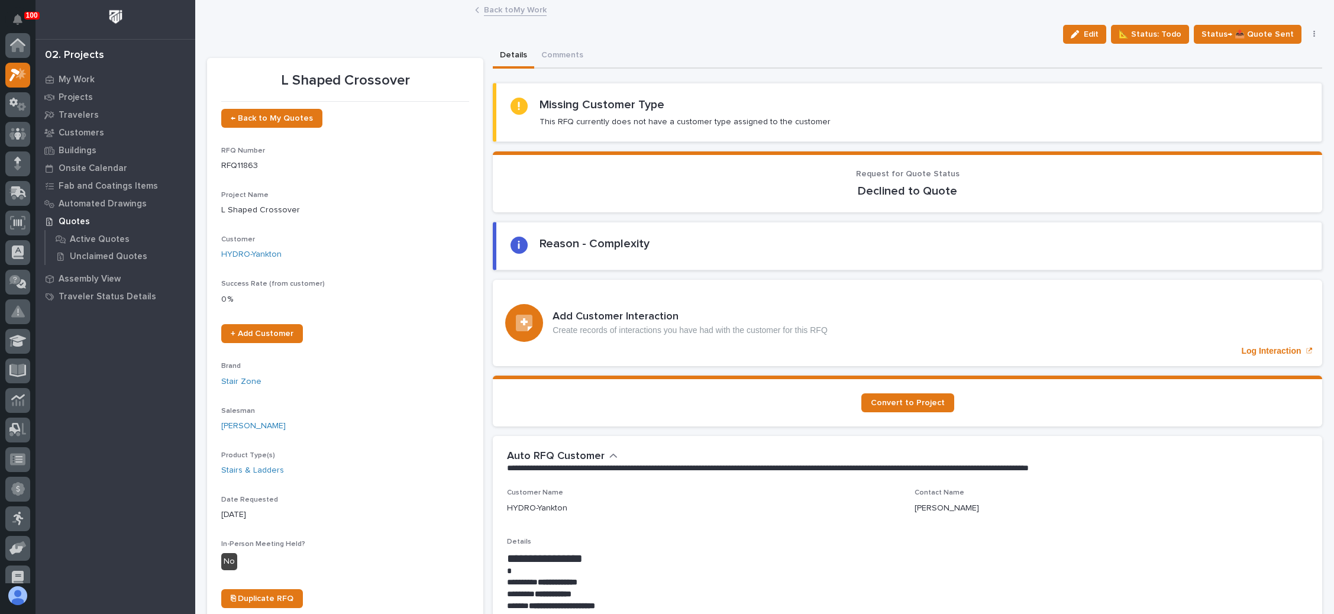
scroll to position [29, 0]
click at [270, 112] on link "← Back to My Quotes" at bounding box center [271, 118] width 101 height 19
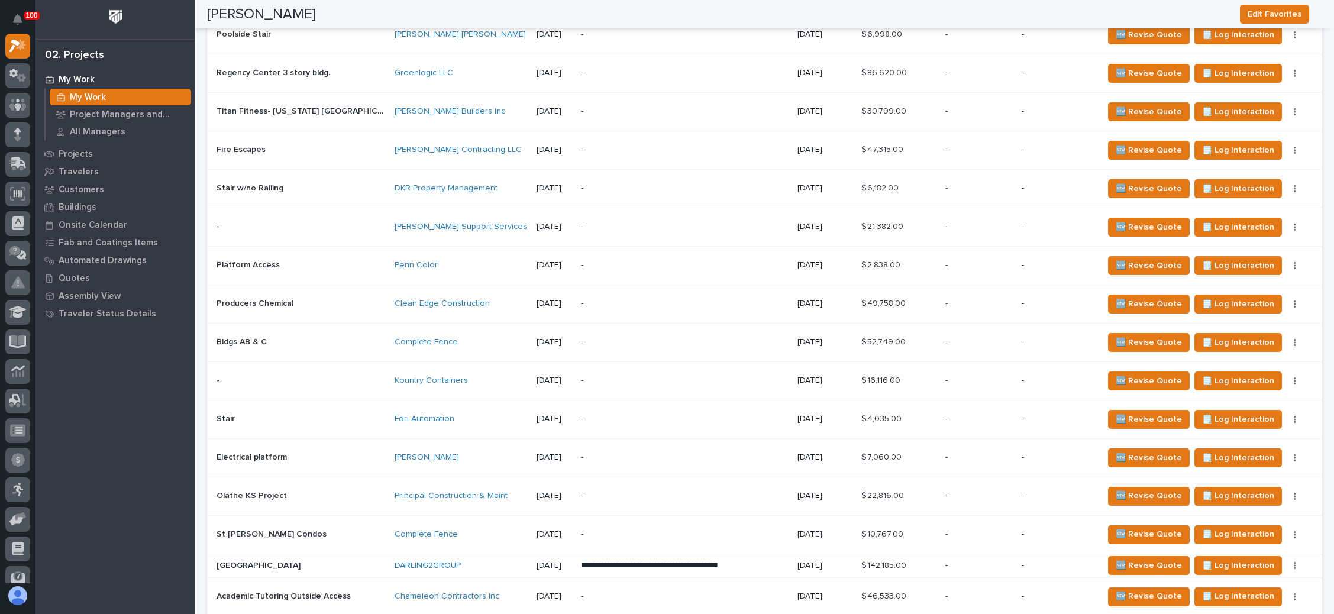
scroll to position [356, 0]
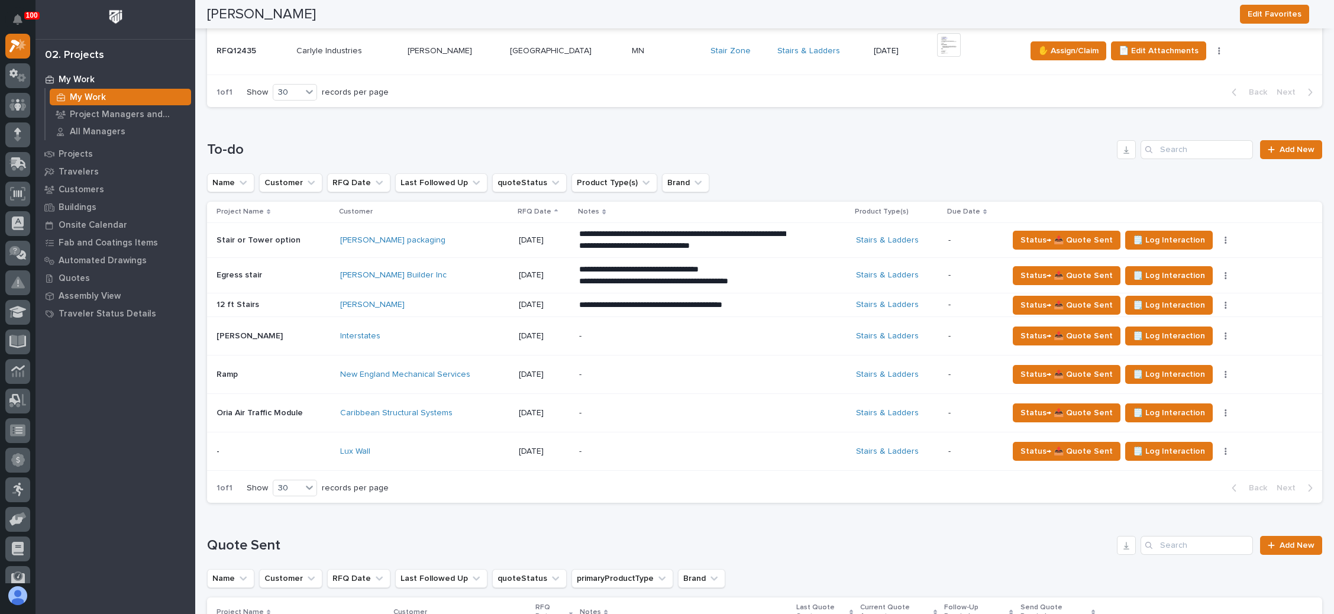
click at [745, 449] on p "-" at bounding box center [682, 452] width 207 height 10
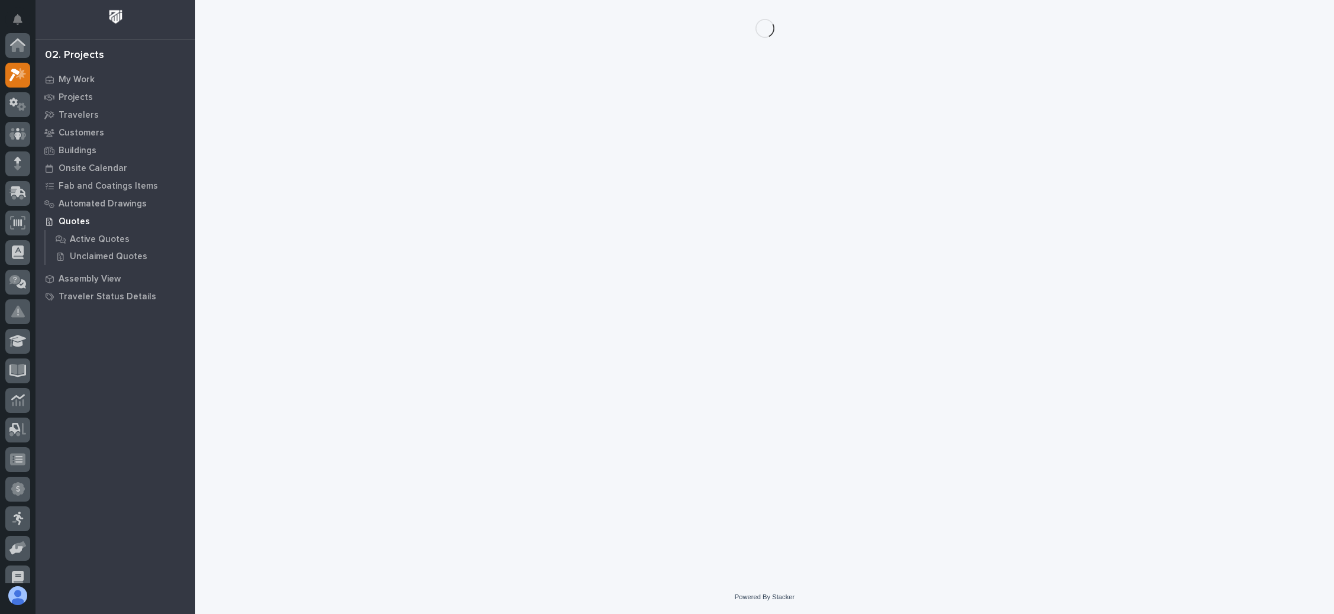
scroll to position [29, 0]
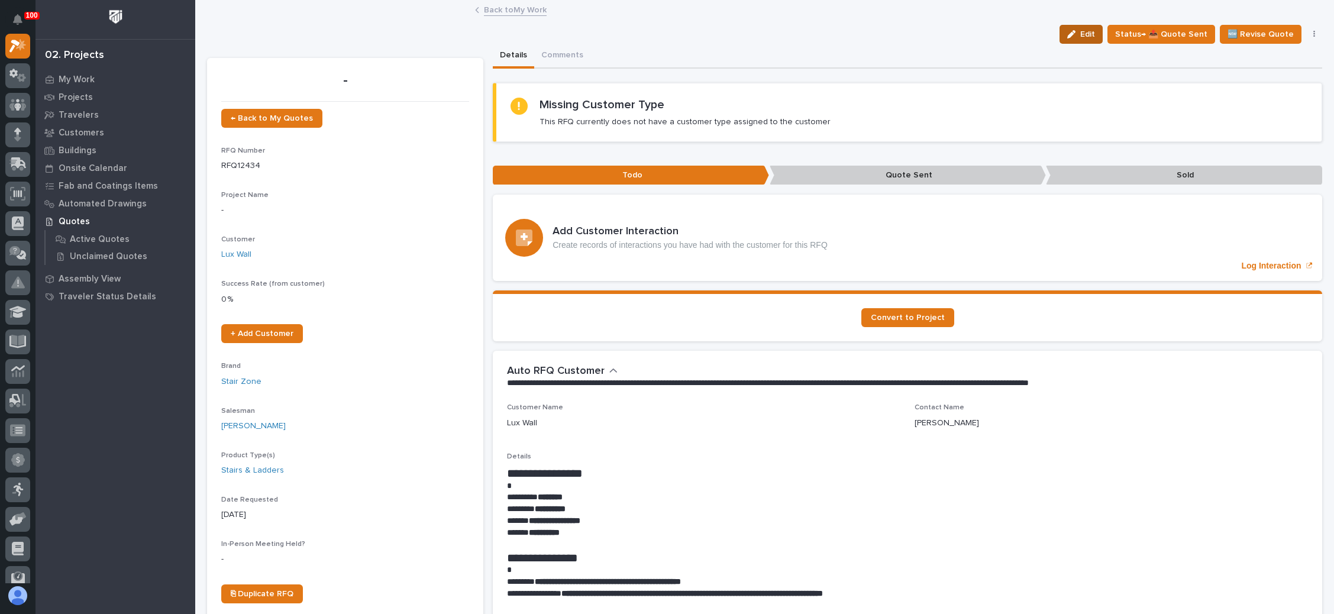
click at [1081, 35] on span "Edit" at bounding box center [1087, 34] width 15 height 11
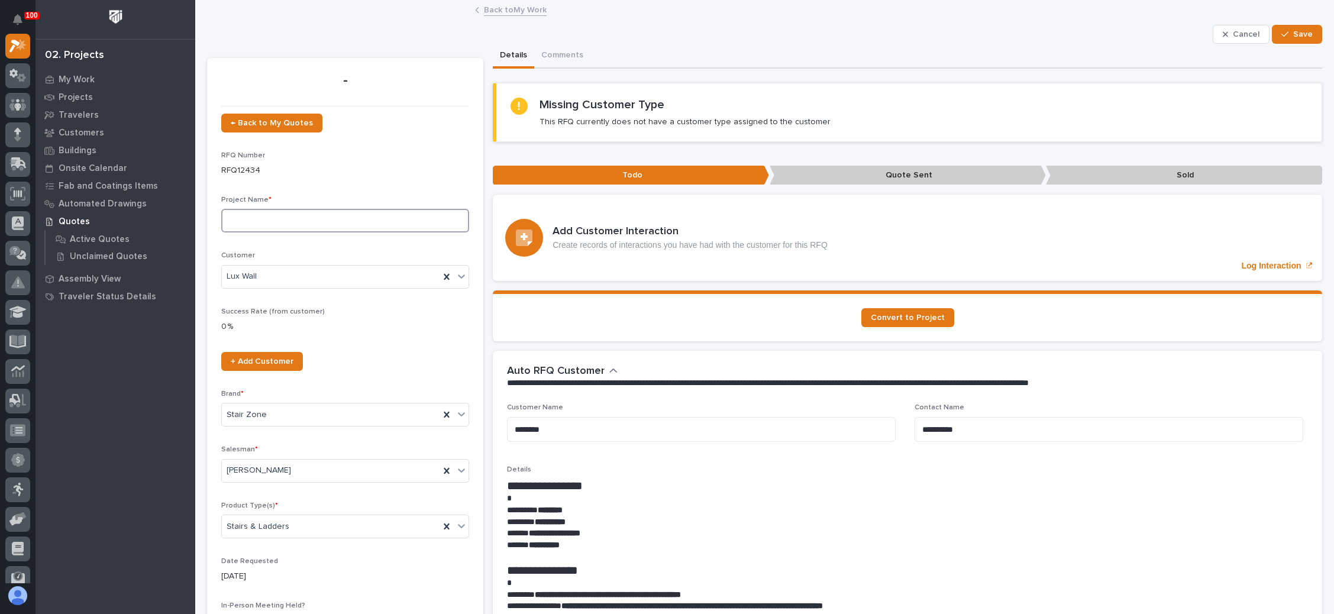
click at [334, 224] on input at bounding box center [345, 221] width 248 height 24
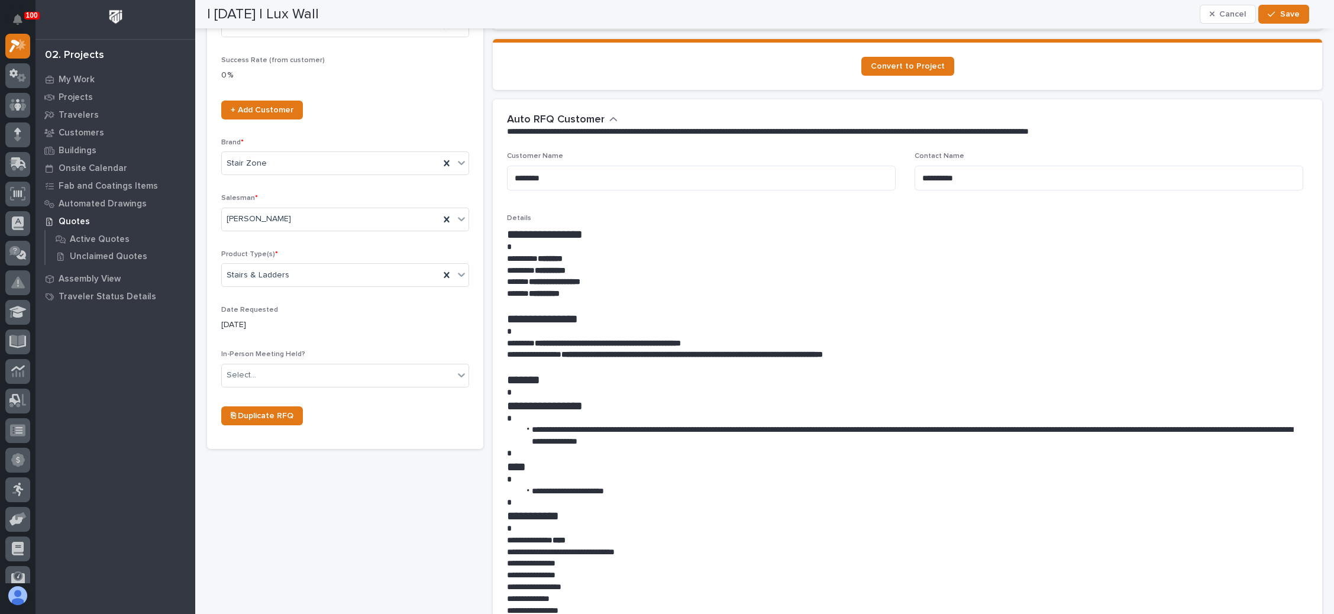
scroll to position [266, 0]
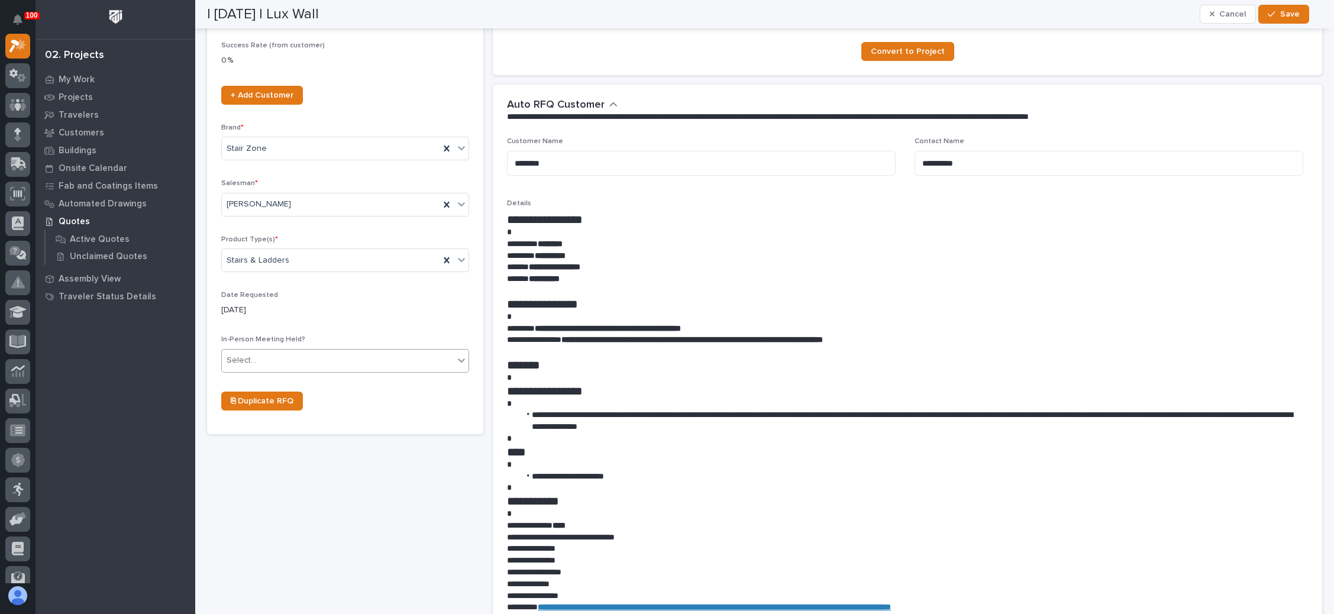
type input "Crossover Special"
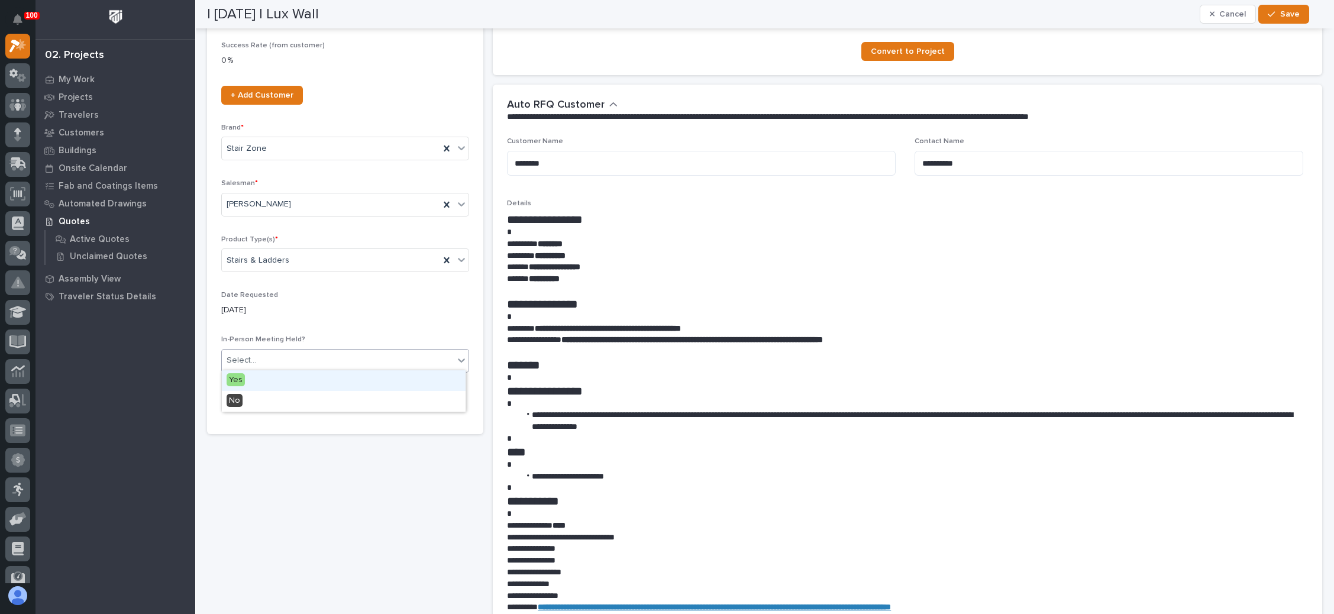
click at [292, 354] on div "Select..." at bounding box center [338, 361] width 232 height 20
click at [280, 398] on div "No" at bounding box center [344, 401] width 244 height 21
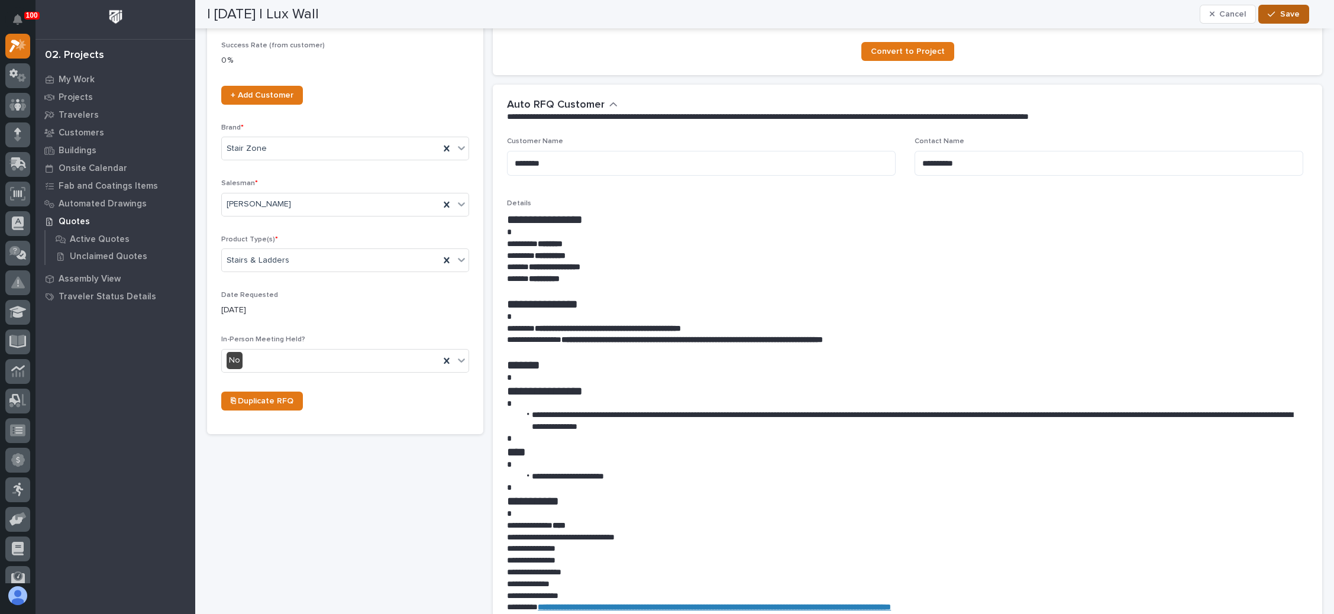
click at [1273, 9] on button "Save" at bounding box center [1283, 14] width 50 height 19
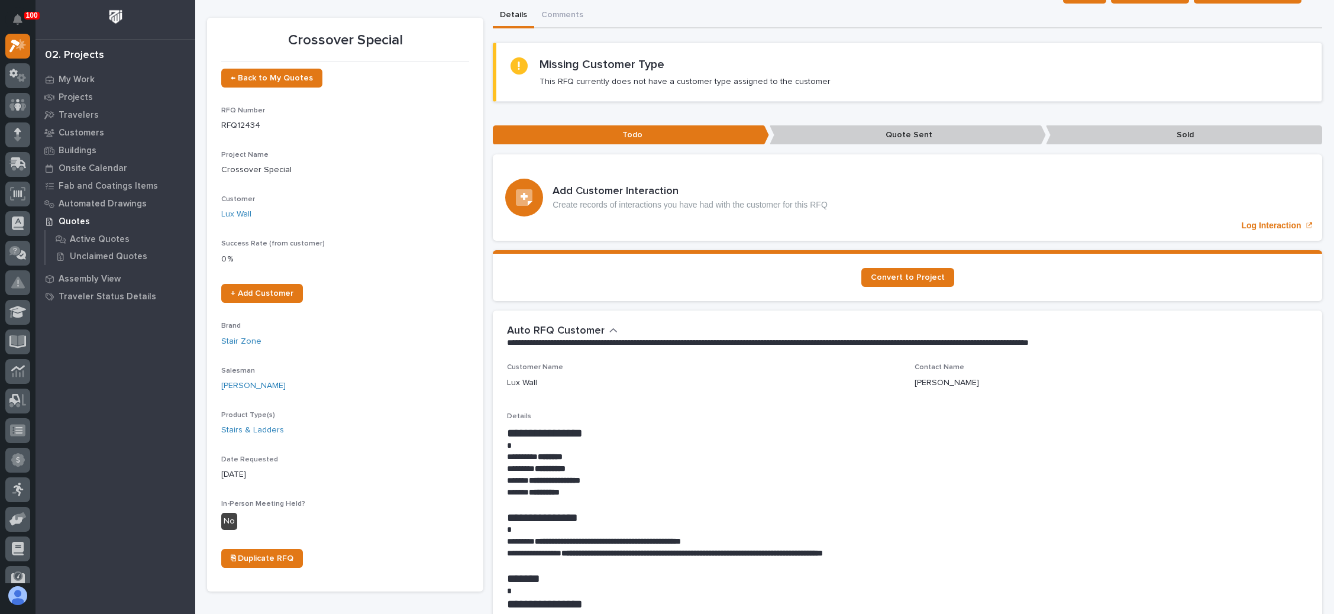
scroll to position [0, 0]
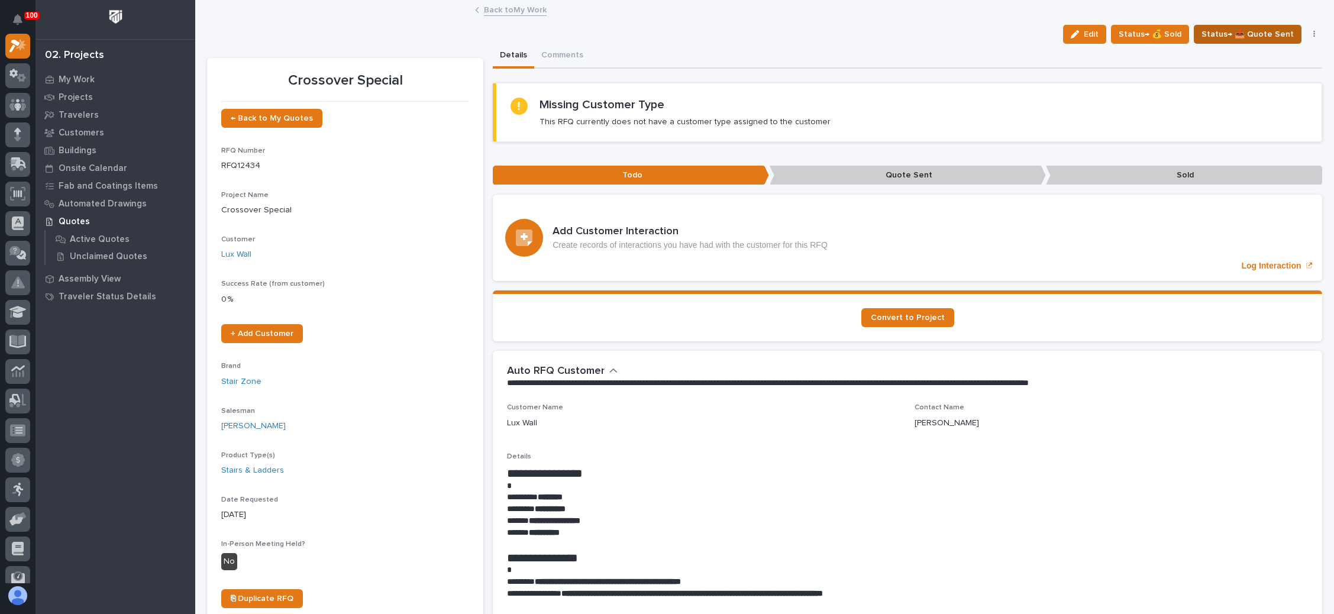
click at [1247, 27] on span "Status→ 📤 Quote Sent" at bounding box center [1247, 34] width 92 height 14
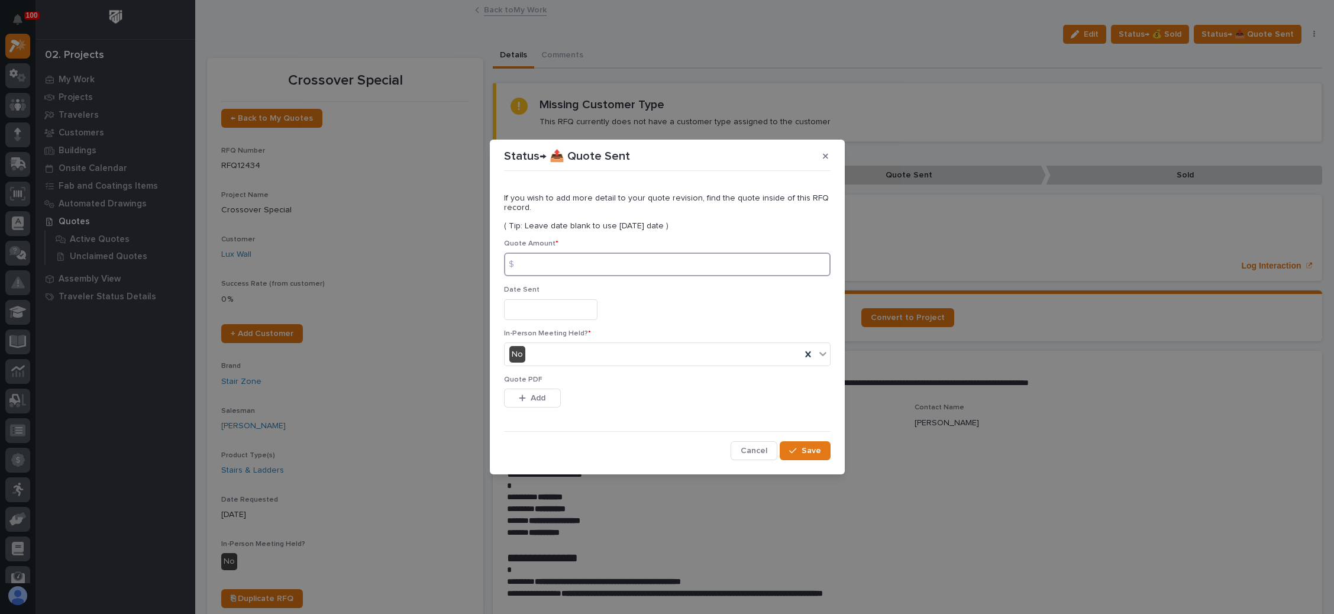
click at [606, 261] on input at bounding box center [667, 265] width 326 height 24
type input "0"
type input "10145"
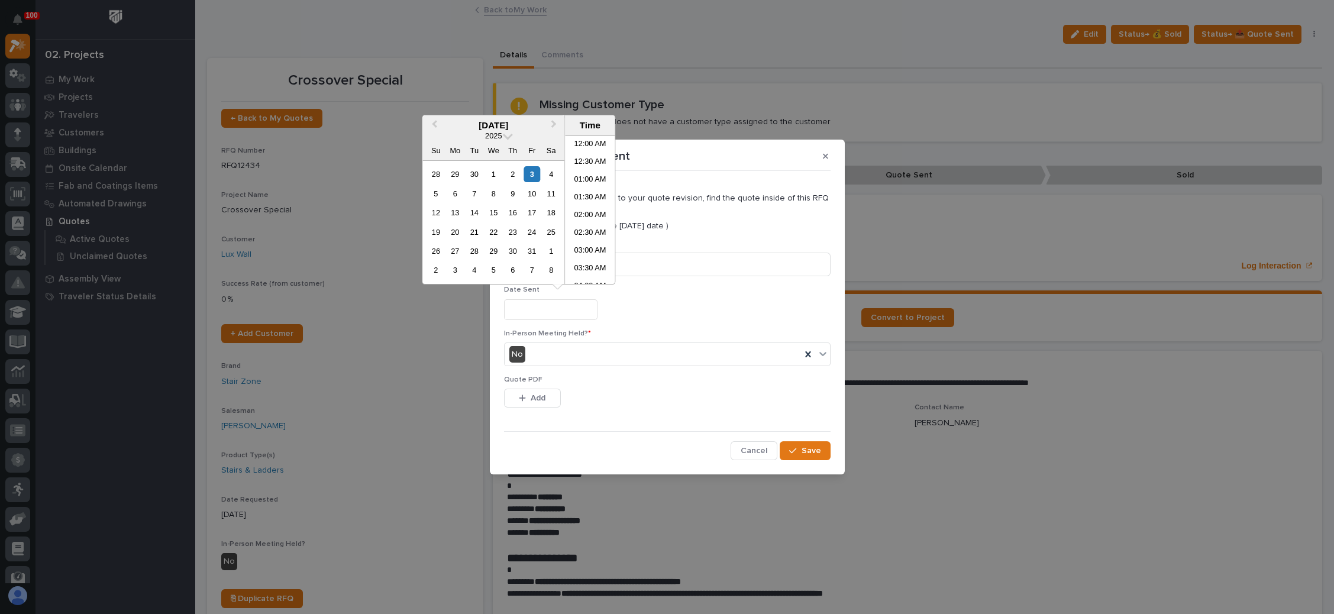
click at [573, 310] on input "text" at bounding box center [550, 309] width 93 height 21
click at [538, 173] on div "3" at bounding box center [532, 174] width 16 height 16
type input "**********"
click at [542, 397] on span "Add" at bounding box center [538, 398] width 15 height 11
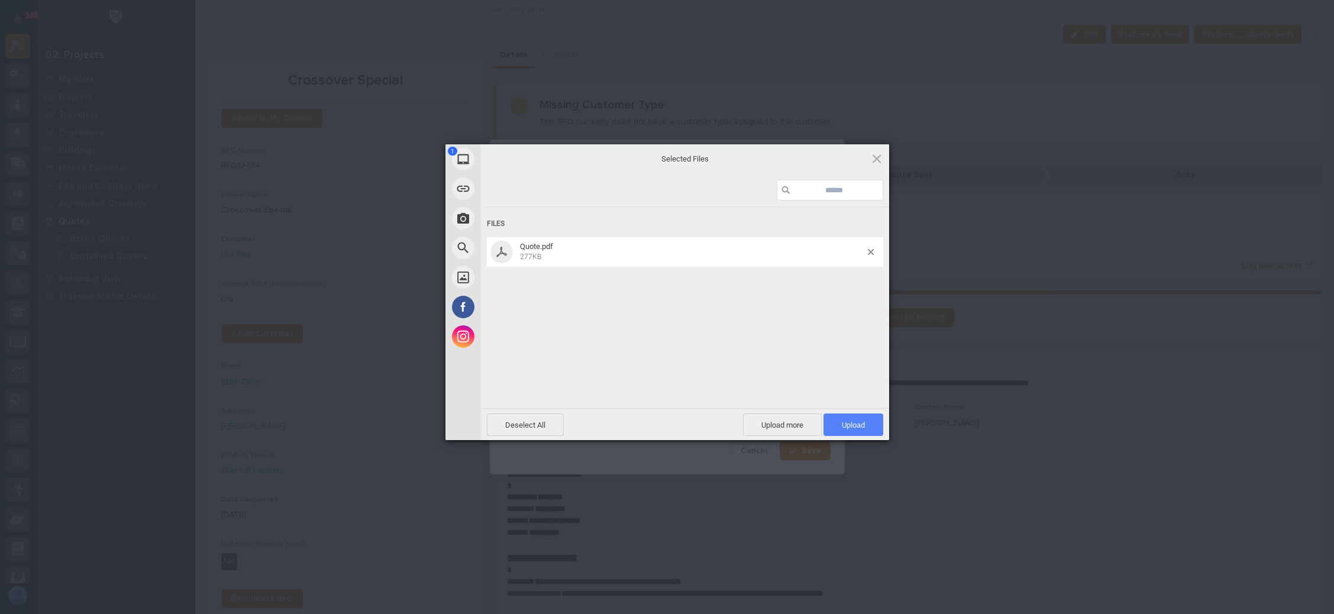
click at [844, 424] on span "Upload 1" at bounding box center [853, 425] width 23 height 9
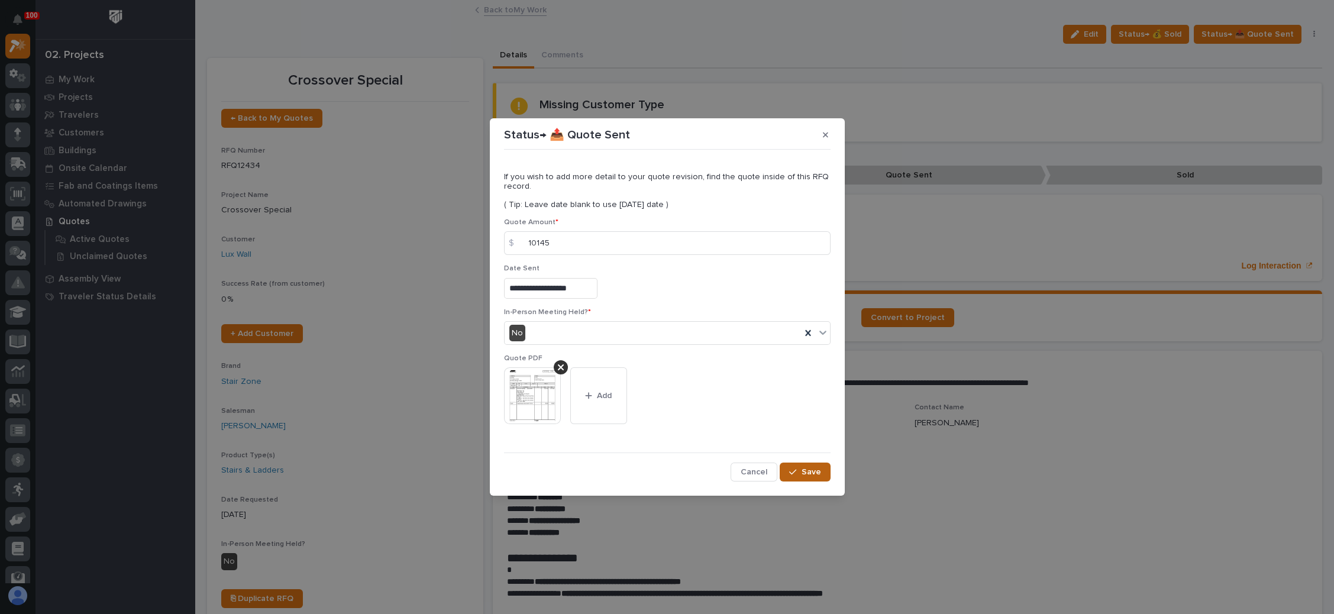
click at [804, 472] on span "Save" at bounding box center [811, 472] width 20 height 11
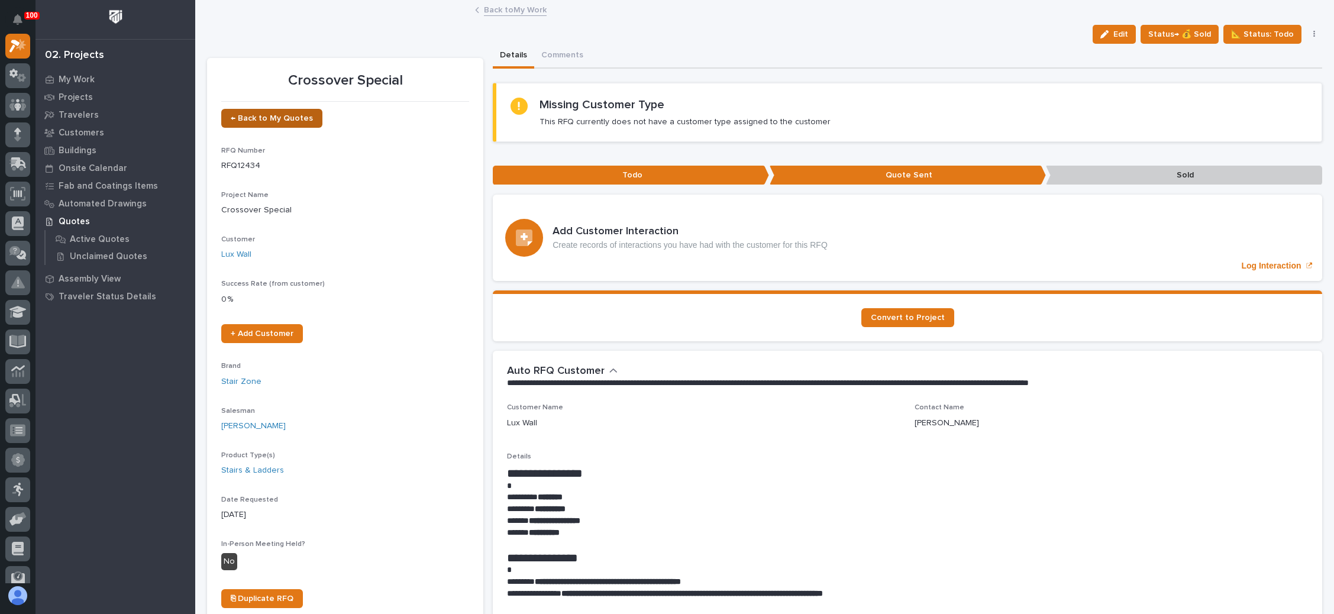
click at [282, 117] on span "← Back to My Quotes" at bounding box center [272, 118] width 82 height 8
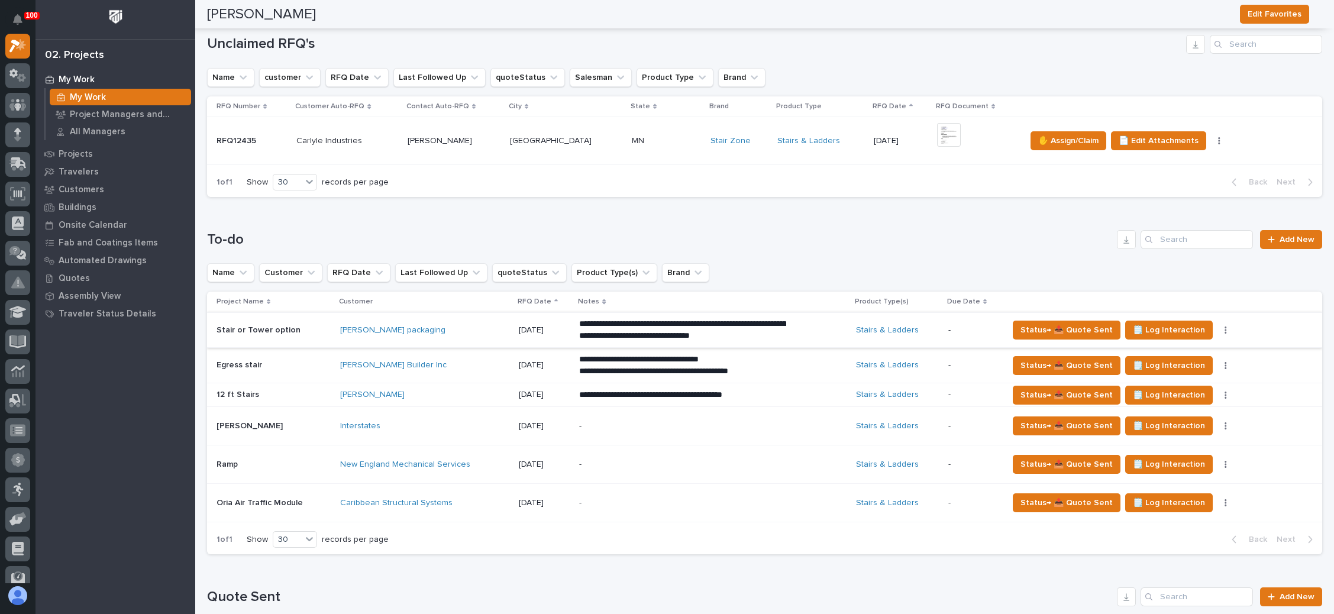
scroll to position [89, 0]
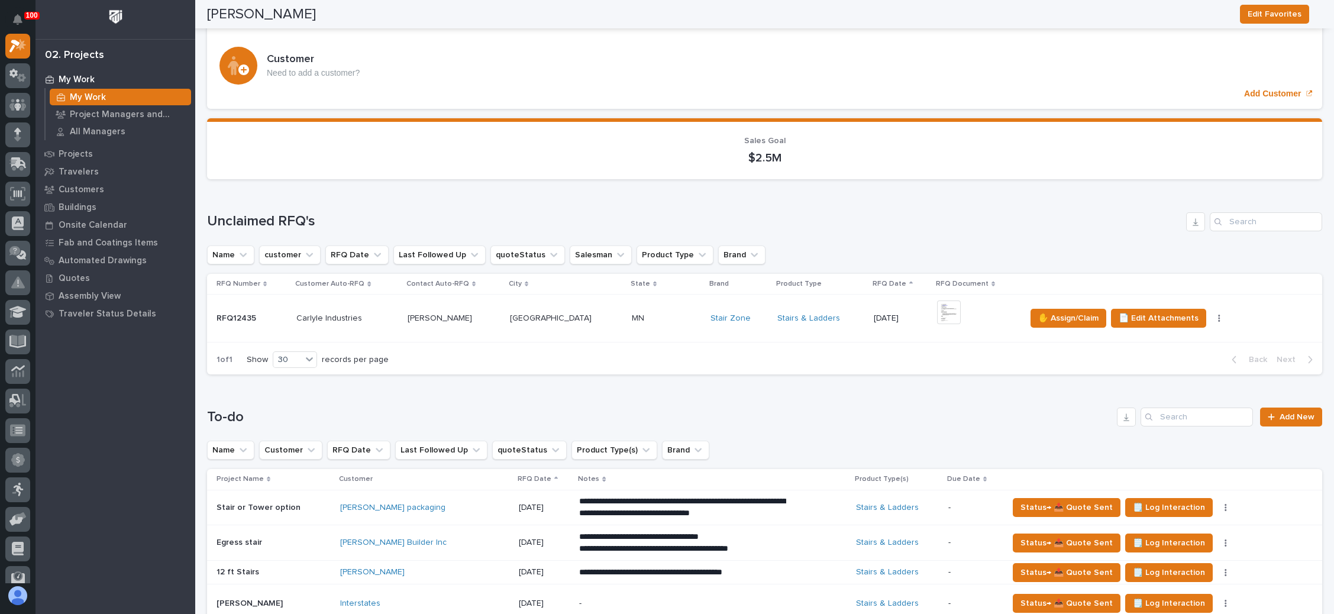
click at [946, 314] on div "+ 0" at bounding box center [976, 318] width 79 height 36
click at [1052, 318] on span "✋ Assign/Claim" at bounding box center [1068, 318] width 60 height 14
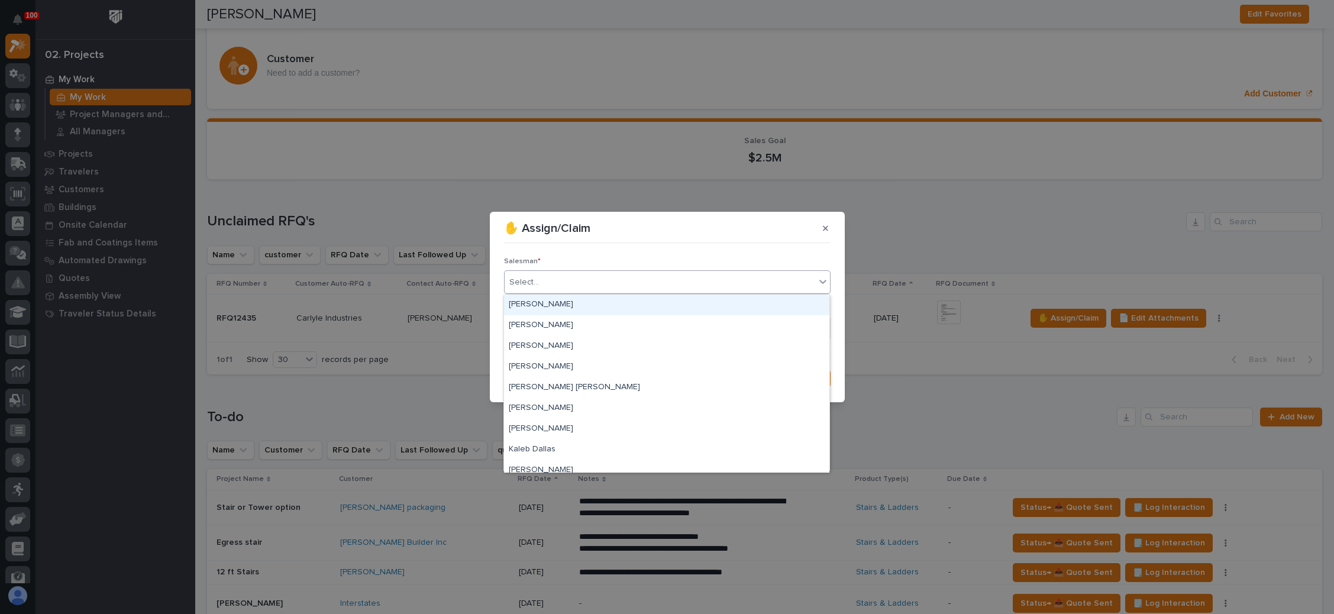
click at [665, 290] on div "Select..." at bounding box center [659, 283] width 311 height 20
click at [635, 317] on div "[PERSON_NAME]" at bounding box center [666, 325] width 325 height 21
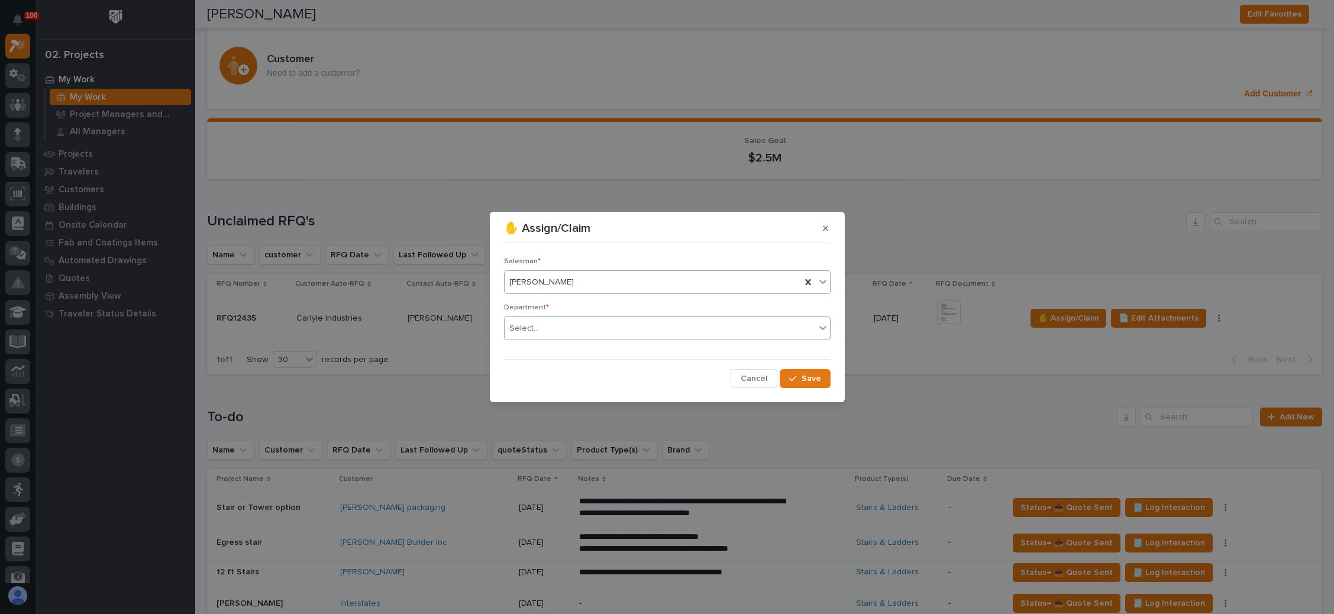
click at [633, 325] on div "Select..." at bounding box center [659, 329] width 311 height 20
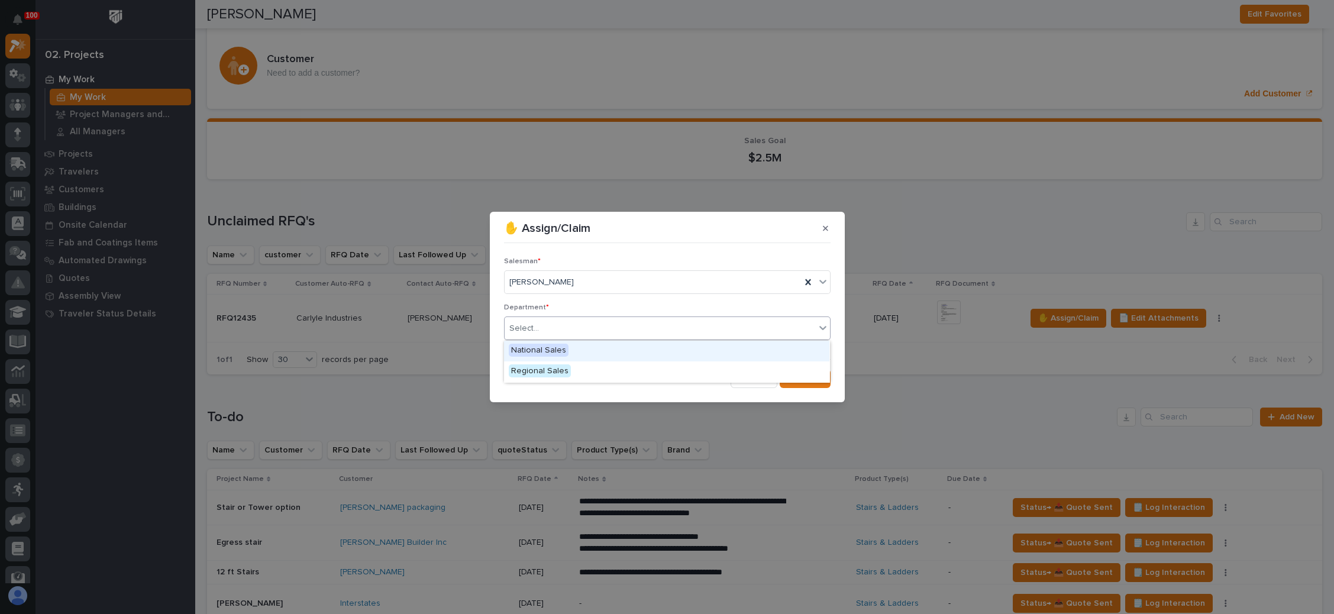
click at [601, 350] on div "National Sales" at bounding box center [666, 351] width 325 height 21
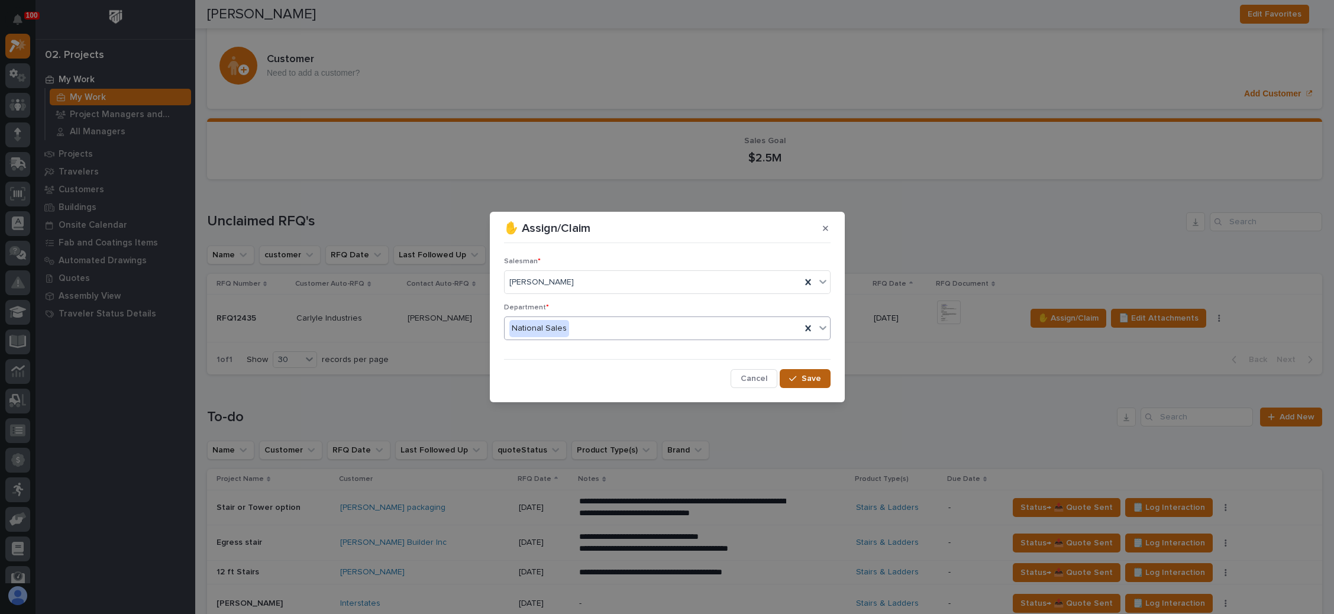
click at [798, 378] on div "button" at bounding box center [795, 378] width 12 height 8
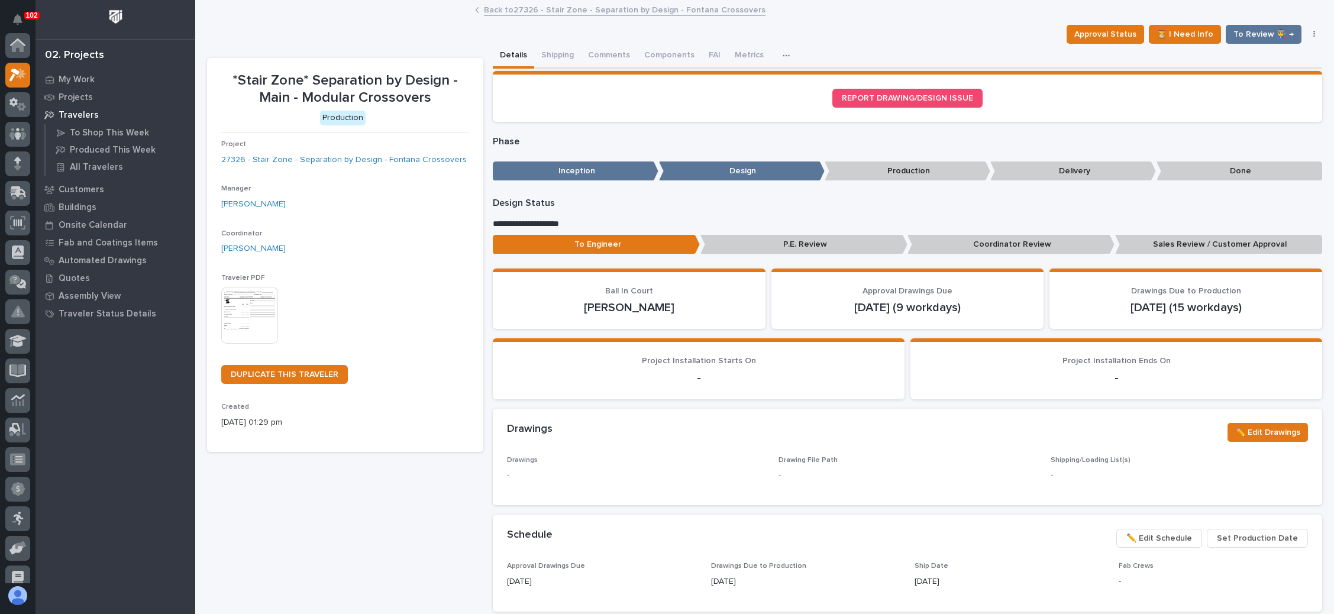
scroll to position [29, 0]
click at [12, 70] on icon at bounding box center [13, 73] width 8 height 9
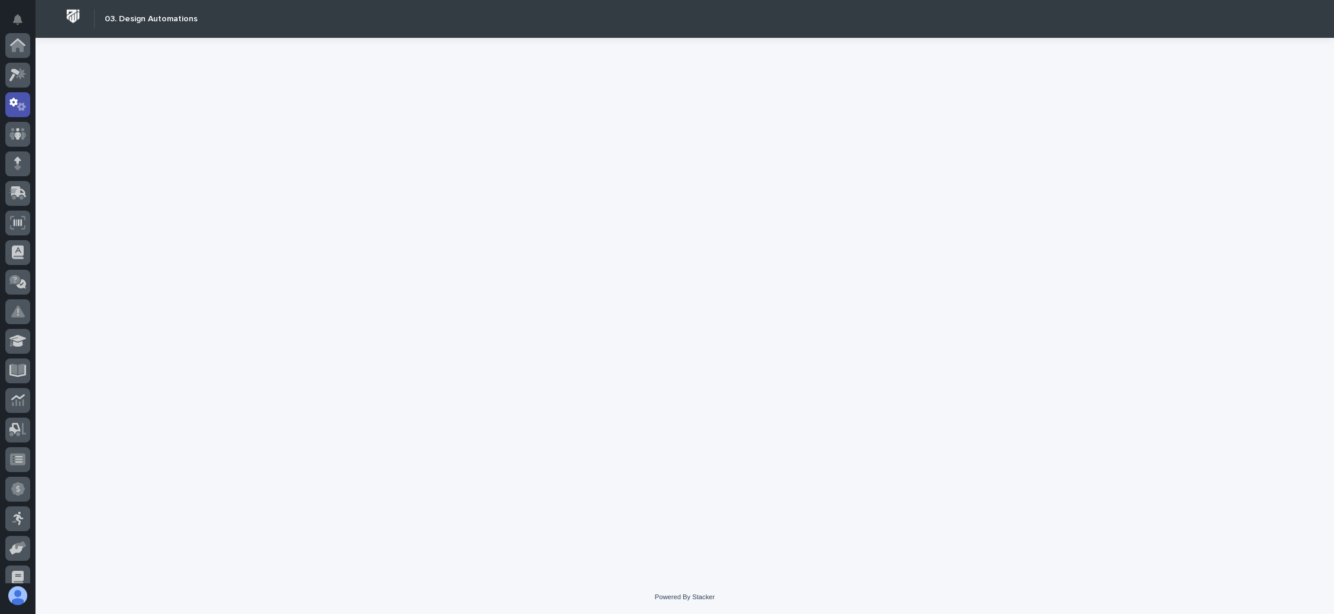
scroll to position [59, 0]
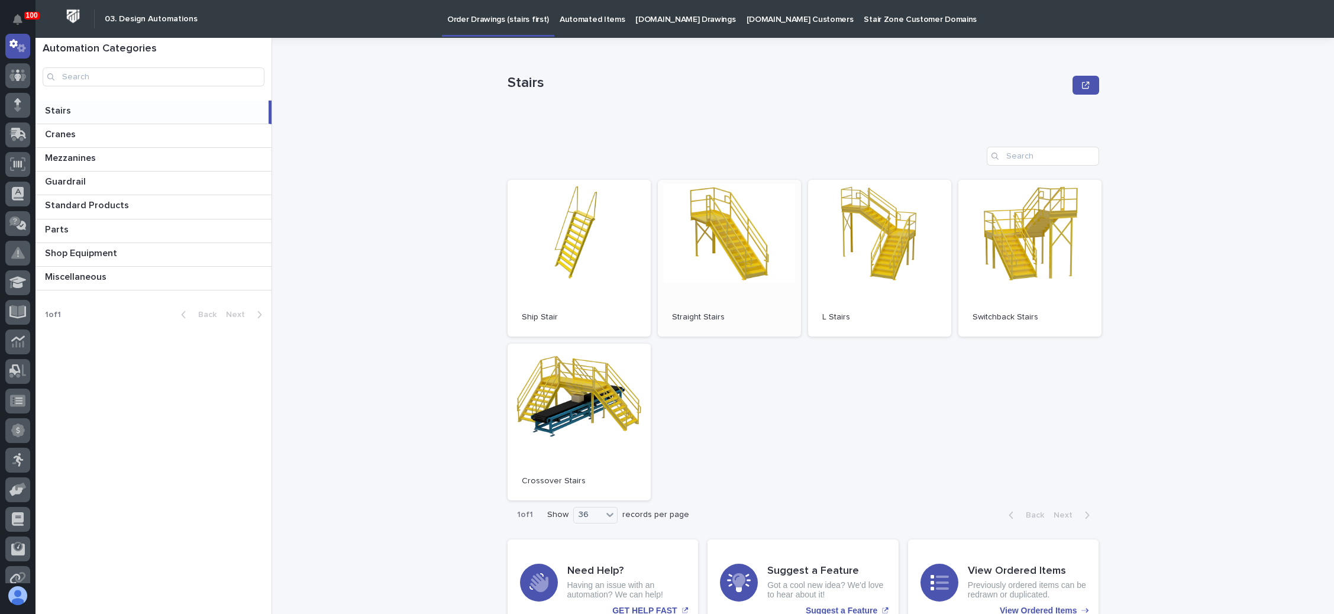
click at [717, 264] on link "Open" at bounding box center [729, 258] width 143 height 157
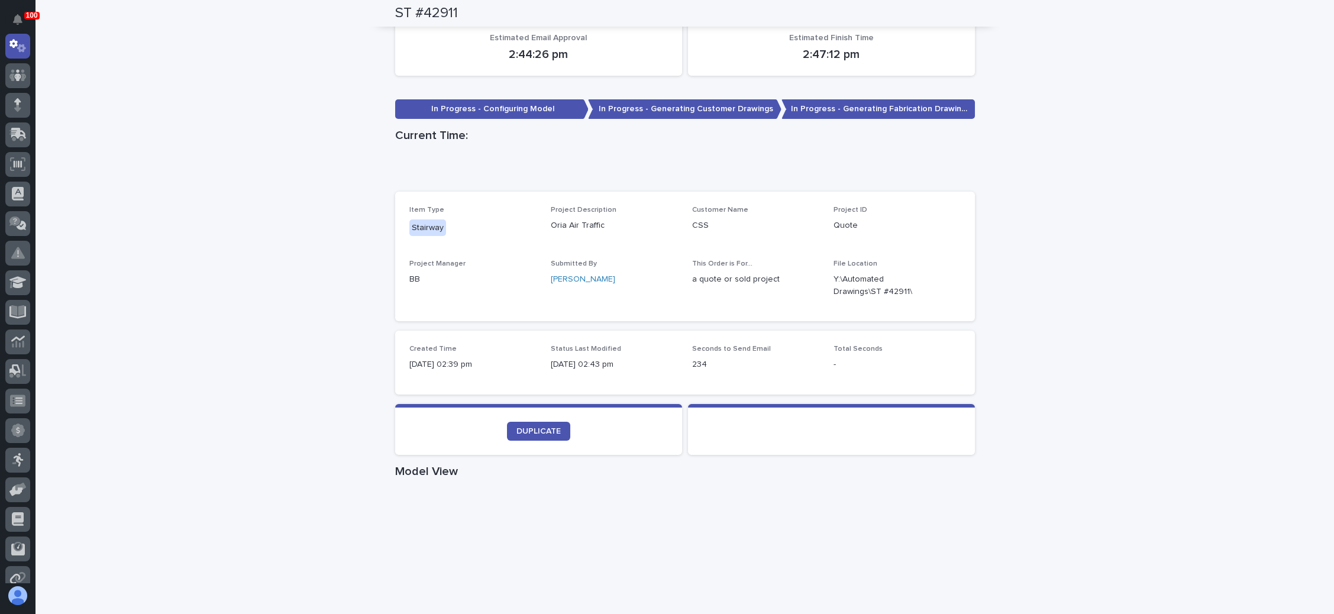
scroll to position [266, 0]
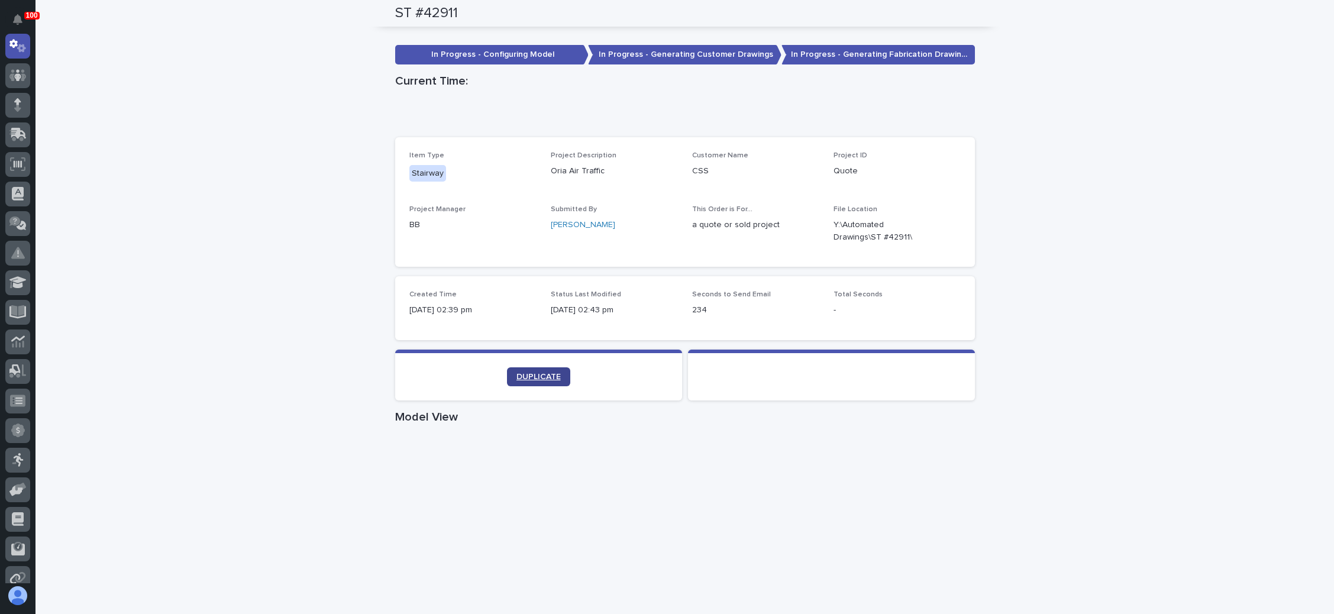
click at [531, 370] on link "DUPLICATE" at bounding box center [538, 376] width 63 height 19
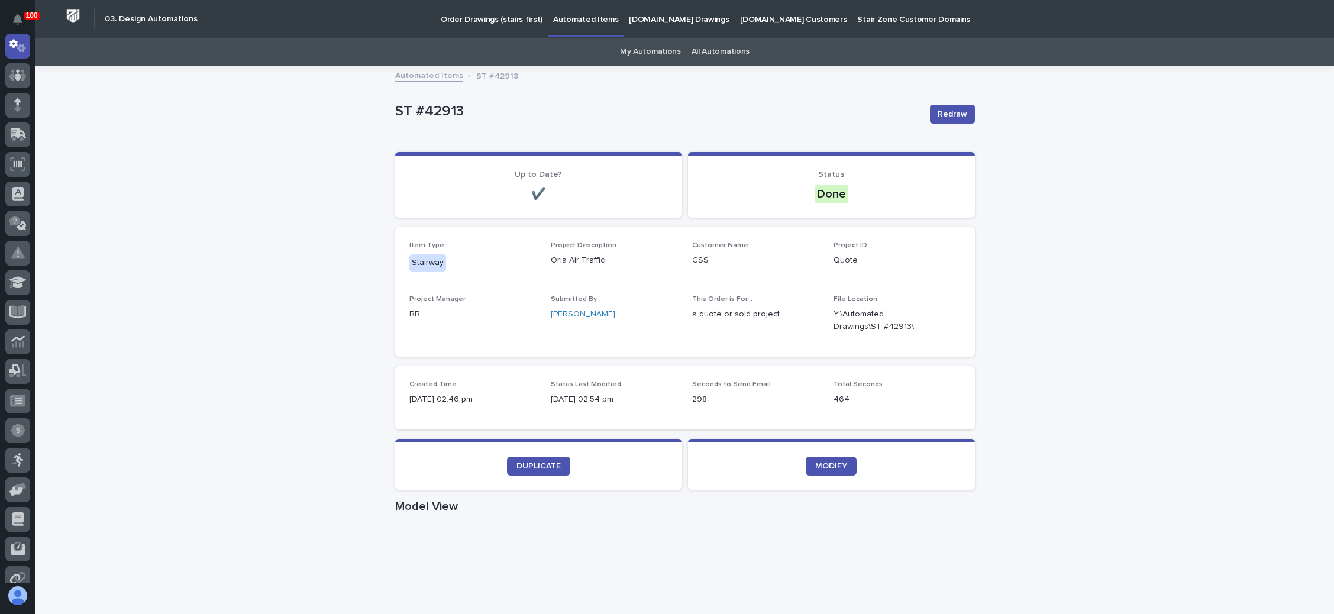
click at [491, 14] on p "Order Drawings (stairs first)" at bounding box center [492, 12] width 102 height 25
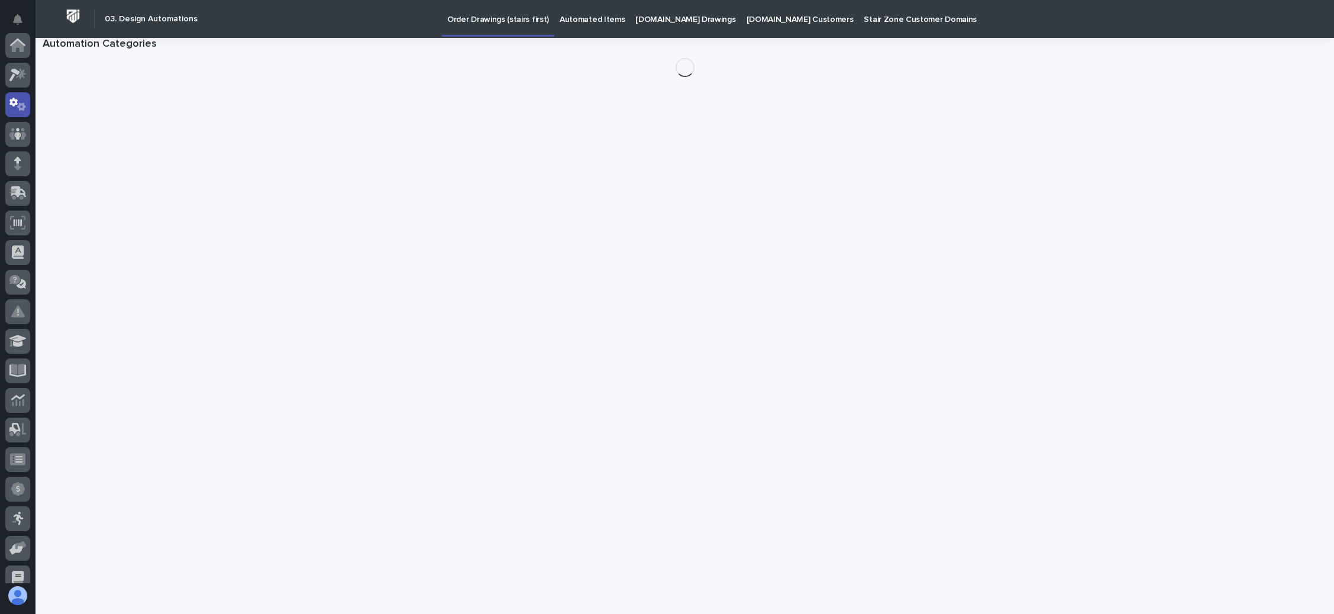
scroll to position [59, 0]
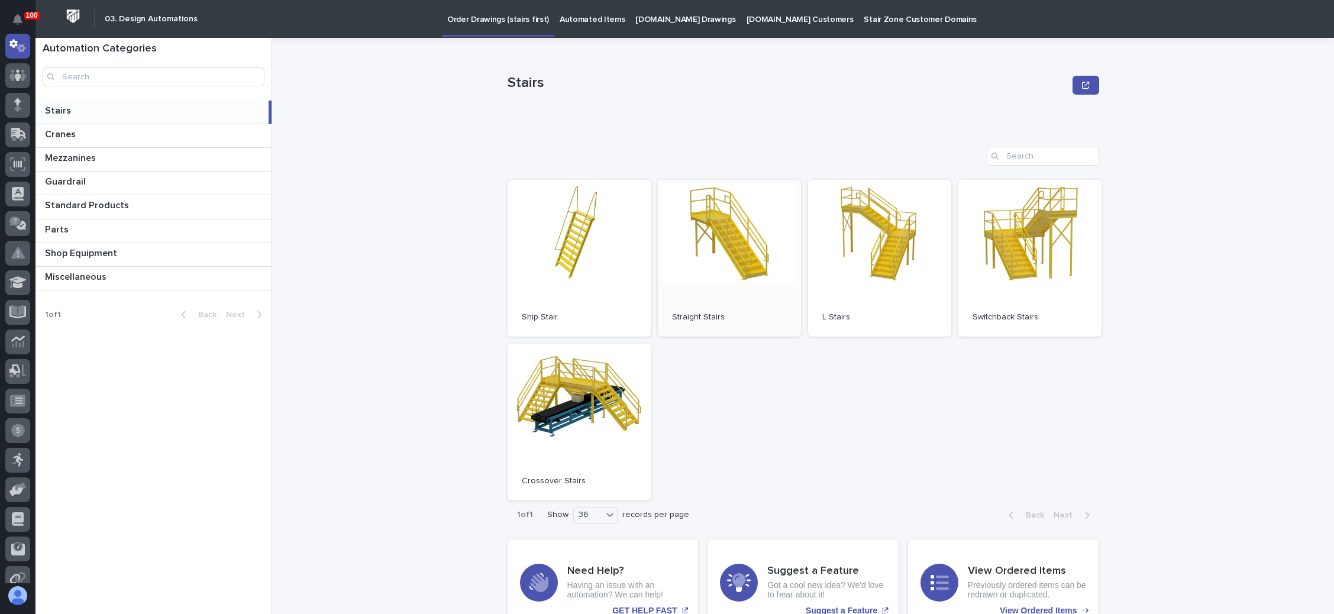
click at [719, 261] on span "Open" at bounding box center [729, 258] width 21 height 8
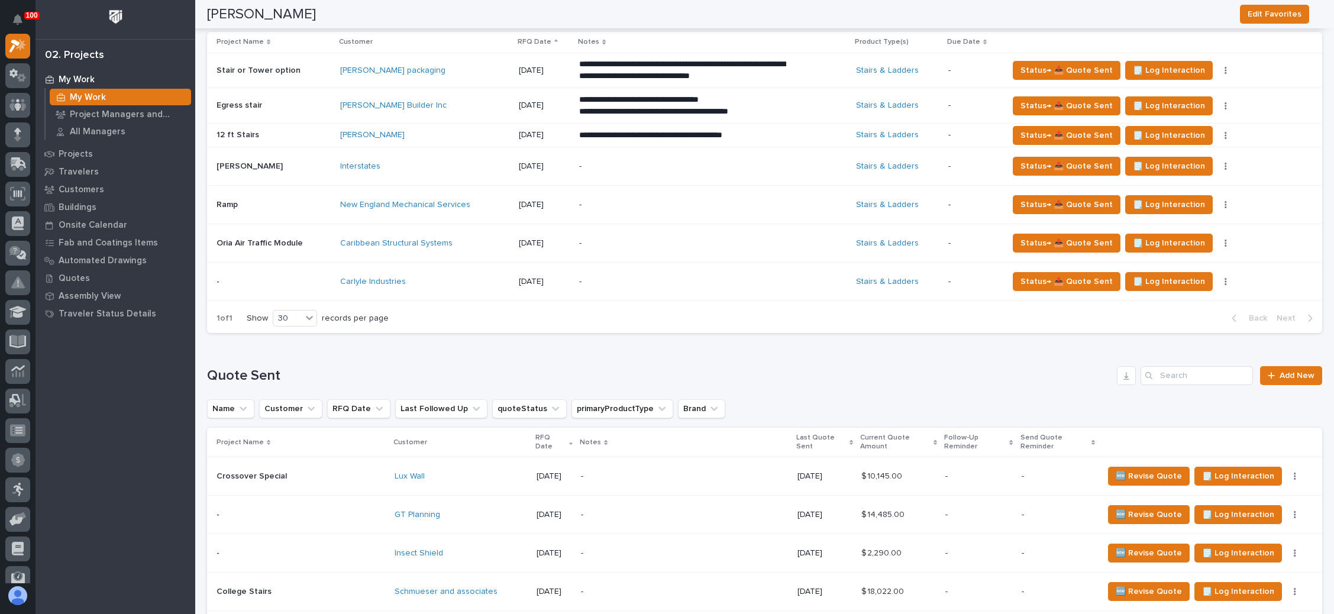
scroll to position [355, 0]
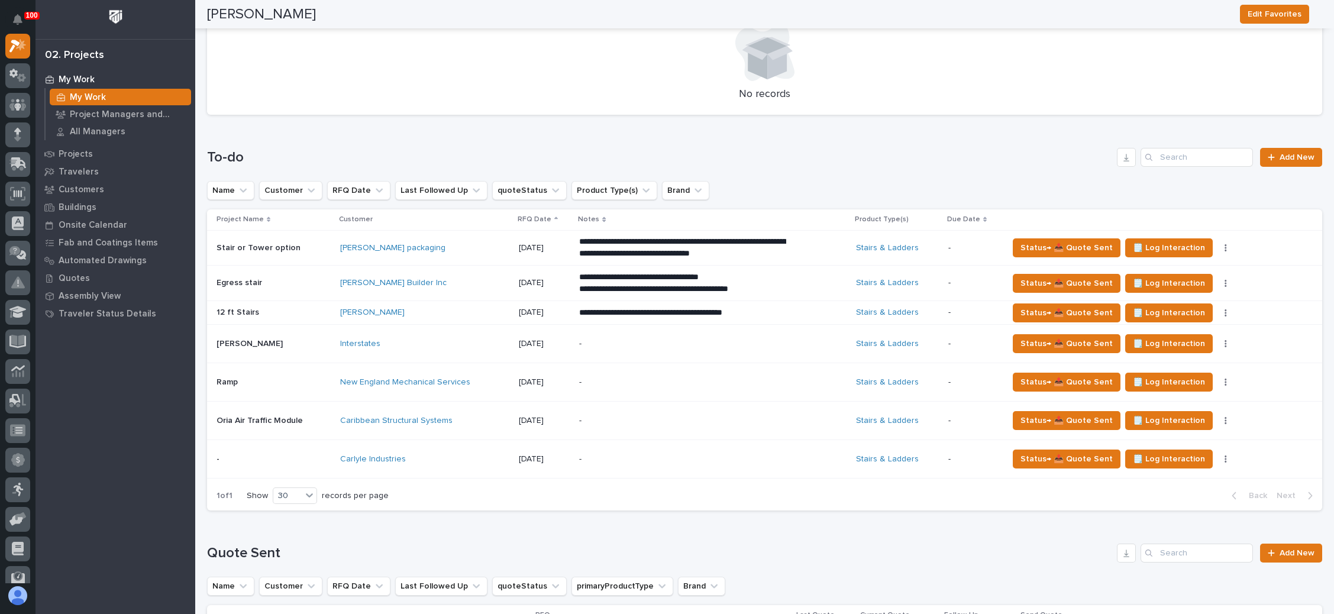
click at [803, 456] on div "-" at bounding box center [712, 459] width 267 height 36
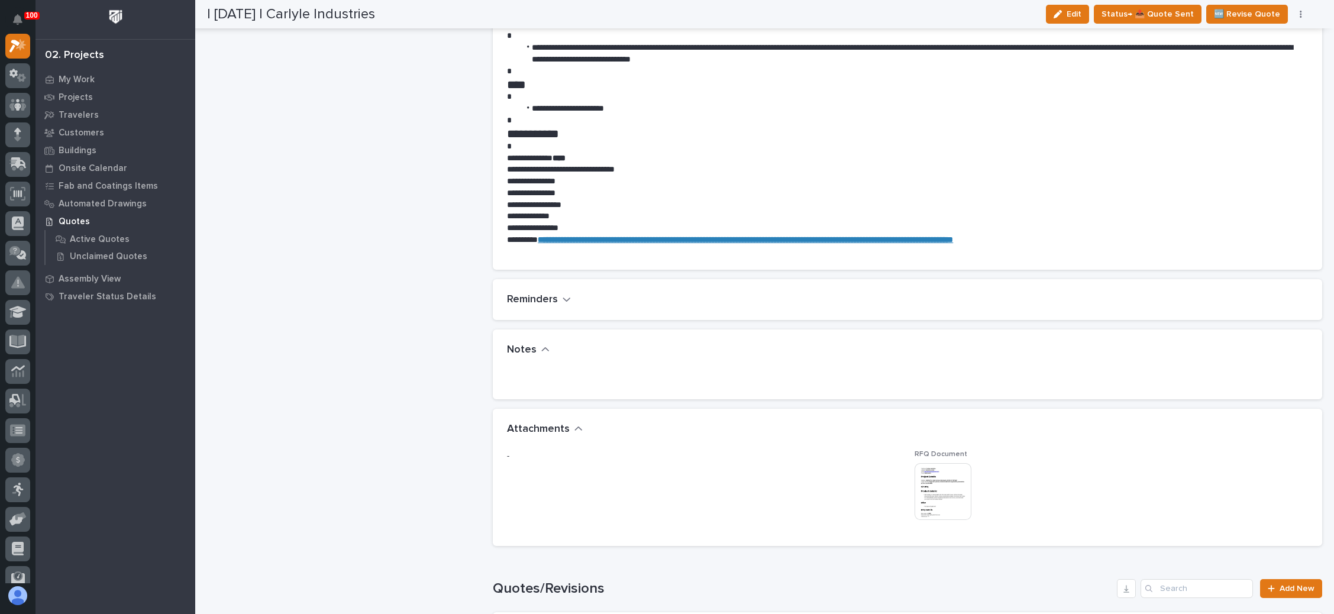
scroll to position [710, 0]
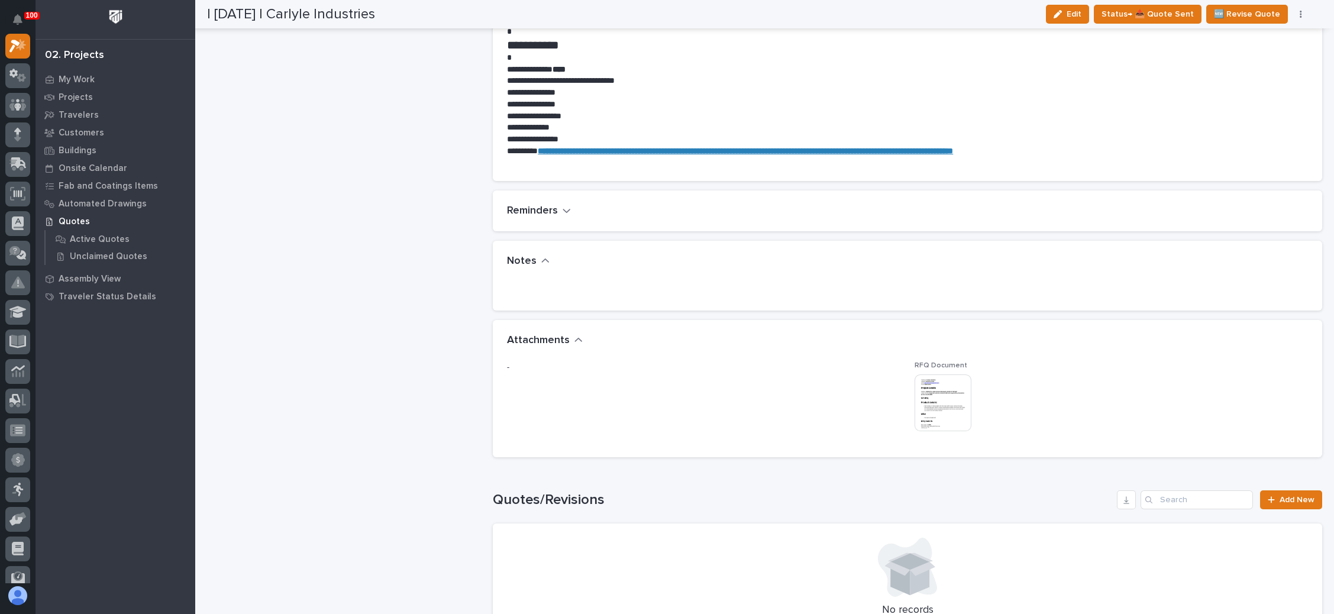
click at [946, 404] on img at bounding box center [942, 402] width 57 height 57
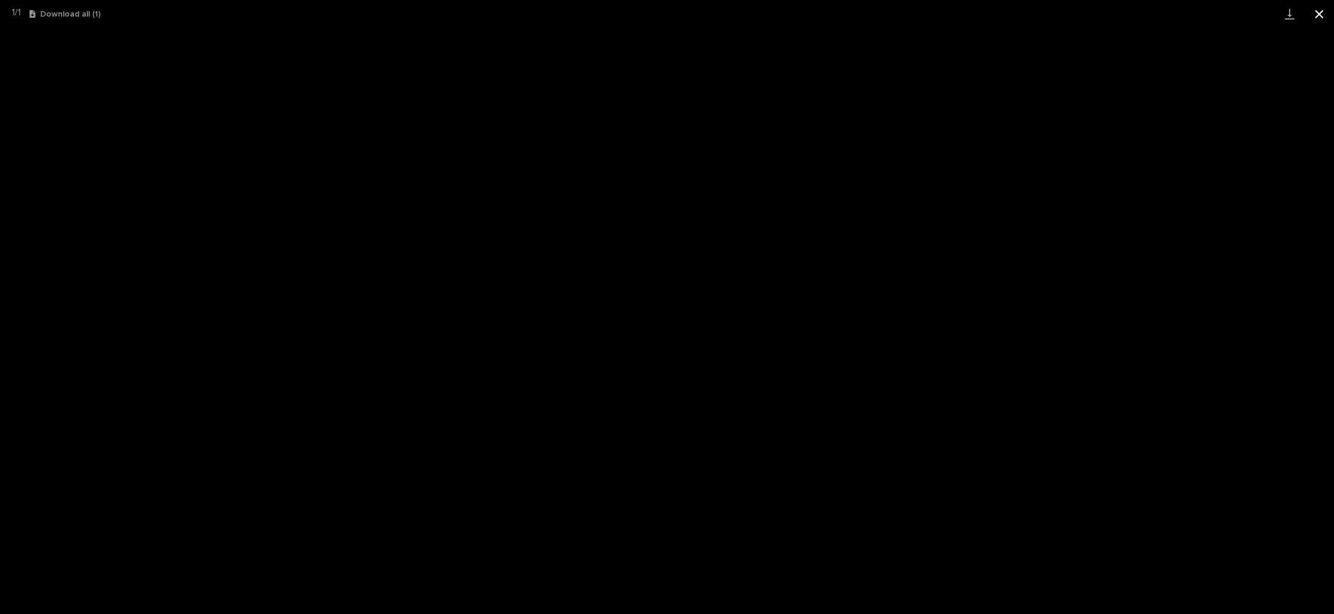
click at [1315, 20] on button "Close gallery" at bounding box center [1319, 14] width 30 height 28
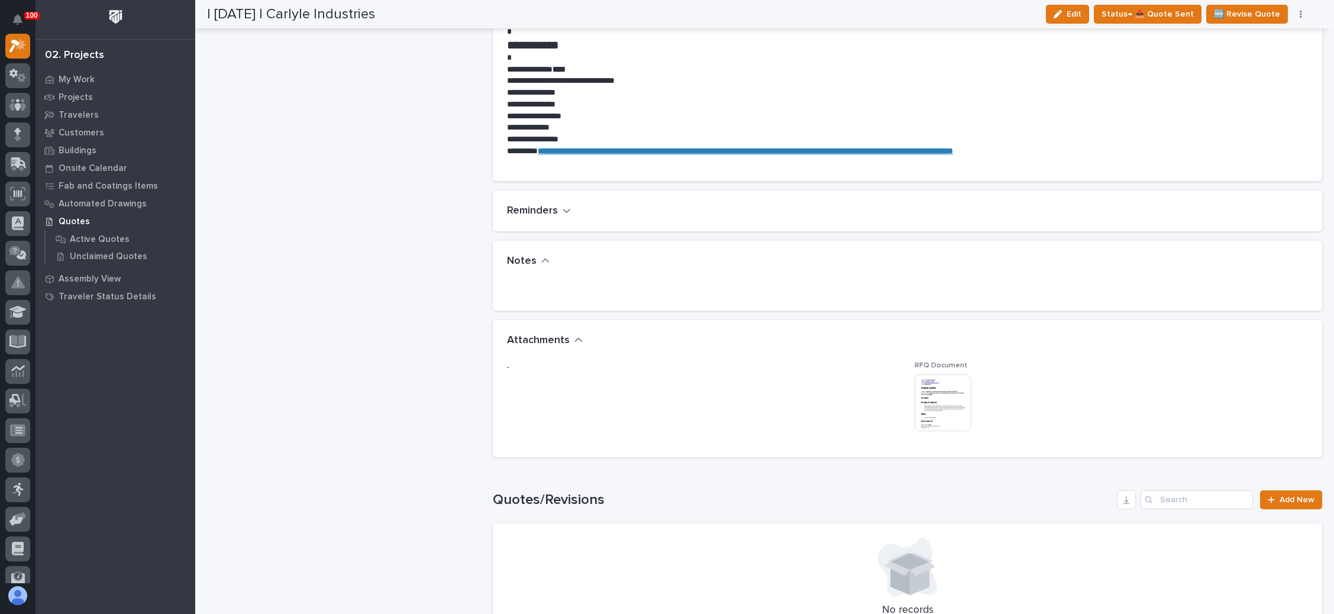
click at [924, 438] on div "RFQ Document This file cannot be opened Download File" at bounding box center [1110, 402] width 393 height 82
click at [929, 426] on img at bounding box center [942, 402] width 57 height 57
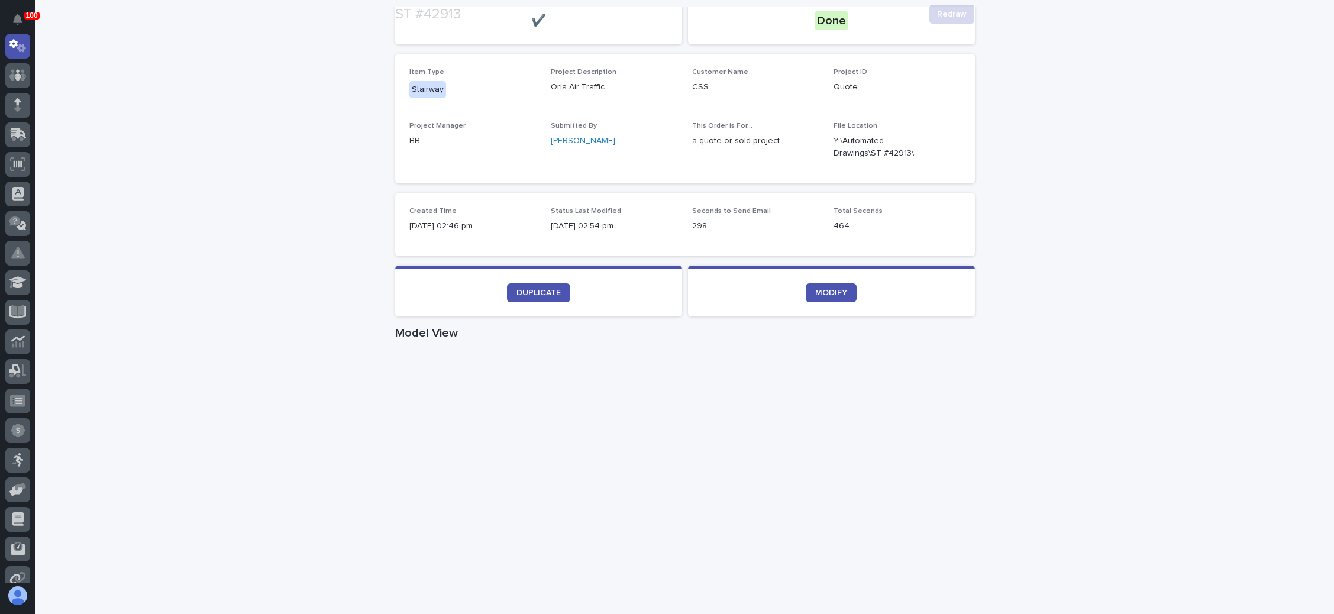
scroll to position [177, 0]
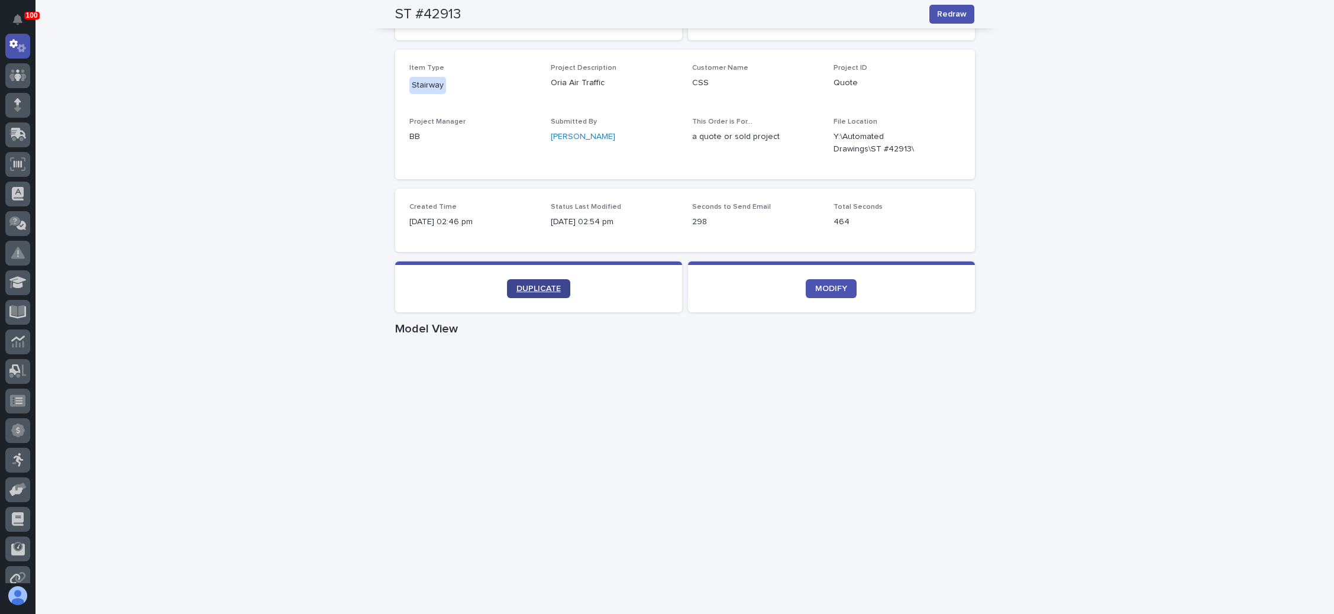
click at [536, 289] on span "DUPLICATE" at bounding box center [538, 288] width 44 height 8
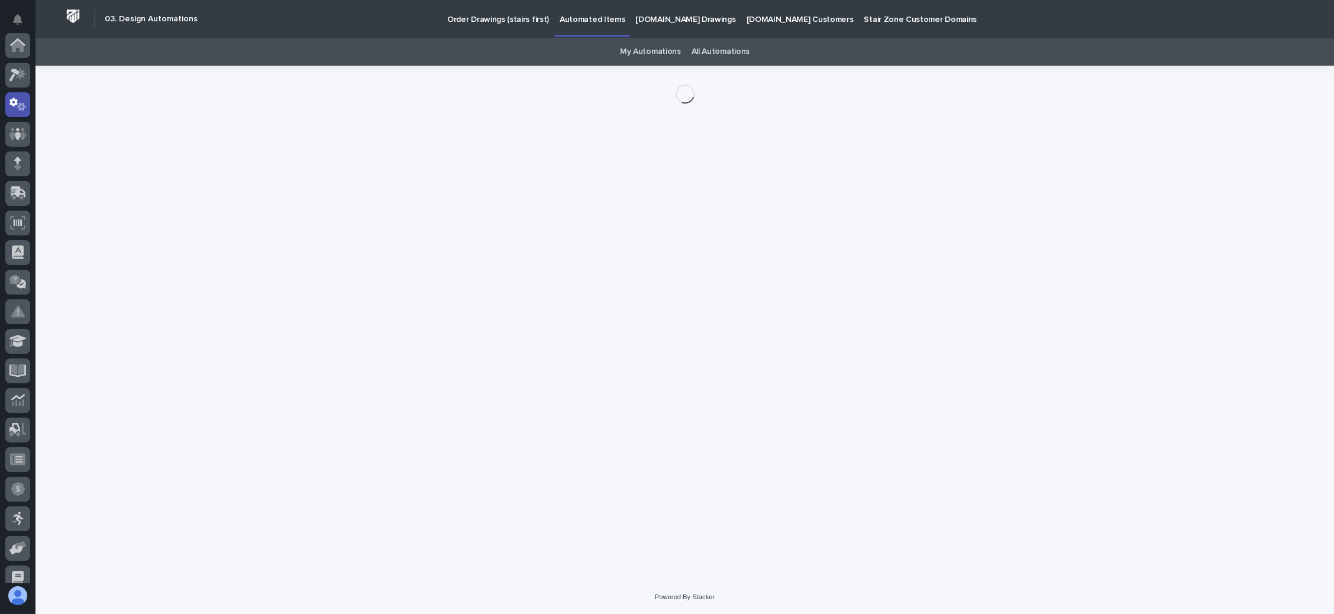
scroll to position [59, 0]
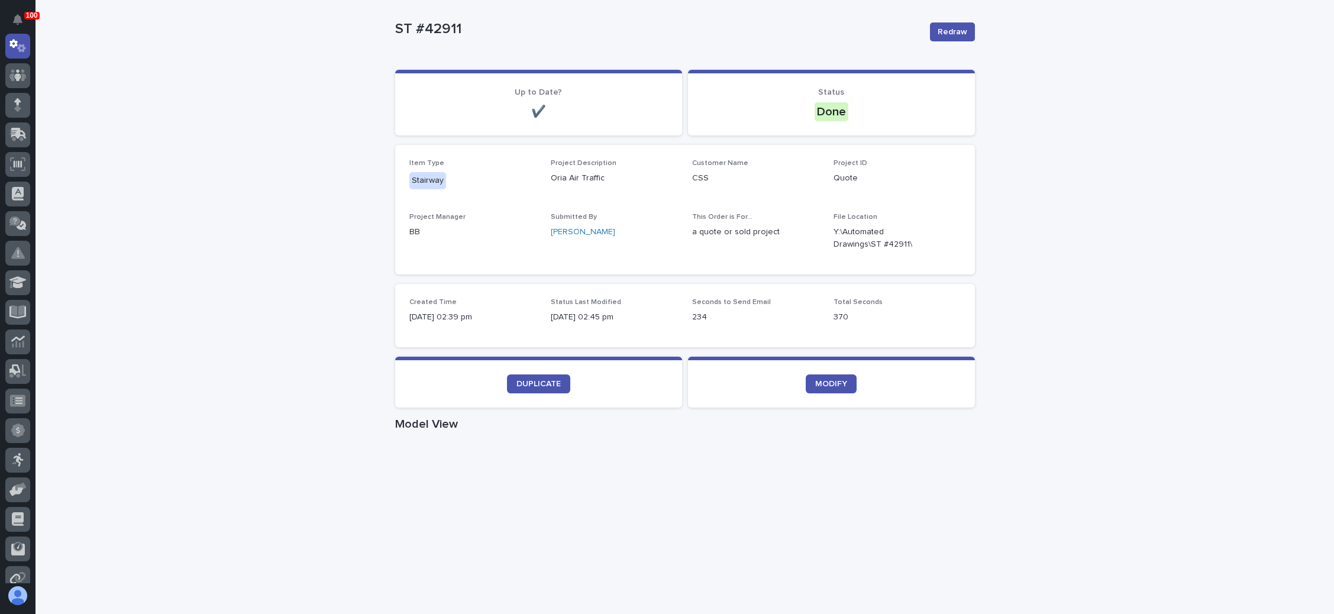
scroll to position [177, 0]
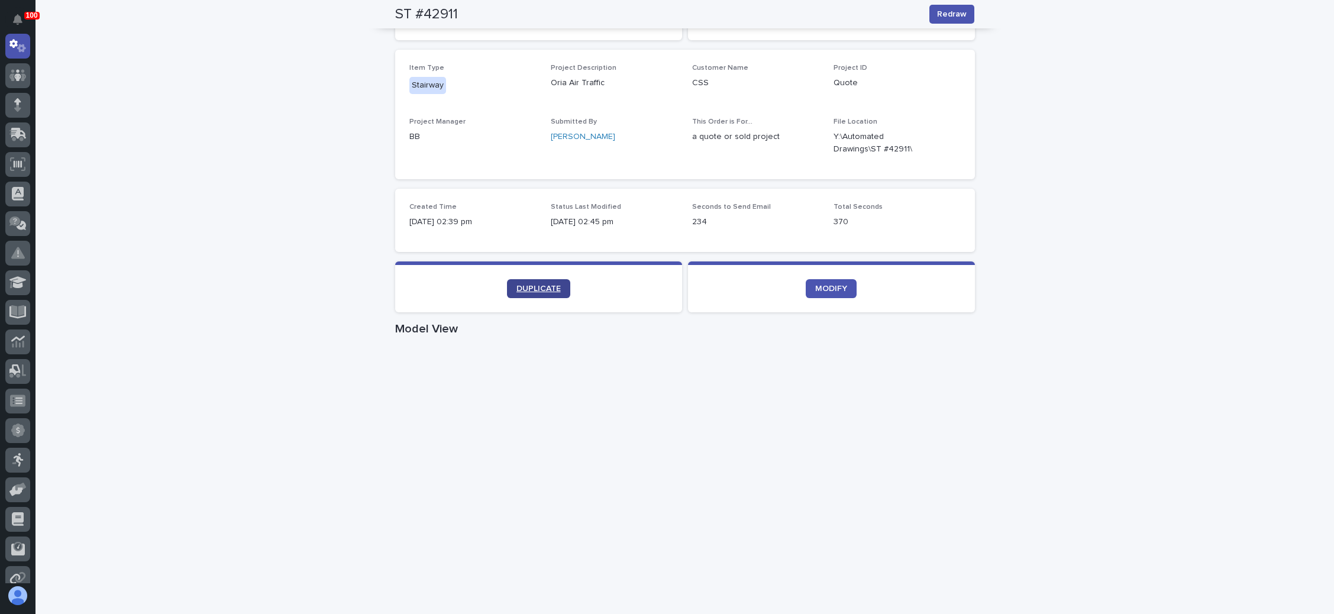
click at [516, 288] on span "DUPLICATE" at bounding box center [538, 288] width 44 height 8
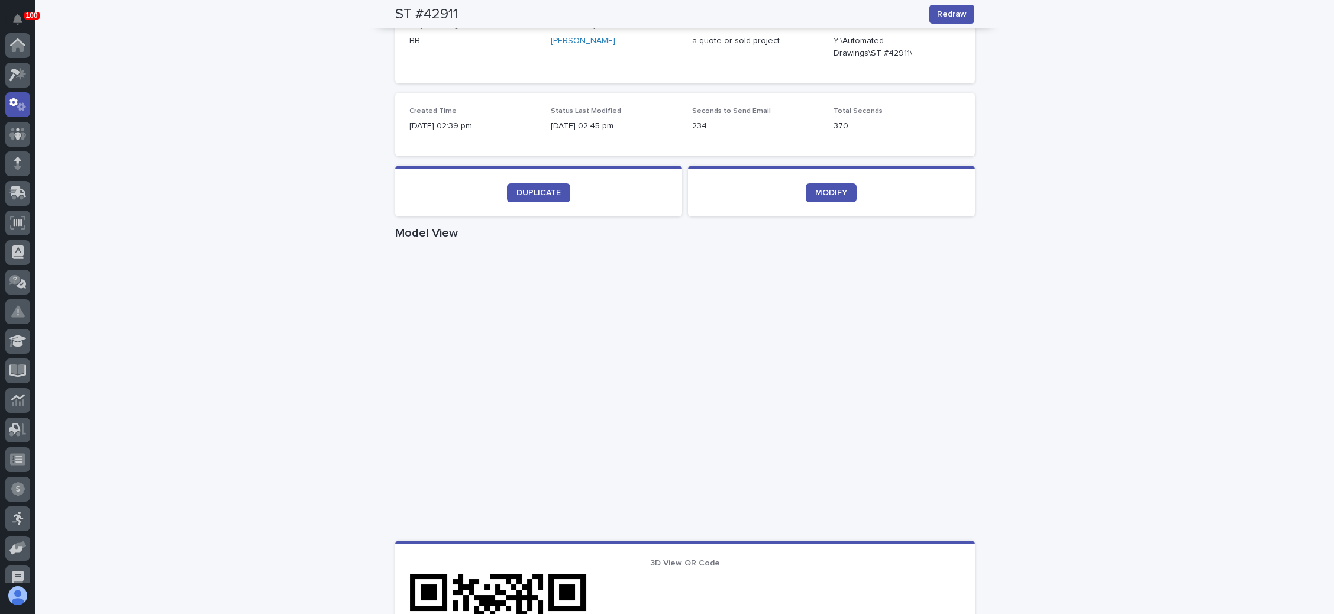
scroll to position [59, 0]
